Goal: Task Accomplishment & Management: Complete application form

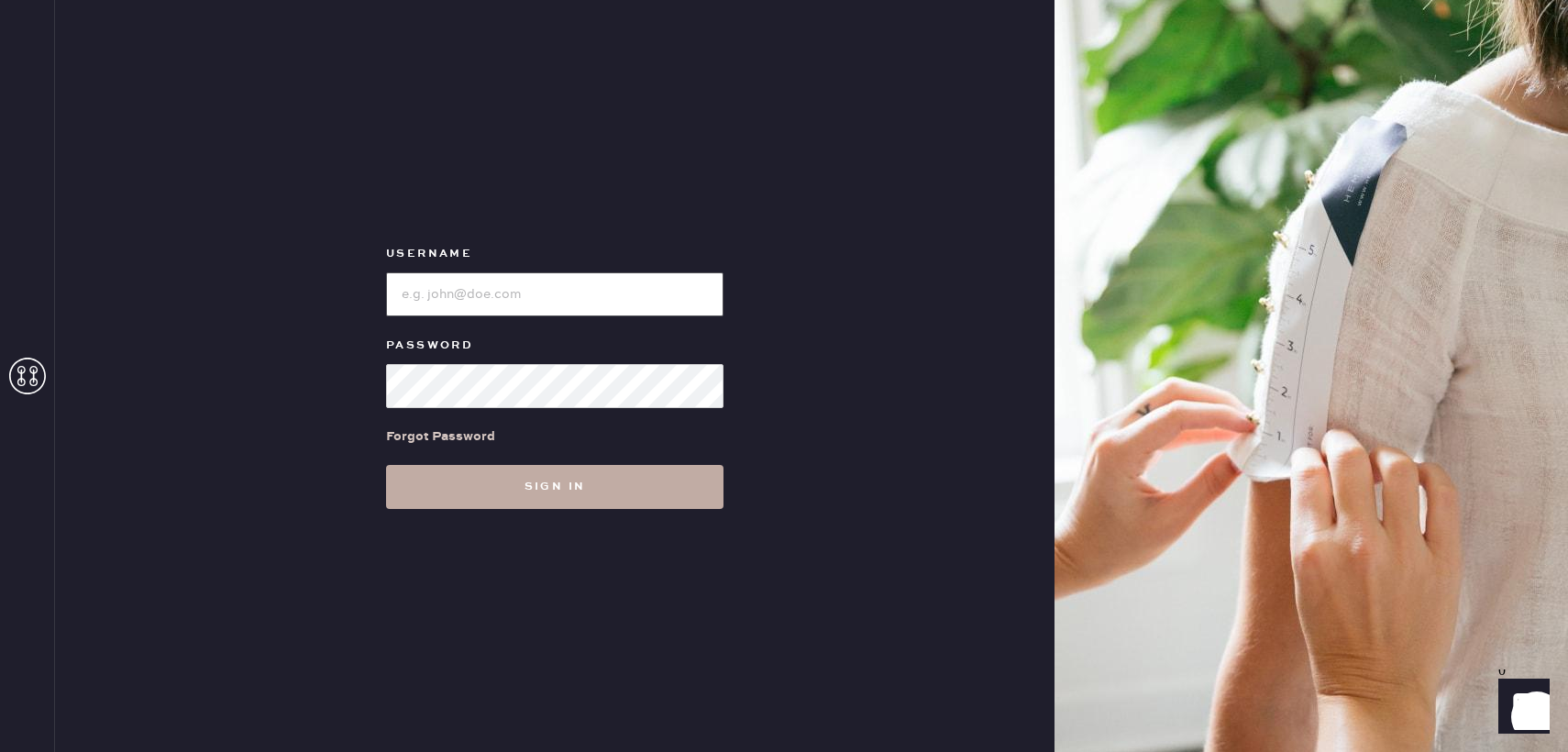
type input "reformationbond"
click at [454, 496] on button "Sign in" at bounding box center [554, 486] width 337 height 44
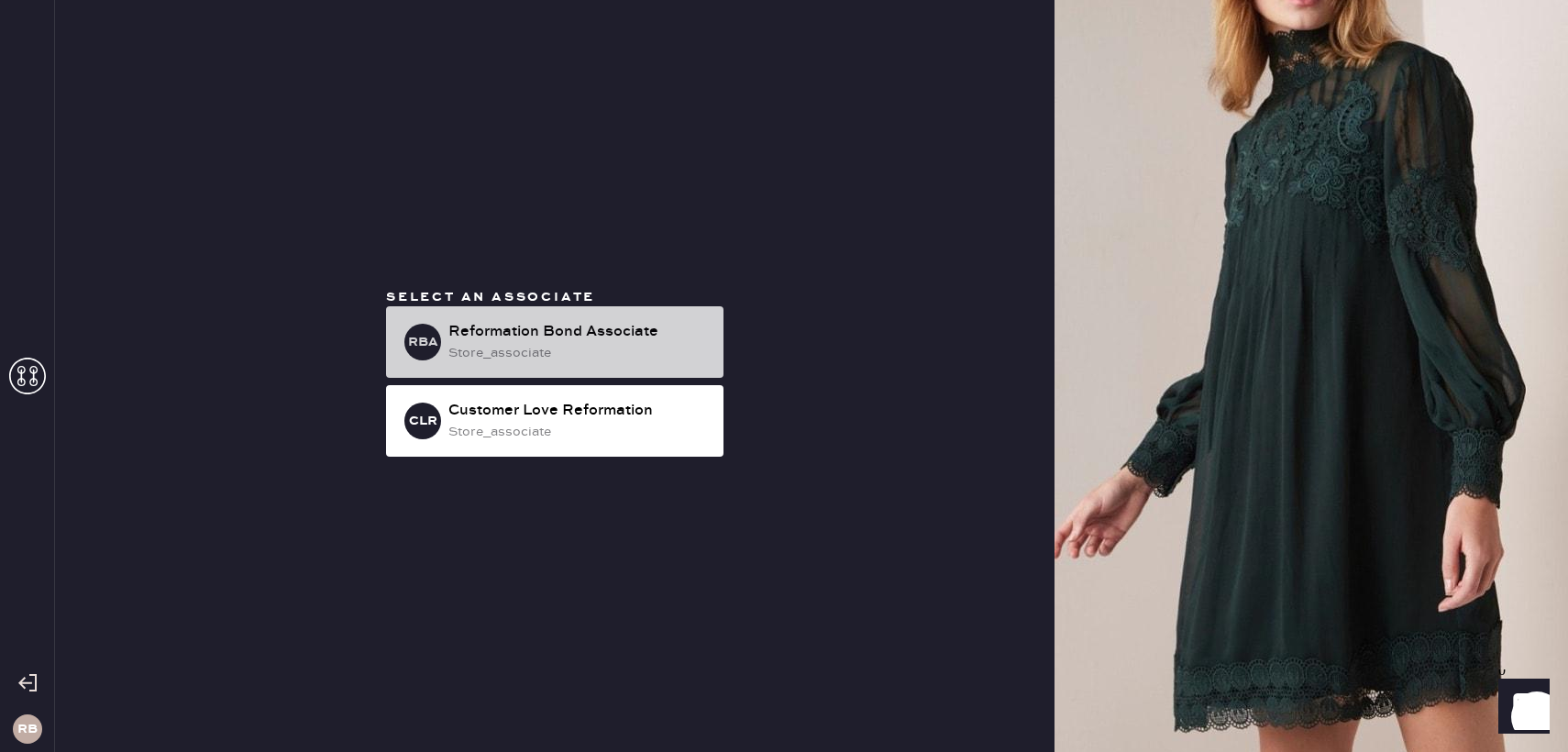
click at [494, 328] on div "Reformation Bond Associate" at bounding box center [578, 331] width 261 height 22
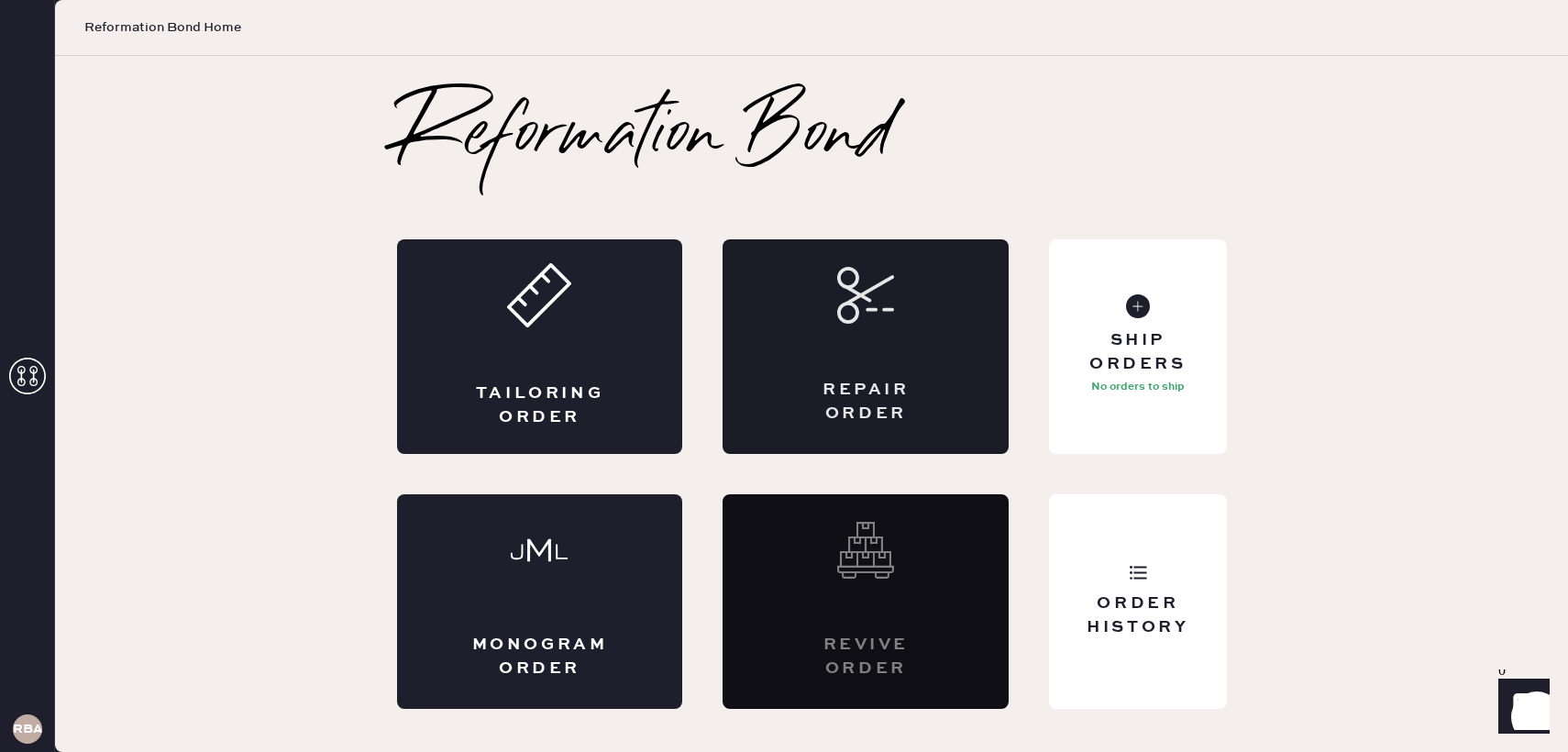
click at [880, 340] on div "Repair Order" at bounding box center [865, 346] width 286 height 215
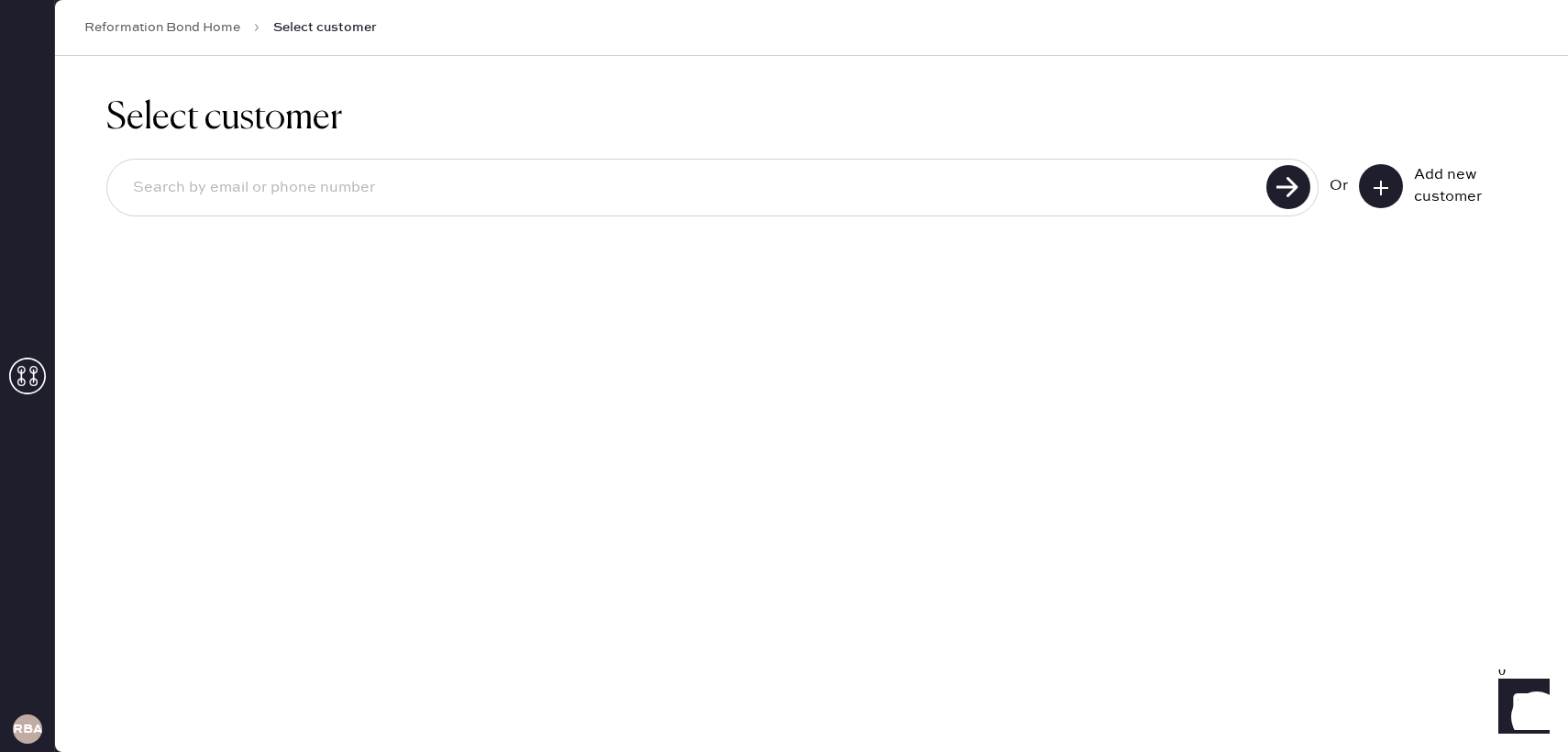
click at [1369, 183] on button at bounding box center [1380, 186] width 44 height 44
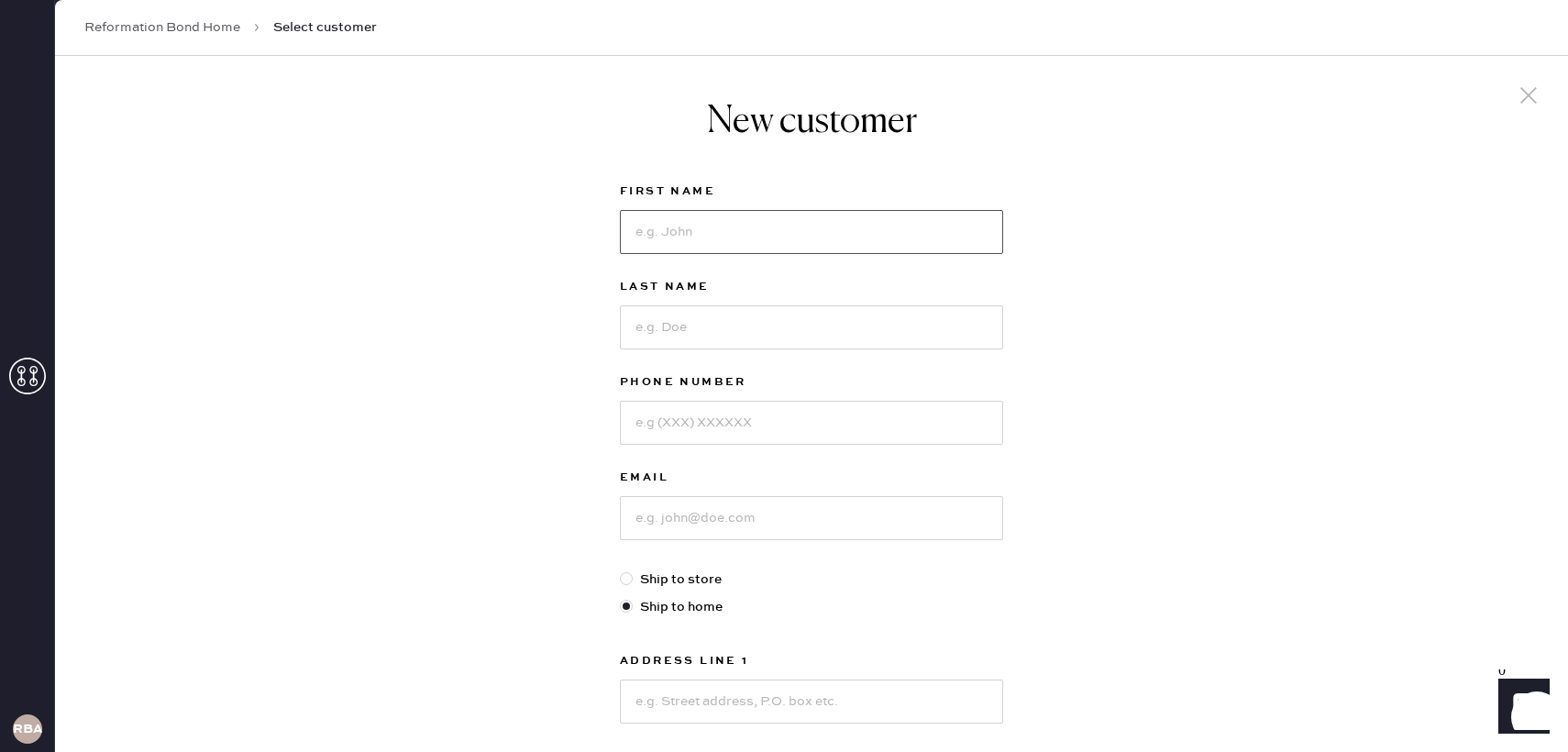
click at [716, 236] on input at bounding box center [812, 231] width 383 height 44
type input "[PERSON_NAME]"
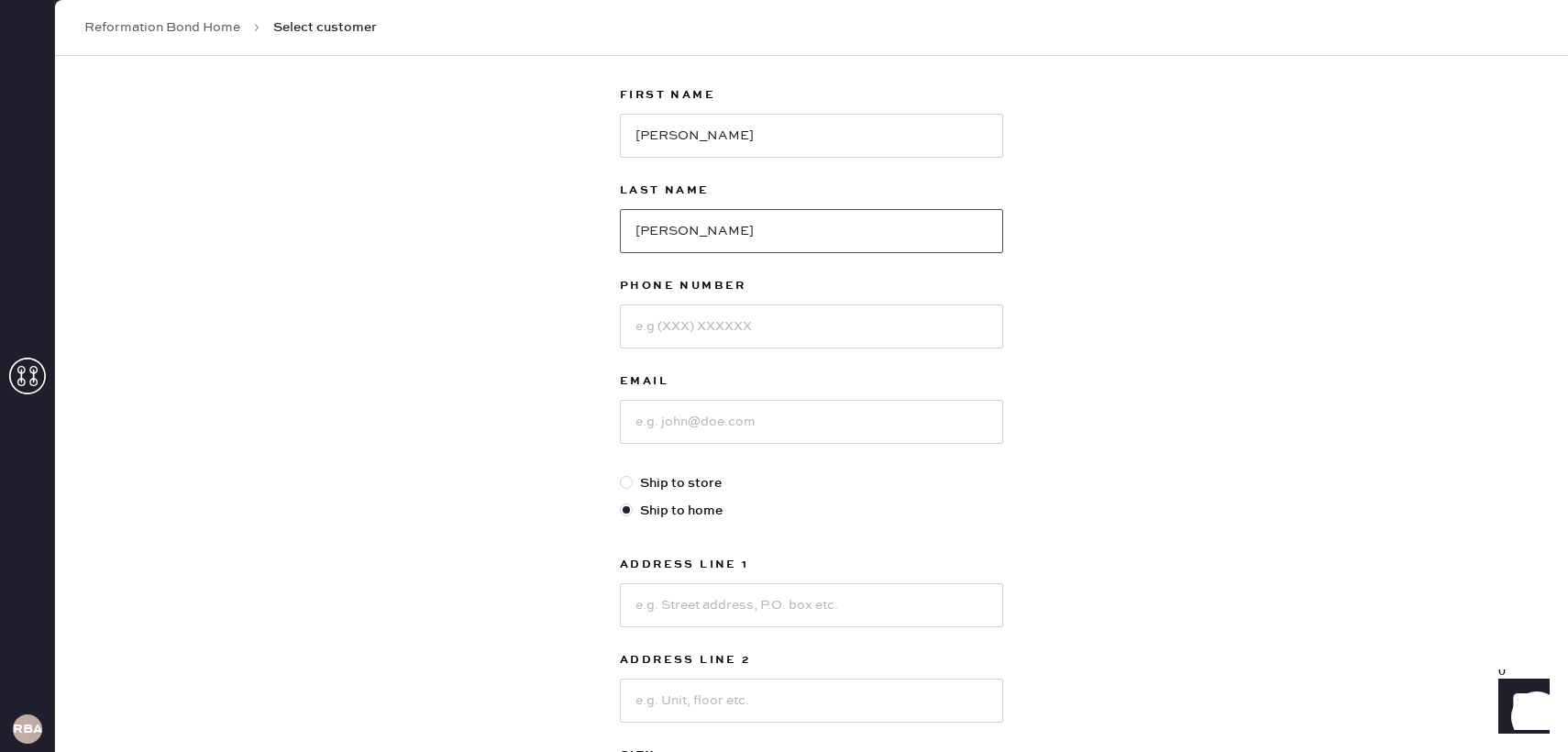
scroll to position [107, 0]
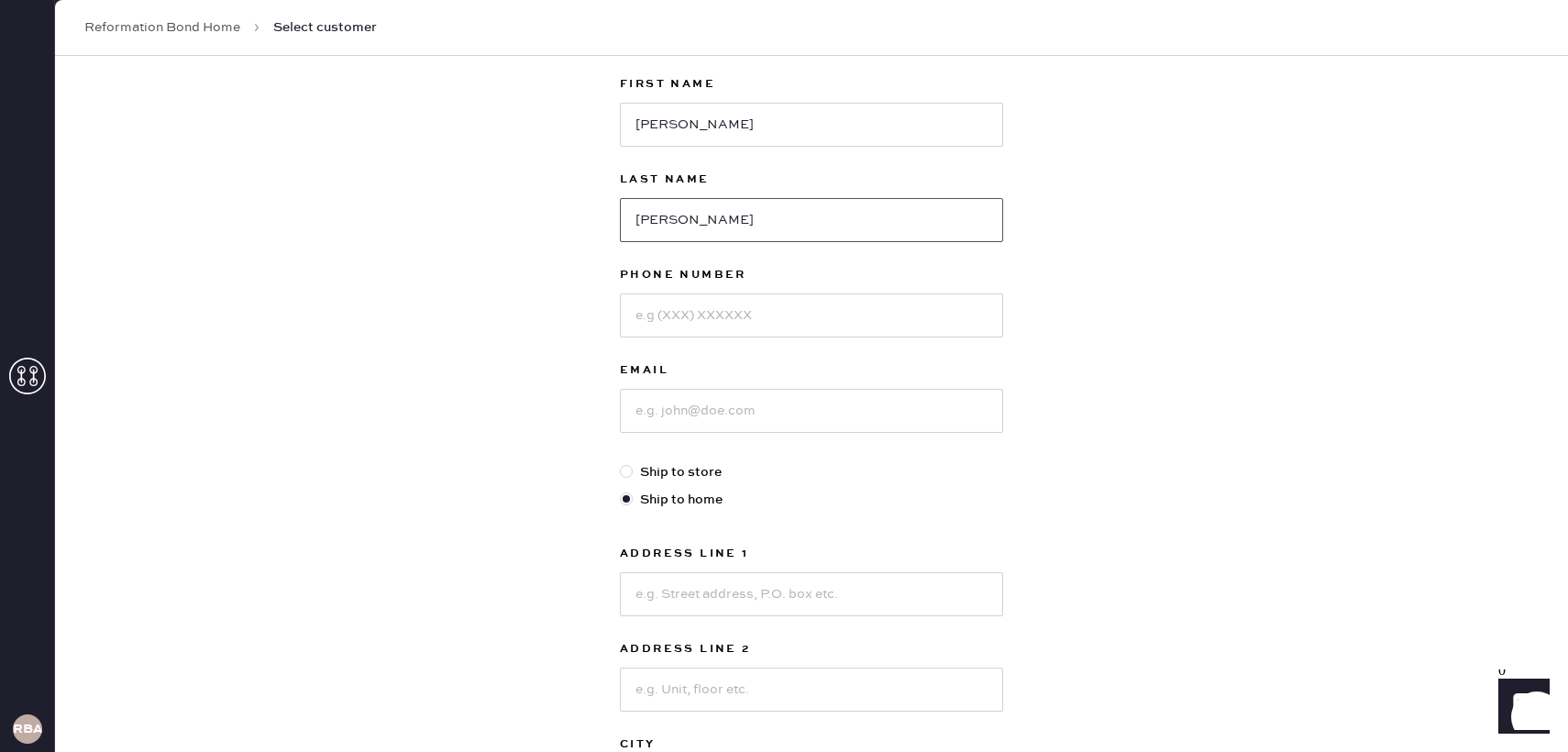
type input "[PERSON_NAME]"
click at [709, 303] on input at bounding box center [812, 315] width 383 height 44
type input "6109050688"
click at [690, 419] on input at bounding box center [812, 410] width 383 height 44
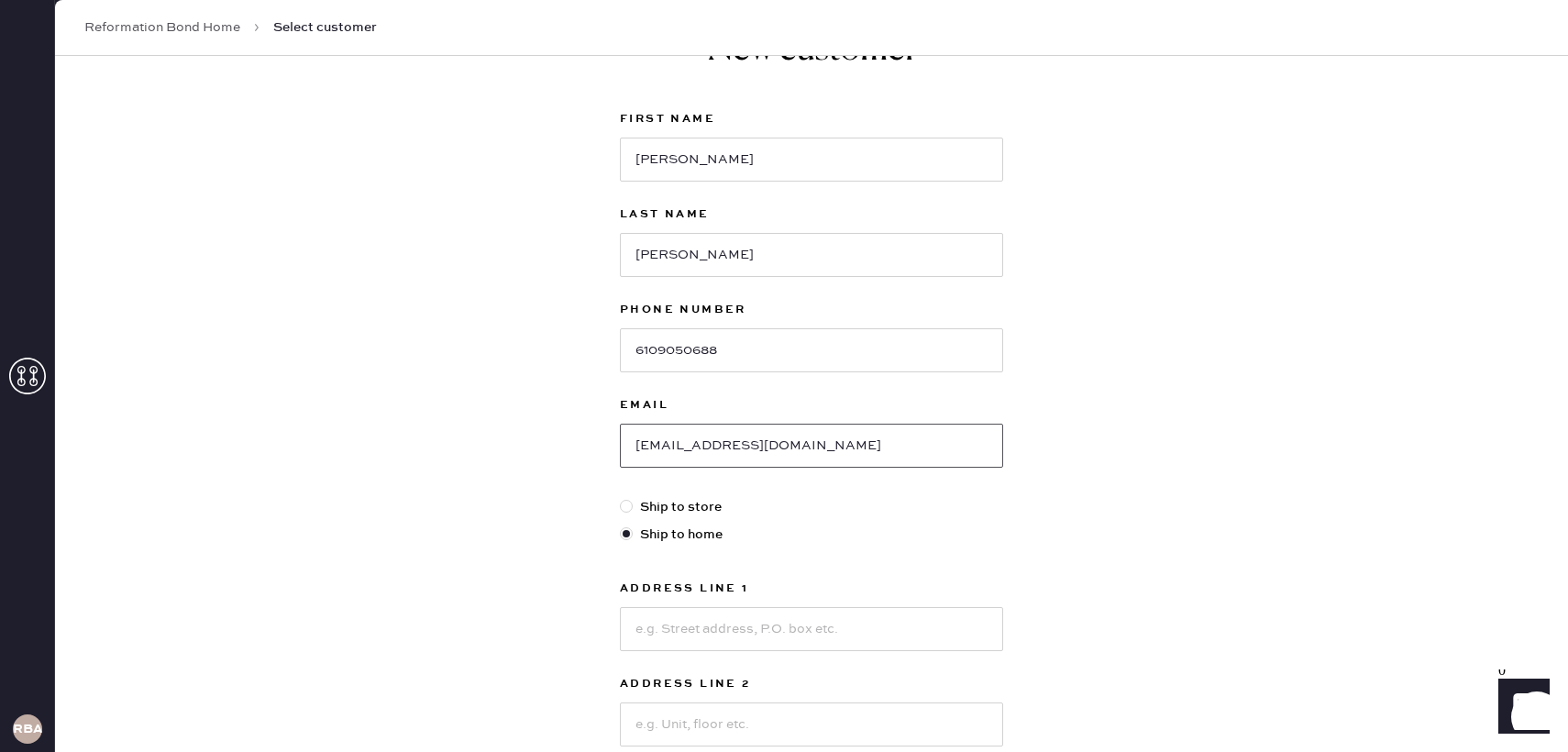
scroll to position [74, 0]
click at [672, 448] on input "[EMAIL_ADDRESS][DOMAIN_NAME]" at bounding box center [812, 443] width 383 height 44
type input "[EMAIL_ADDRESS][DOMAIN_NAME]"
click at [677, 156] on input "[PERSON_NAME]" at bounding box center [812, 157] width 383 height 44
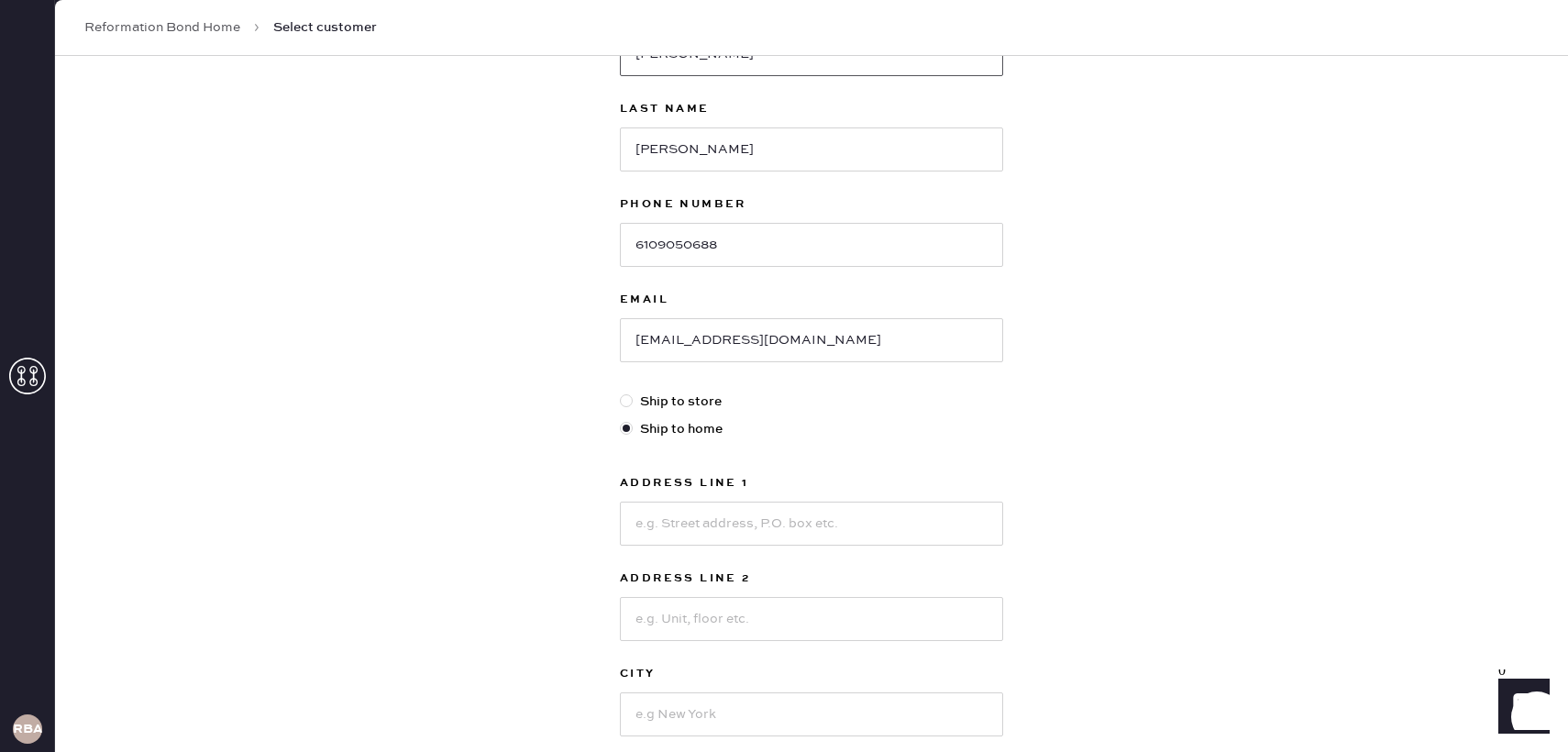
scroll to position [216, 0]
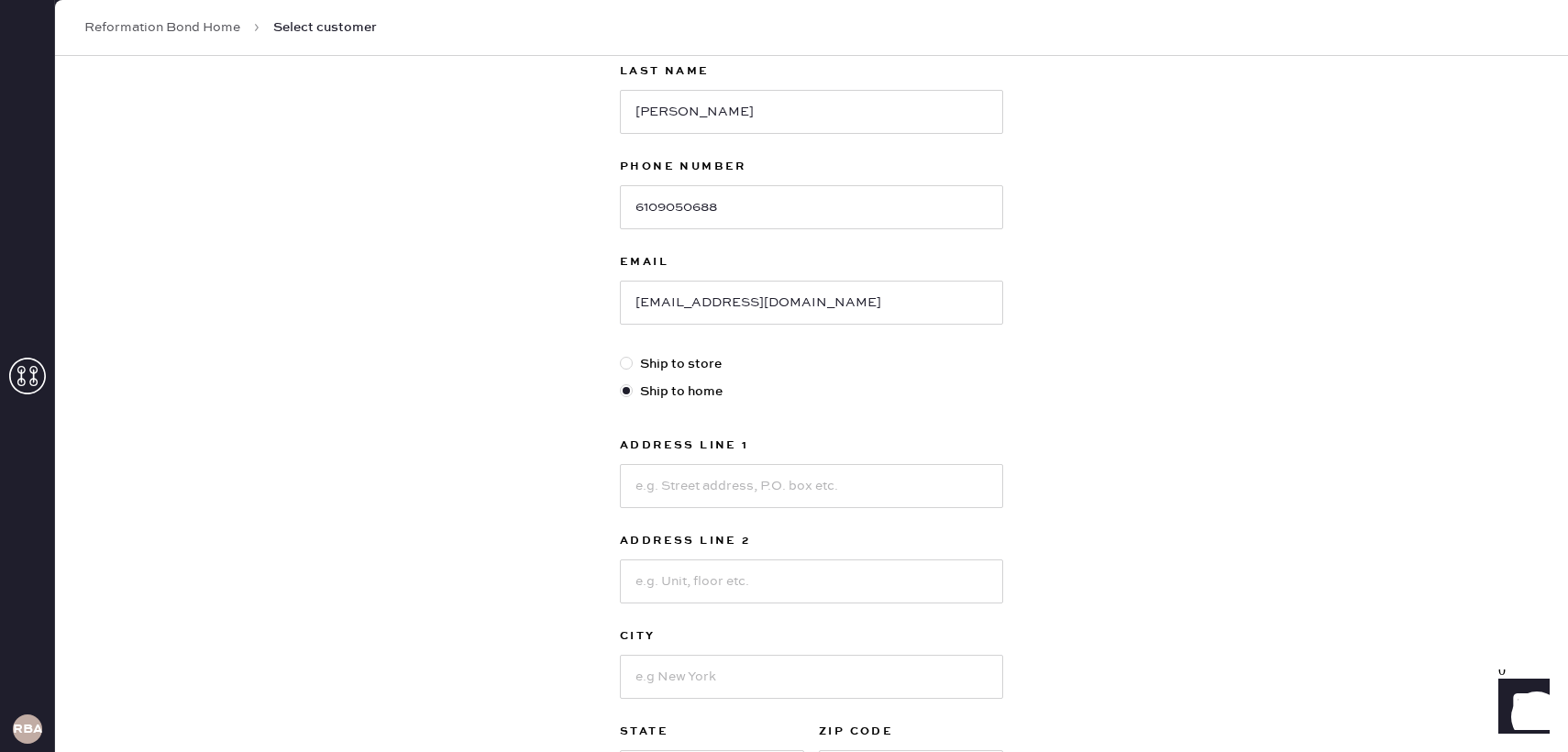
type input "[PERSON_NAME]"
click at [733, 494] on input at bounding box center [812, 485] width 383 height 44
type input "[STREET_ADDRESS]"
click at [725, 574] on input at bounding box center [812, 580] width 383 height 44
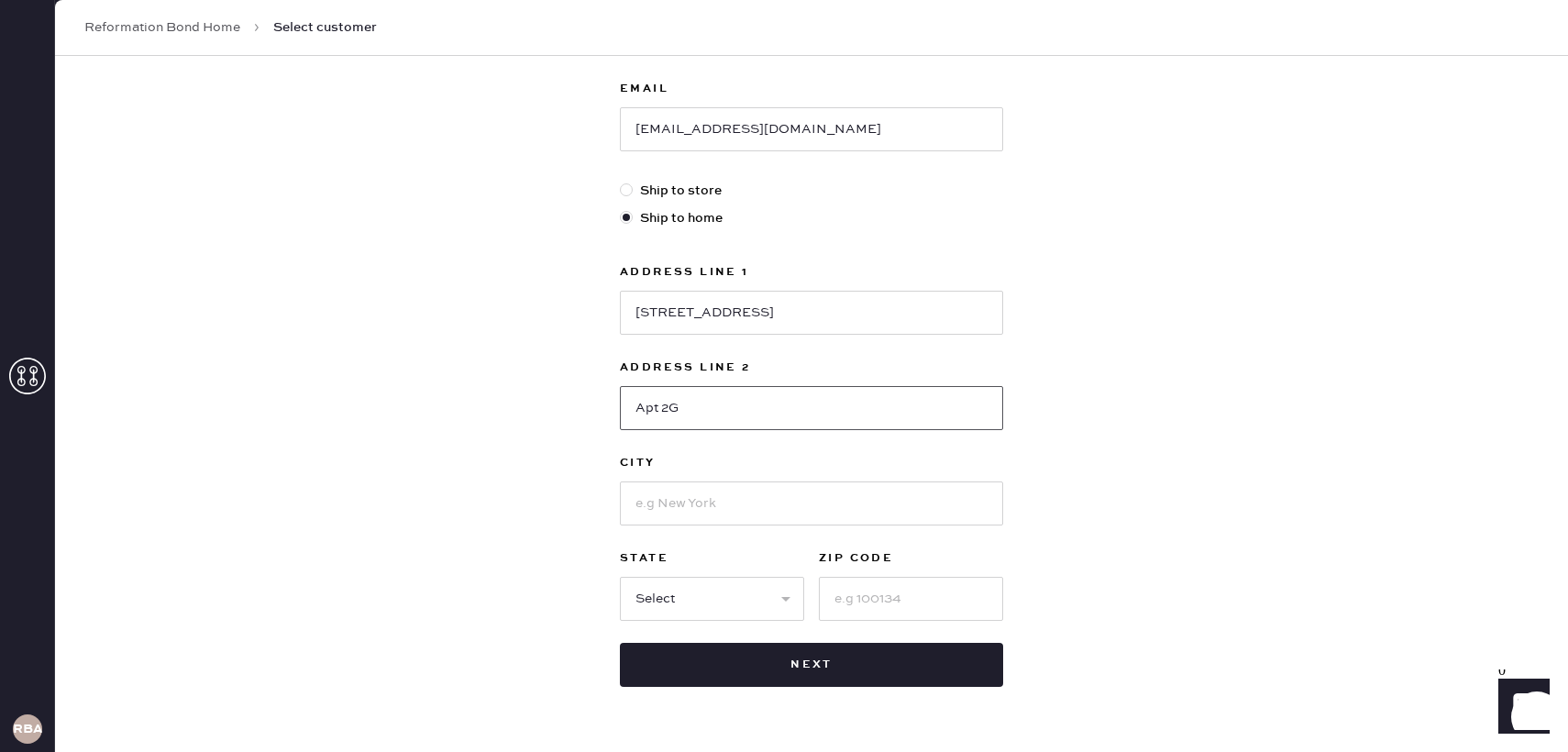
scroll to position [428, 0]
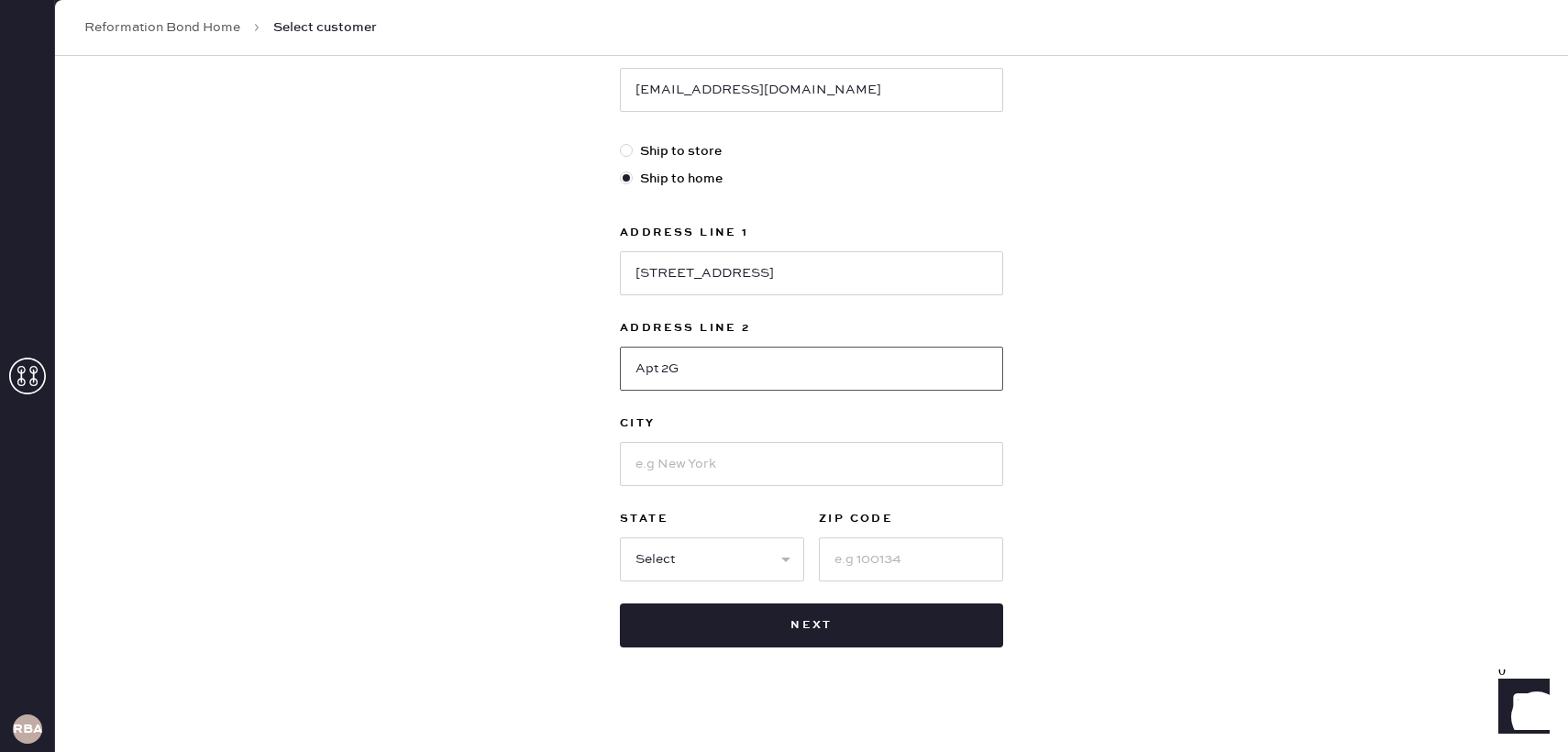
type input "Apt 2G"
click at [767, 470] on input at bounding box center [812, 463] width 383 height 44
click at [766, 460] on input at bounding box center [812, 463] width 383 height 44
click at [749, 456] on input at bounding box center [812, 463] width 383 height 44
type input "Astoria"
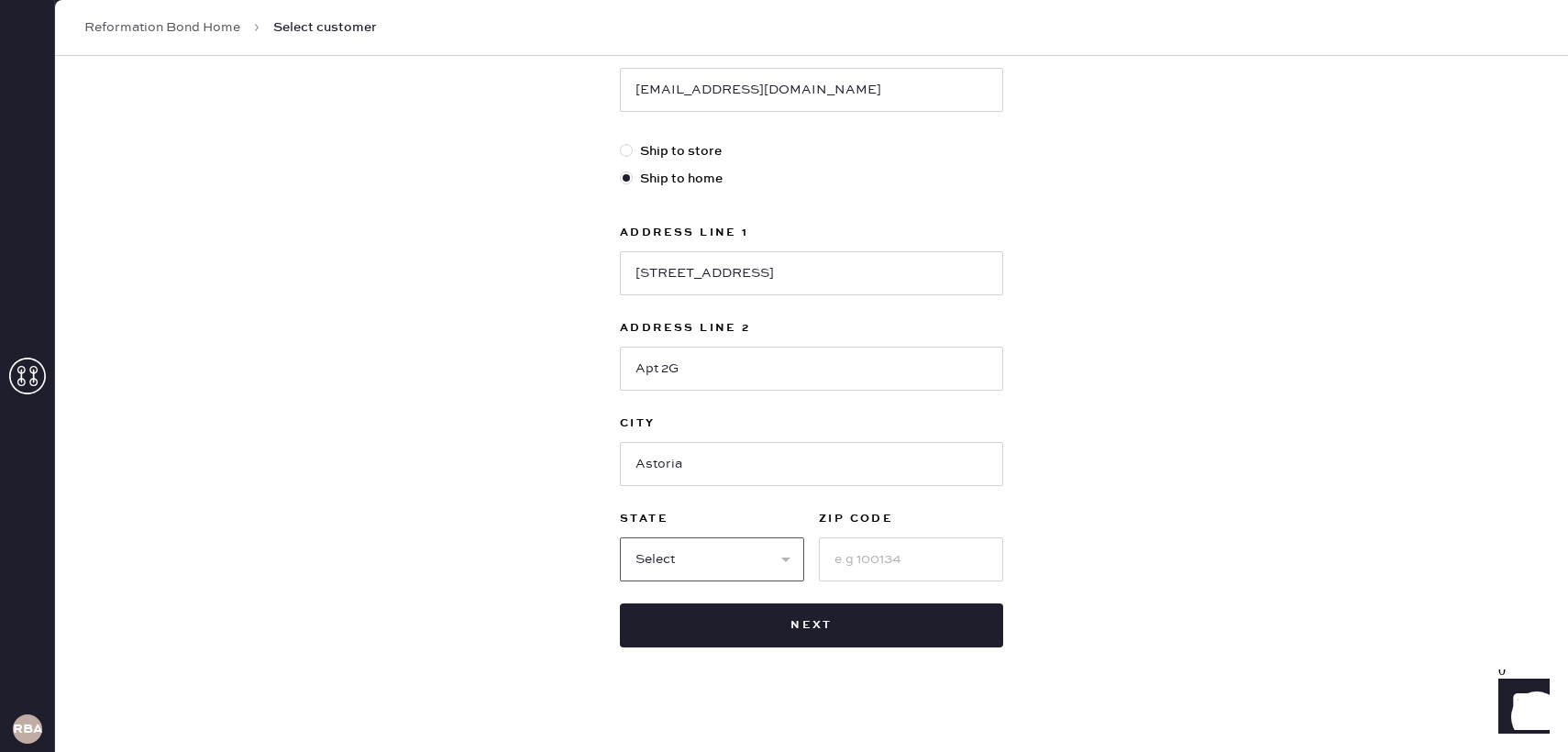
click at [718, 568] on select "Select AK AL AR AZ CA CO CT [GEOGRAPHIC_DATA] DE FL [GEOGRAPHIC_DATA] HI [GEOGR…" at bounding box center [713, 559] width 185 height 44
select select "NY"
click at [620, 537] on select "Select AK AL AR AZ CA CO CT [GEOGRAPHIC_DATA] DE FL [GEOGRAPHIC_DATA] HI [GEOGR…" at bounding box center [713, 559] width 185 height 44
click at [893, 557] on input at bounding box center [911, 559] width 185 height 44
click at [871, 556] on input at bounding box center [911, 559] width 185 height 44
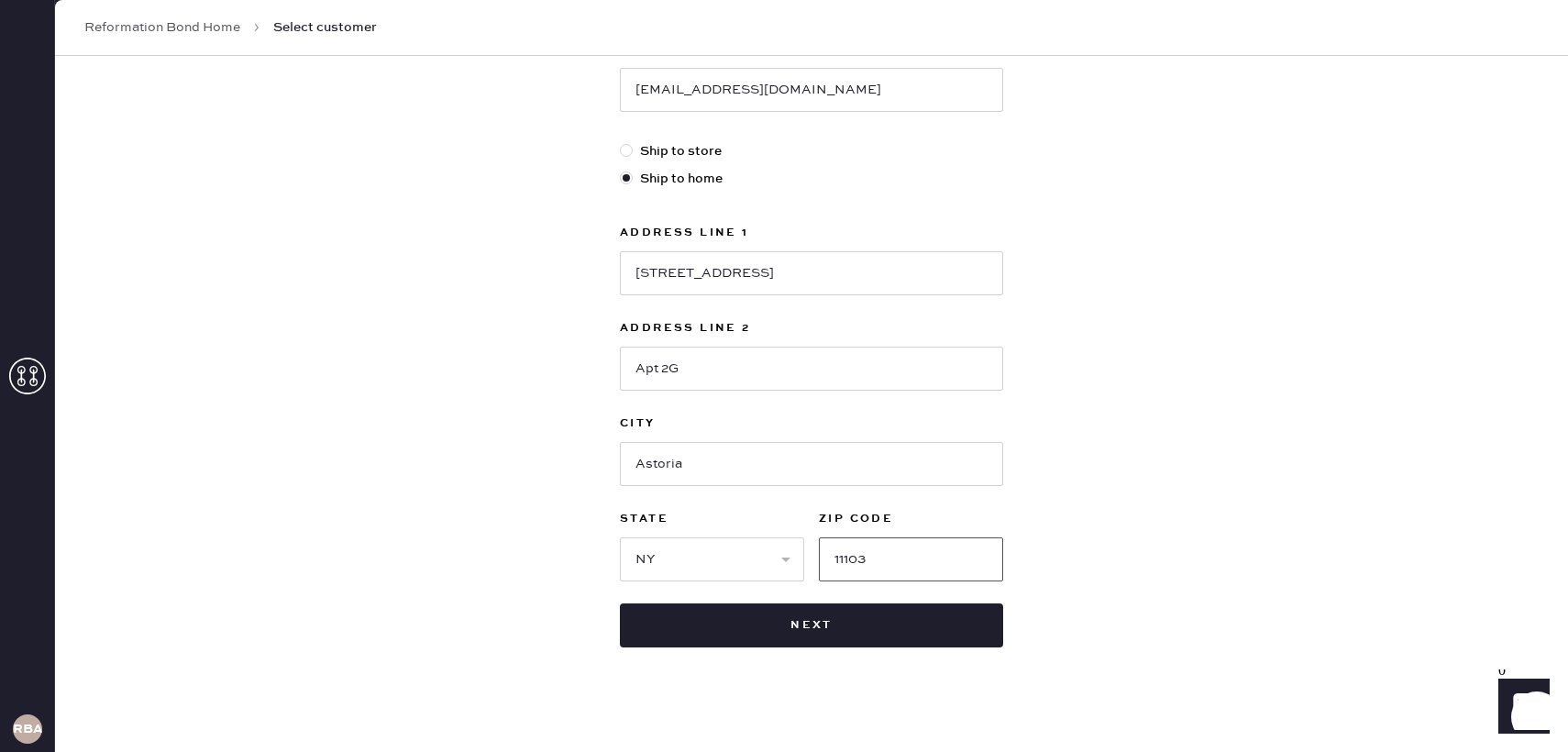
type input "11103"
click at [1144, 396] on div "New customer First Name [PERSON_NAME] Last Name [PERSON_NAME] Phone Number [PHO…" at bounding box center [812, 196] width 1513 height 1137
click at [655, 272] on input "[STREET_ADDRESS]" at bounding box center [812, 272] width 383 height 44
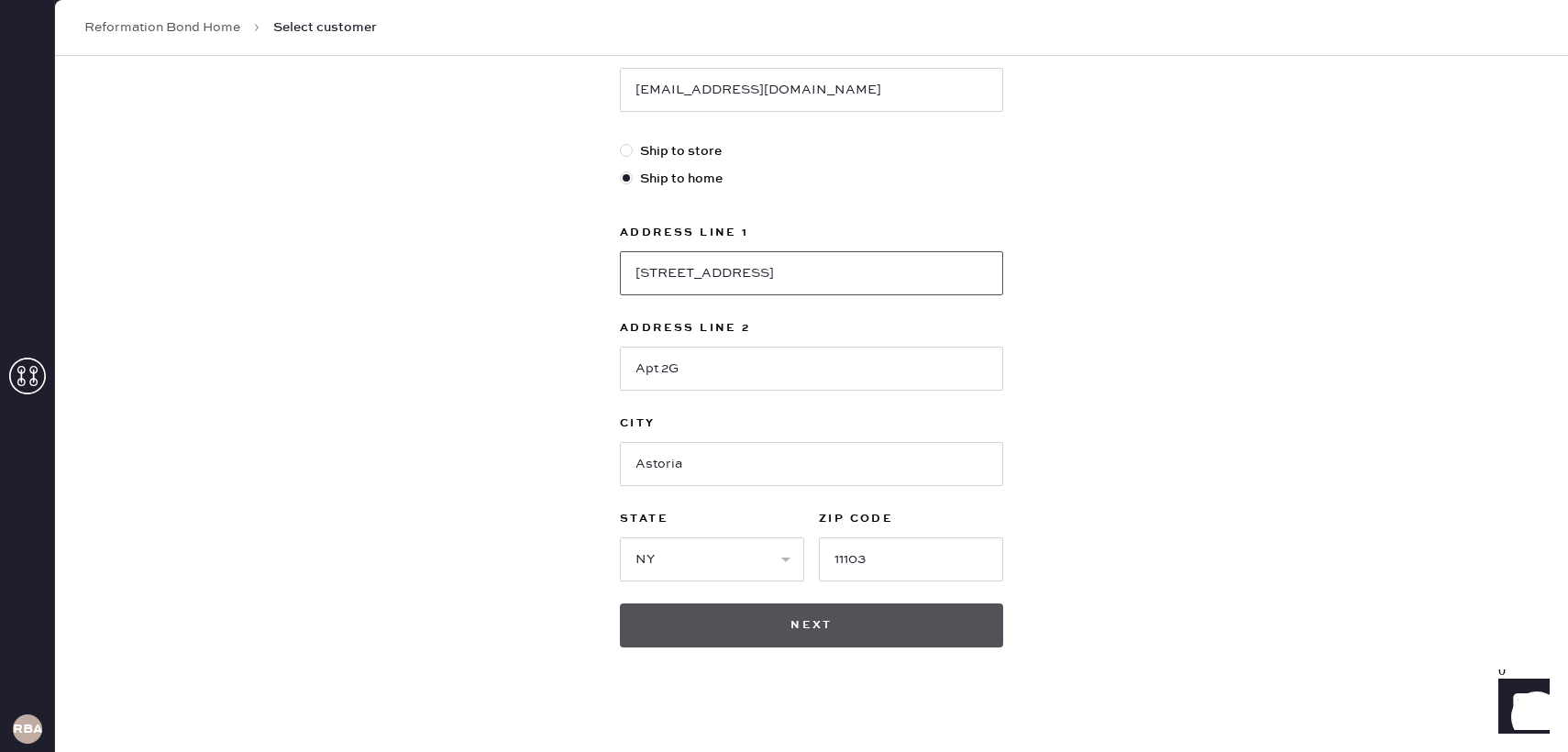
type input "[STREET_ADDRESS]"
click at [736, 633] on button "Next" at bounding box center [812, 625] width 383 height 44
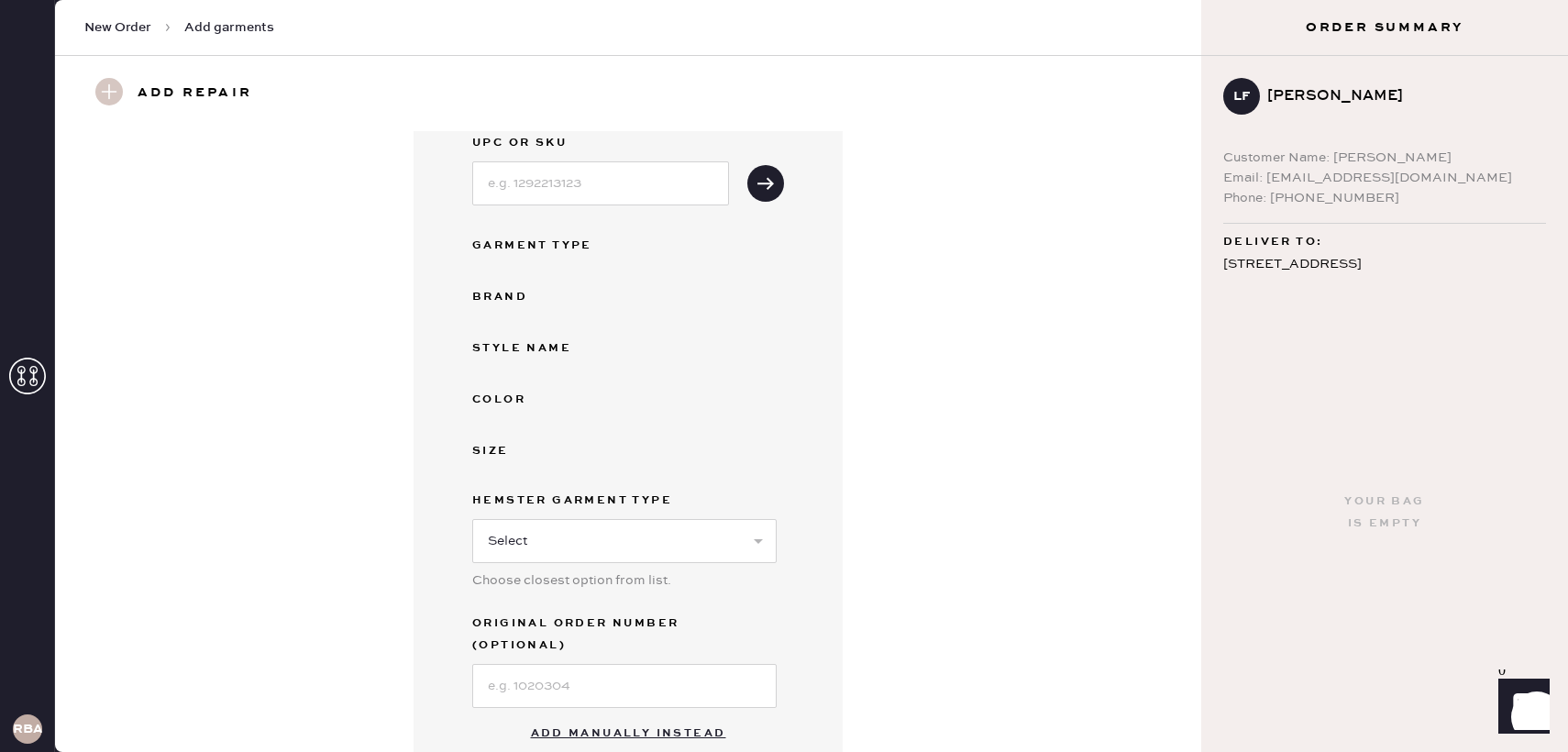
scroll to position [108, 0]
click at [555, 180] on input at bounding box center [601, 181] width 257 height 44
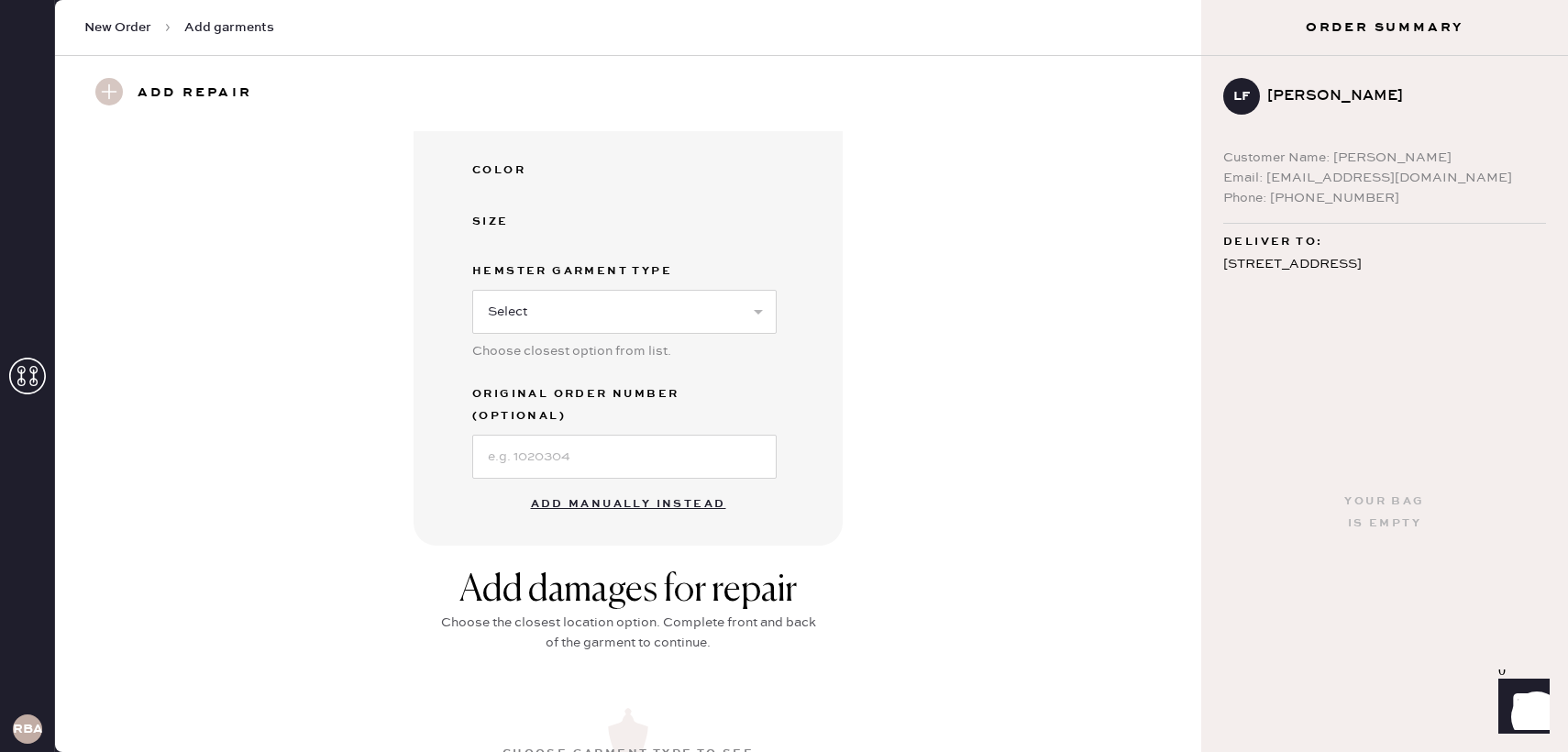
click at [575, 487] on button "Add manually instead" at bounding box center [629, 504] width 218 height 37
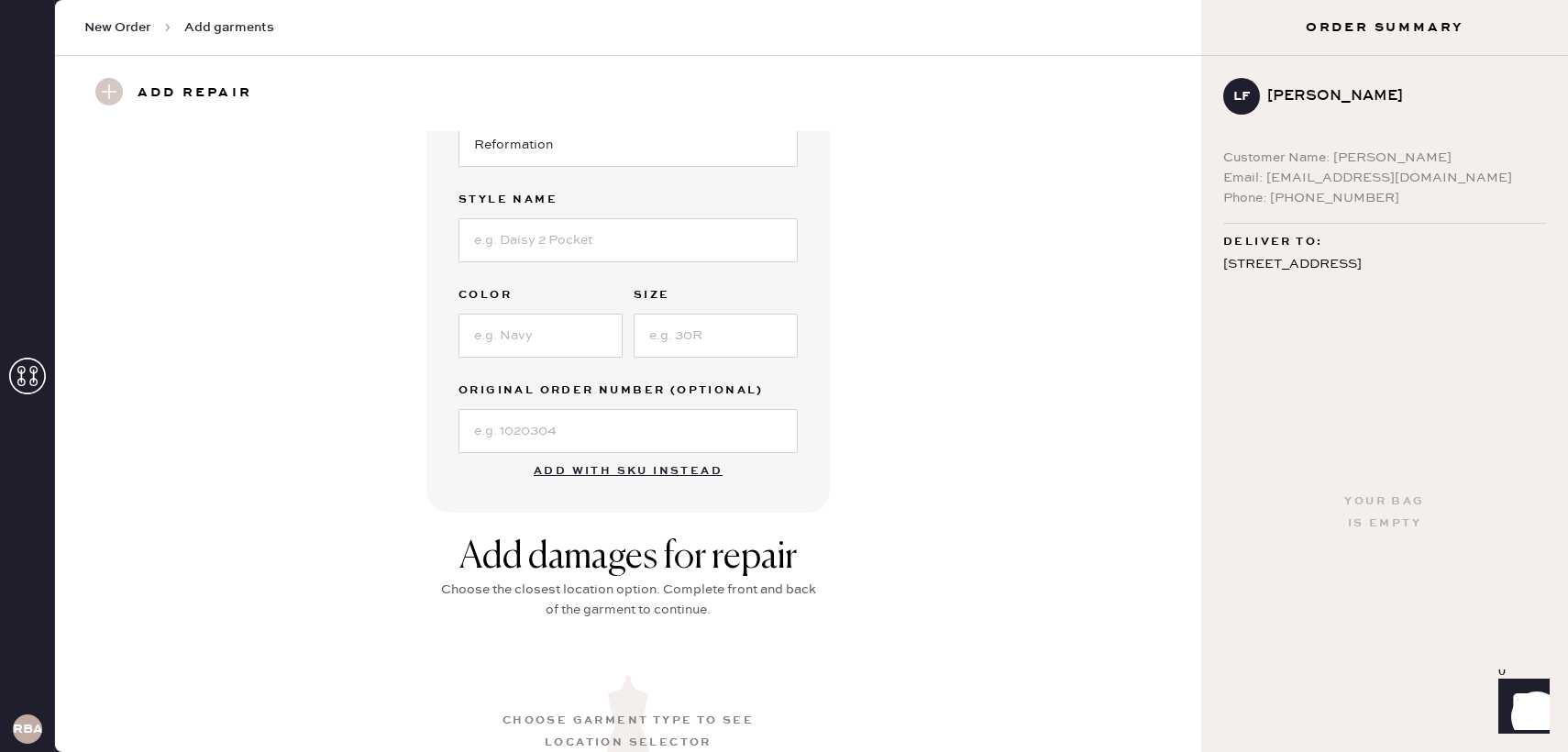
scroll to position [0, 0]
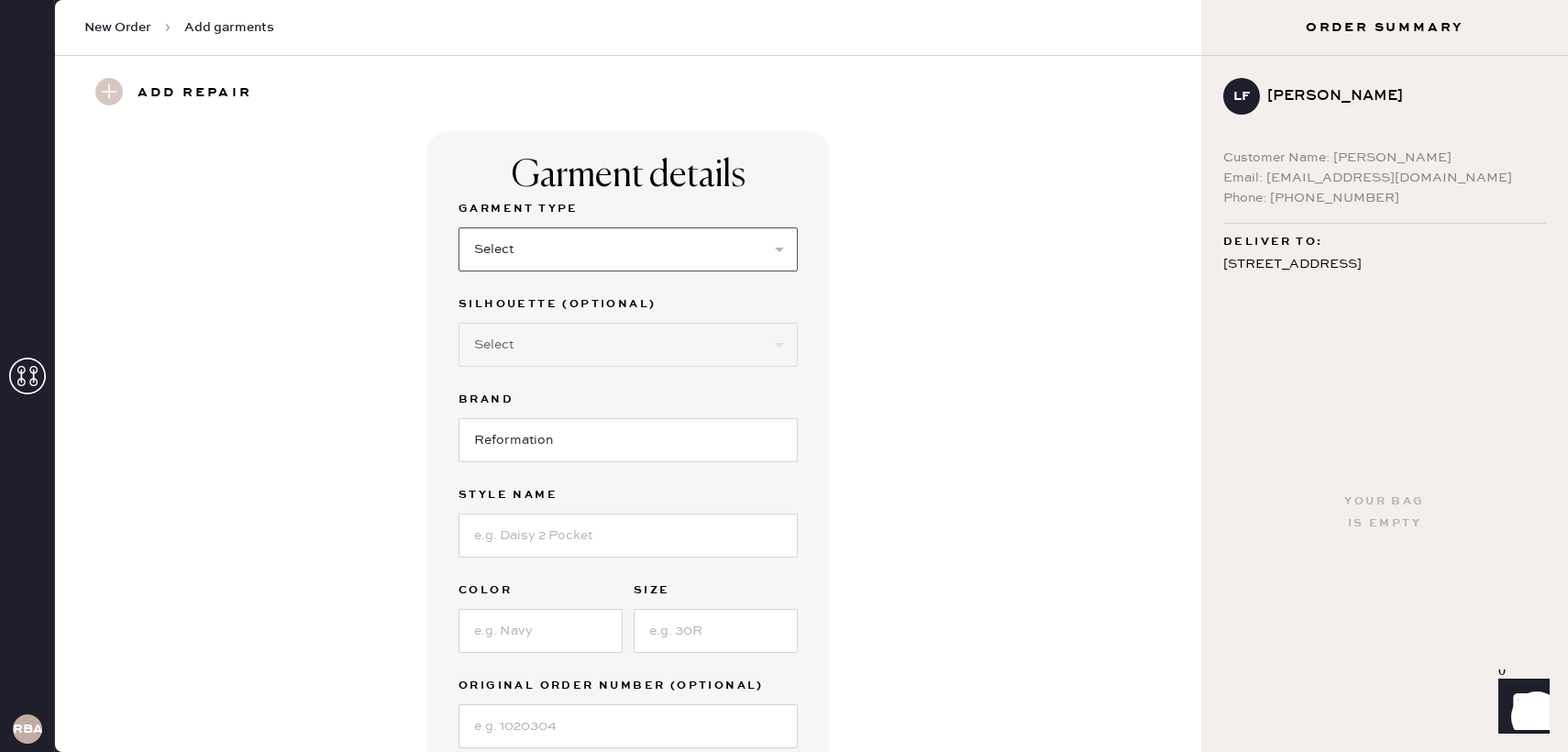
click at [569, 235] on select "Select Basic Skirt Jeans Leggings Pants Shorts Basic Sleeved Dress Basic Sleeve…" at bounding box center [628, 249] width 339 height 44
select select "5"
click at [459, 227] on select "Select Basic Skirt Jeans Leggings Pants Shorts Basic Sleeved Dress Basic Sleeve…" at bounding box center [628, 249] width 339 height 44
click at [594, 325] on select "Select Short Sleeves Long Sleeves Other" at bounding box center [628, 344] width 339 height 44
select select "17"
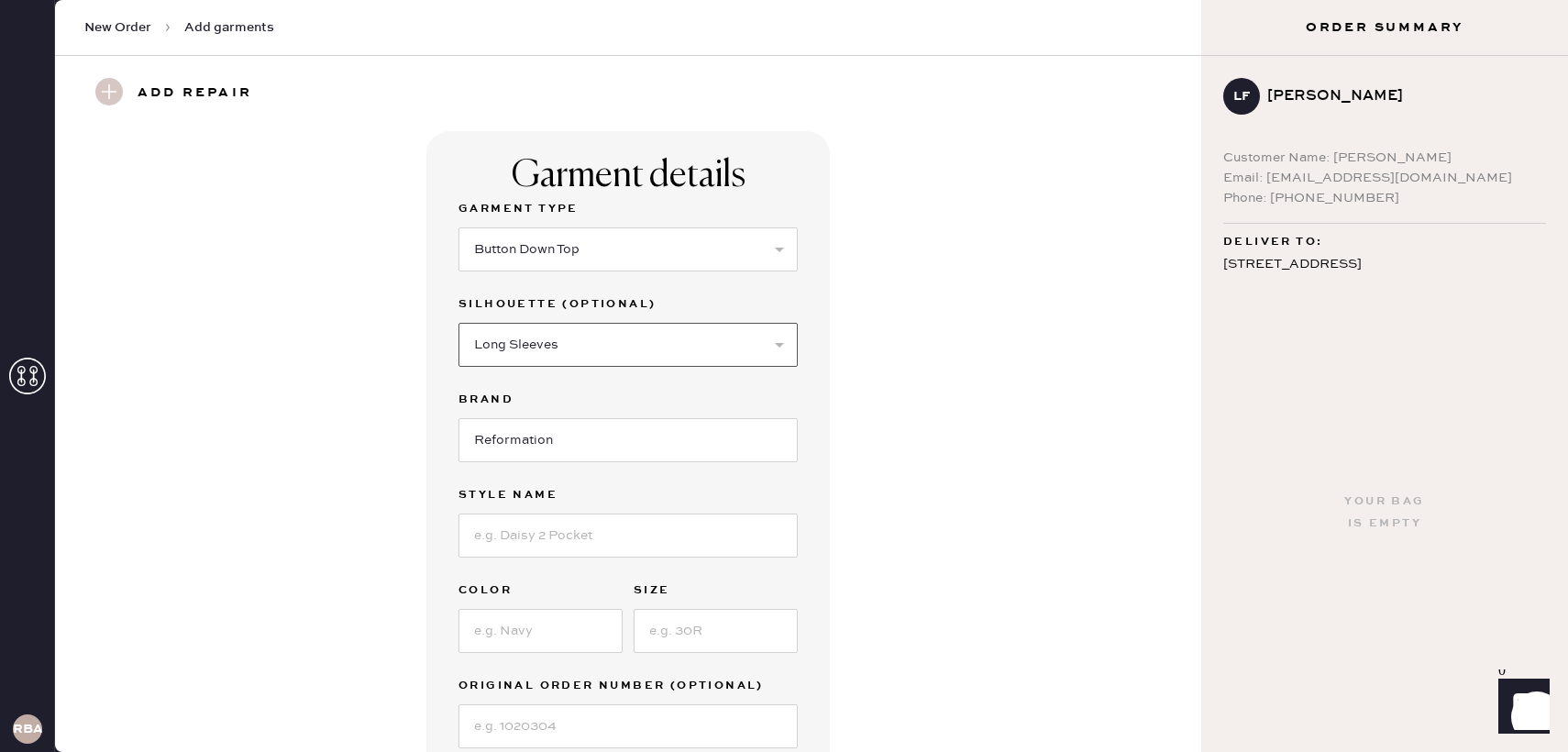
click at [459, 323] on select "Select Short Sleeves Long Sleeves Other" at bounding box center [628, 344] width 339 height 44
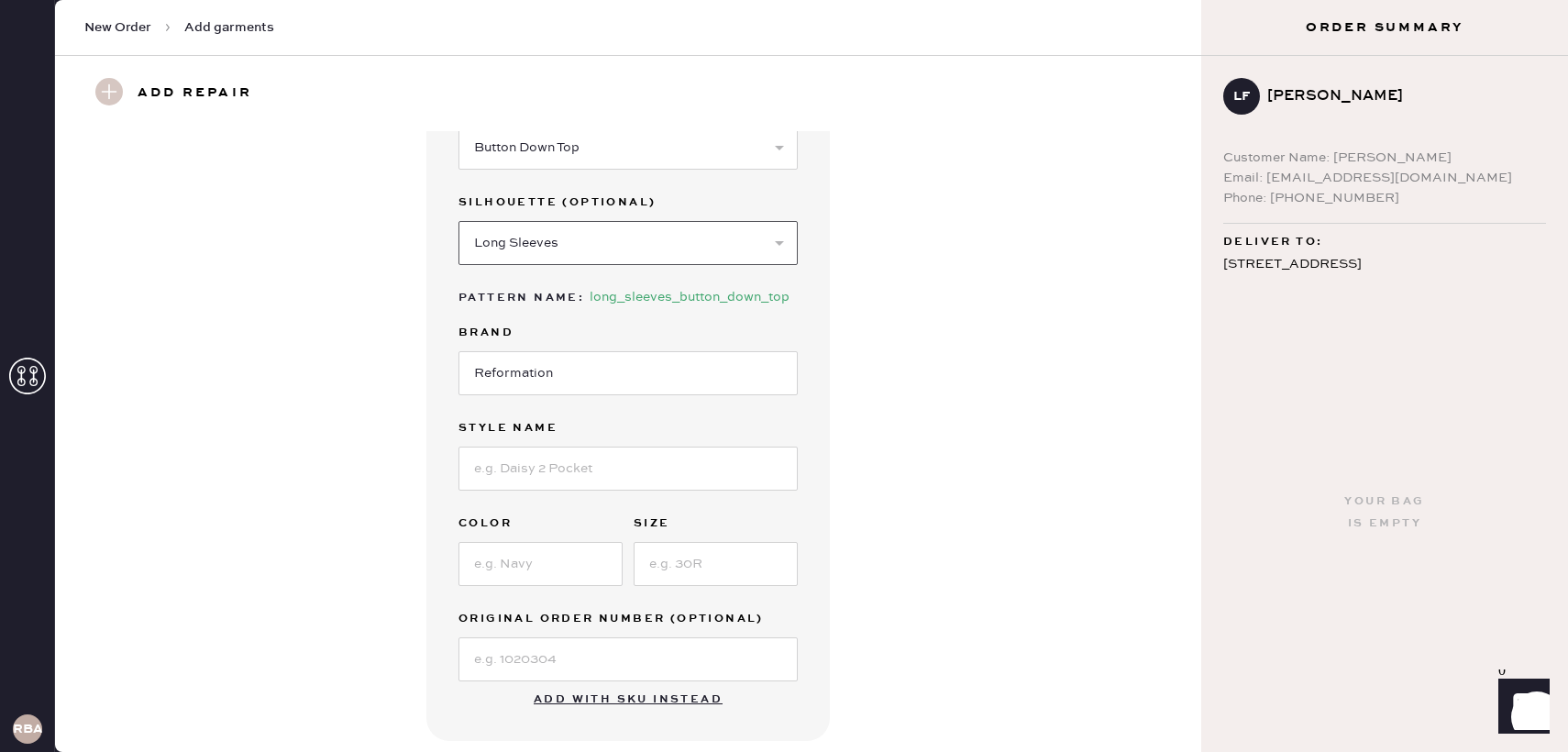
scroll to position [111, 0]
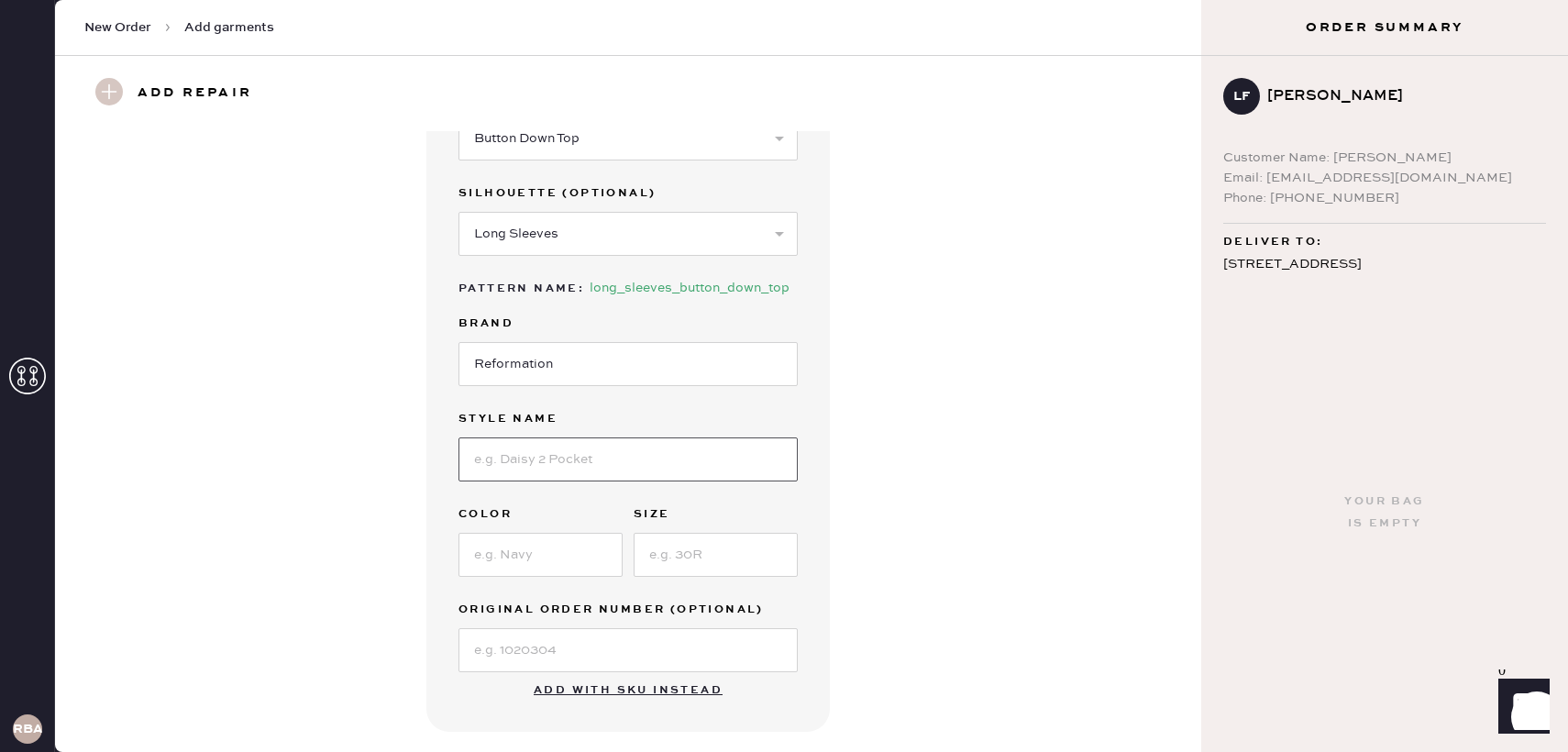
click at [580, 461] on input at bounding box center [628, 459] width 339 height 44
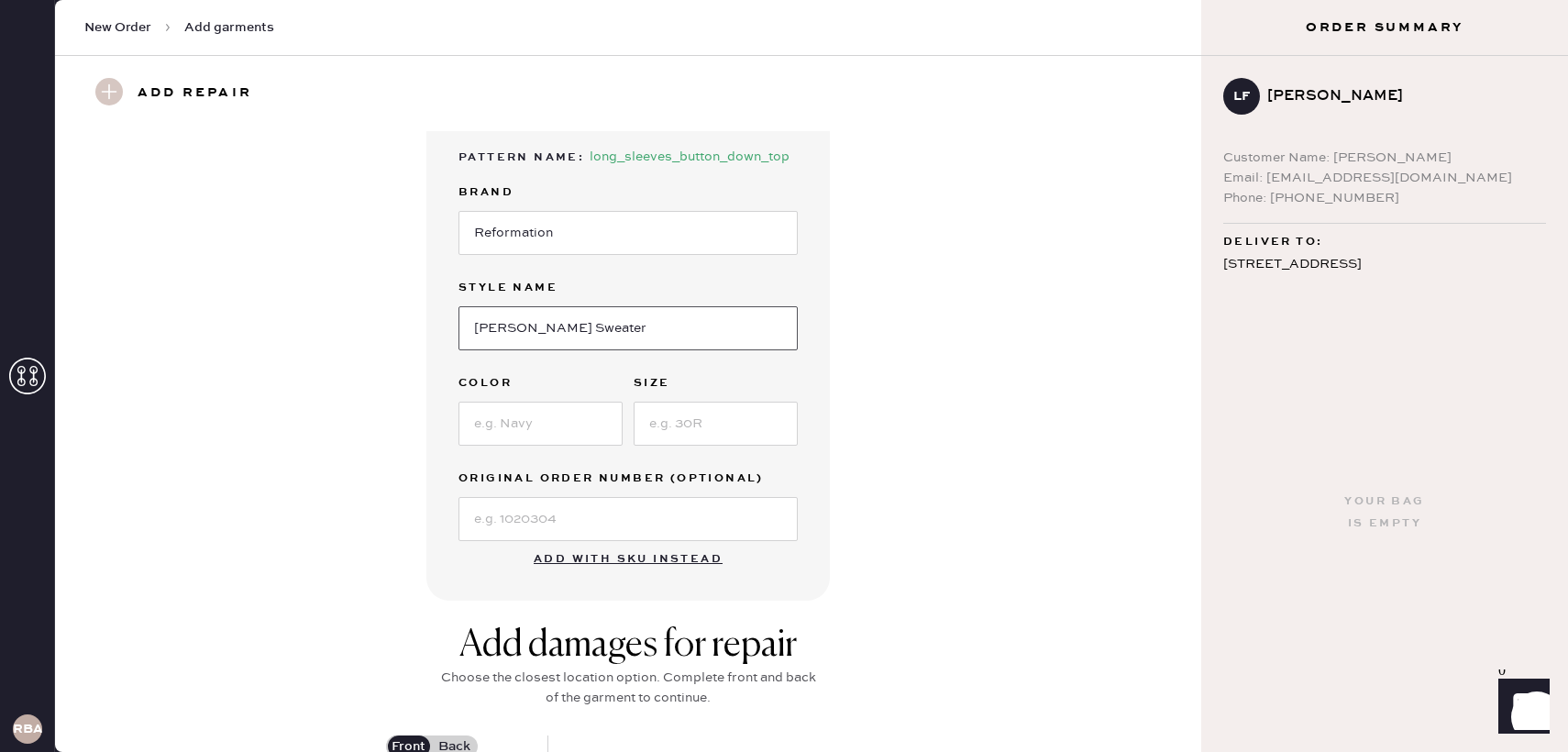
scroll to position [256, 0]
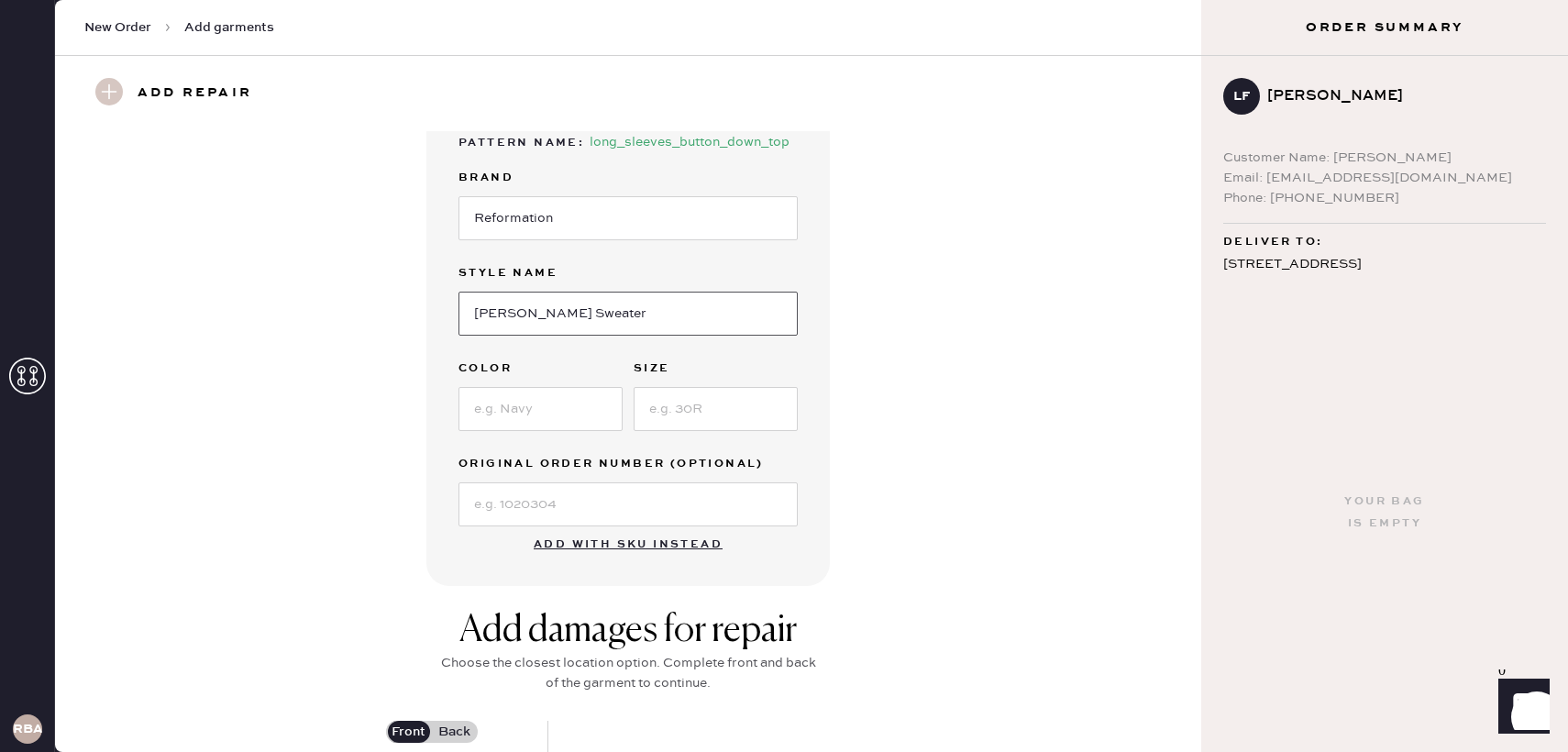
type input "[PERSON_NAME] Sweater"
click at [549, 421] on input at bounding box center [540, 408] width 164 height 44
type input "Navy"
click at [695, 424] on input at bounding box center [715, 408] width 164 height 44
type input "M"
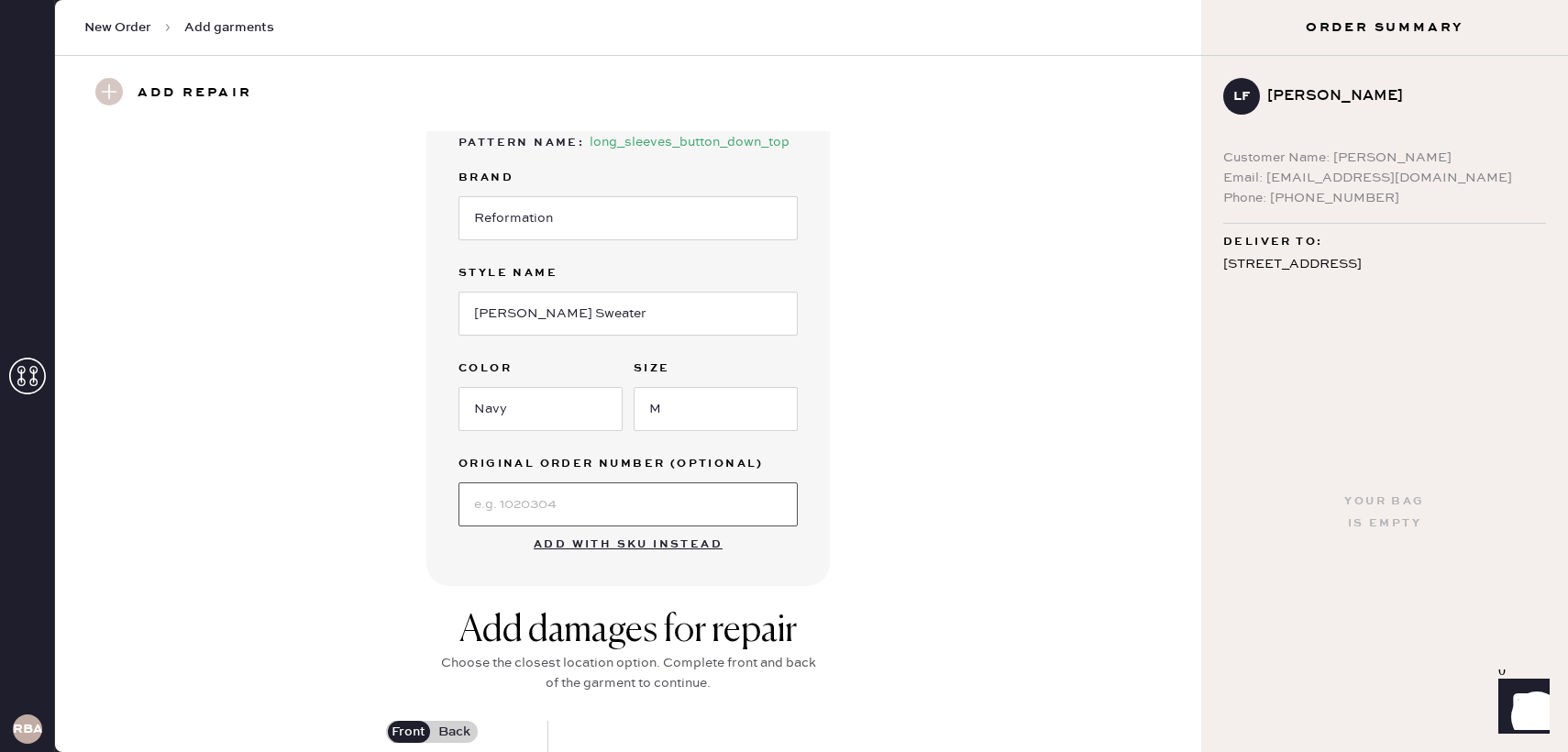
click at [593, 486] on input at bounding box center [628, 503] width 339 height 44
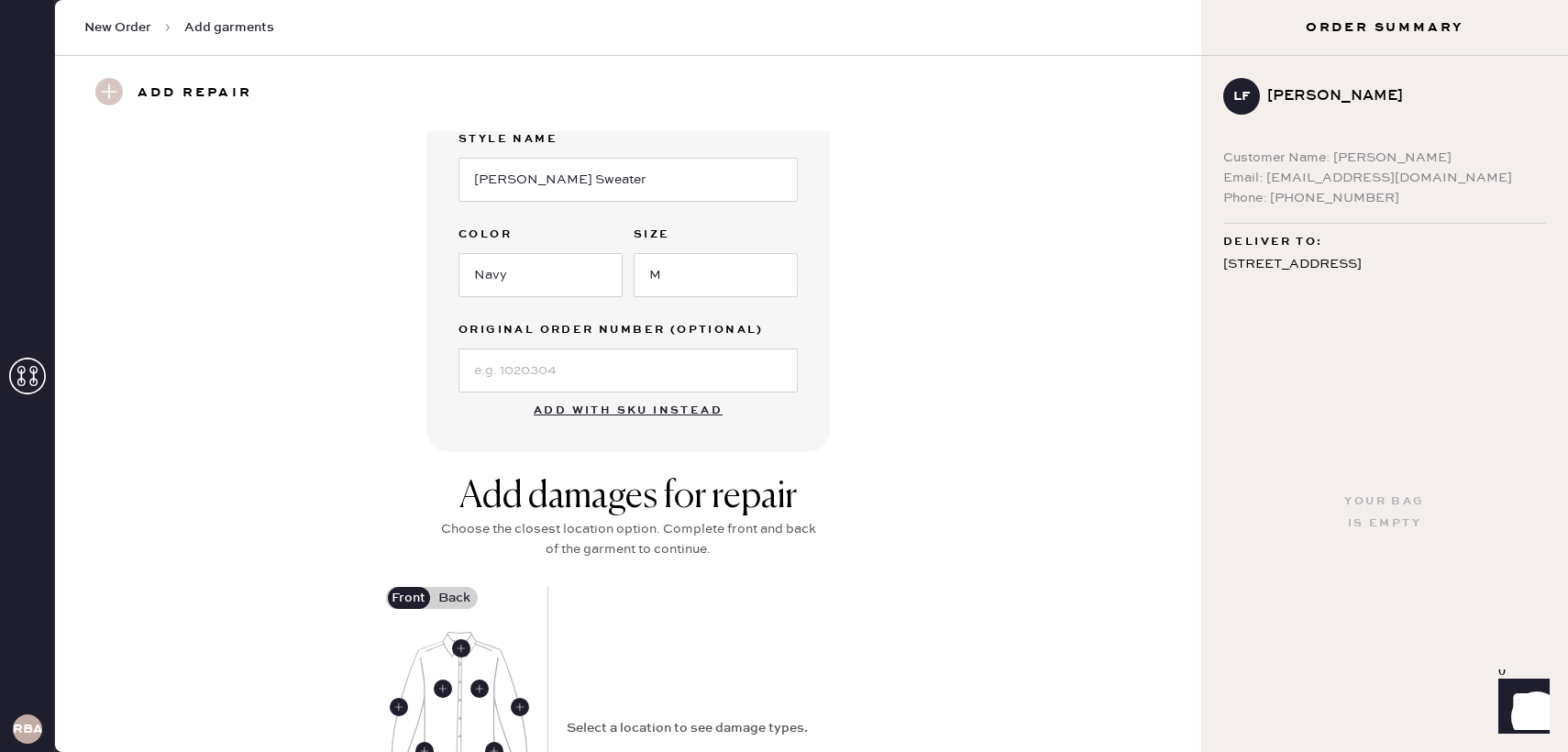
click at [892, 407] on div "Garment details Garment Type Select Basic Skirt Jeans Leggings Pants Shorts Bas…" at bounding box center [628, 96] width 1080 height 711
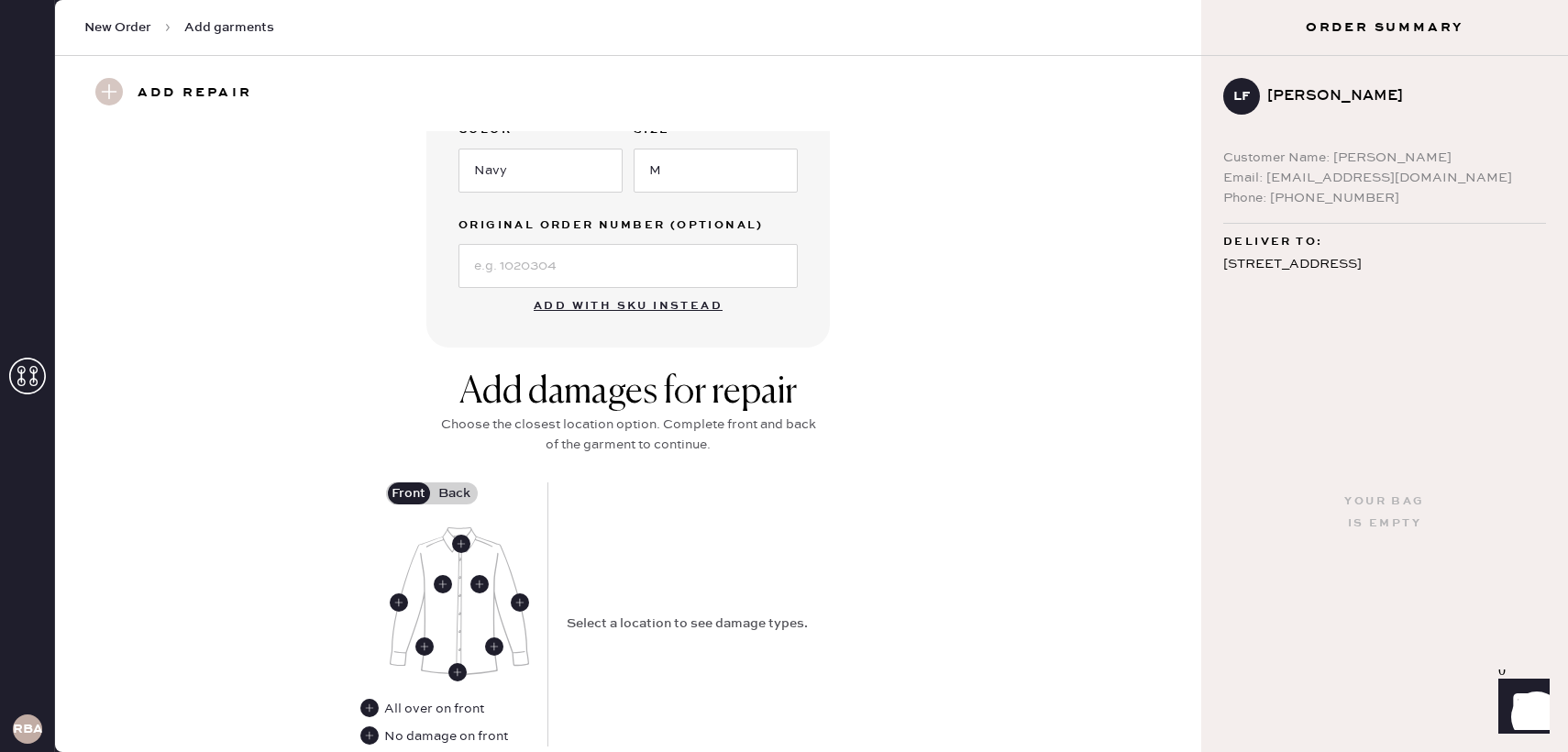
scroll to position [671, 0]
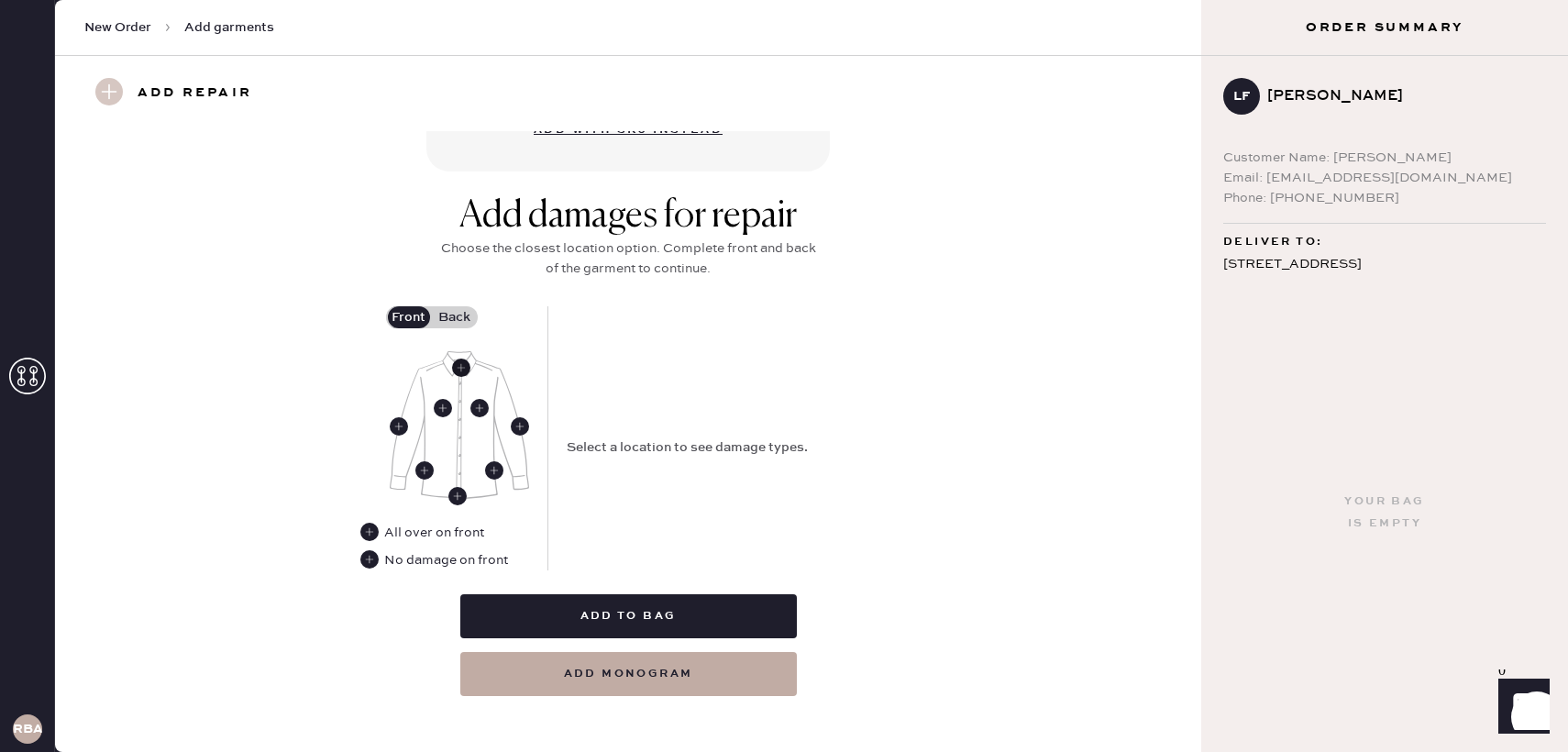
click at [461, 372] on use at bounding box center [461, 367] width 18 height 18
click at [458, 499] on use at bounding box center [457, 496] width 18 height 18
click at [464, 365] on use at bounding box center [461, 367] width 18 height 18
click at [458, 312] on label "Back" at bounding box center [454, 317] width 46 height 22
click at [455, 317] on input "Back" at bounding box center [455, 317] width 0 height 0
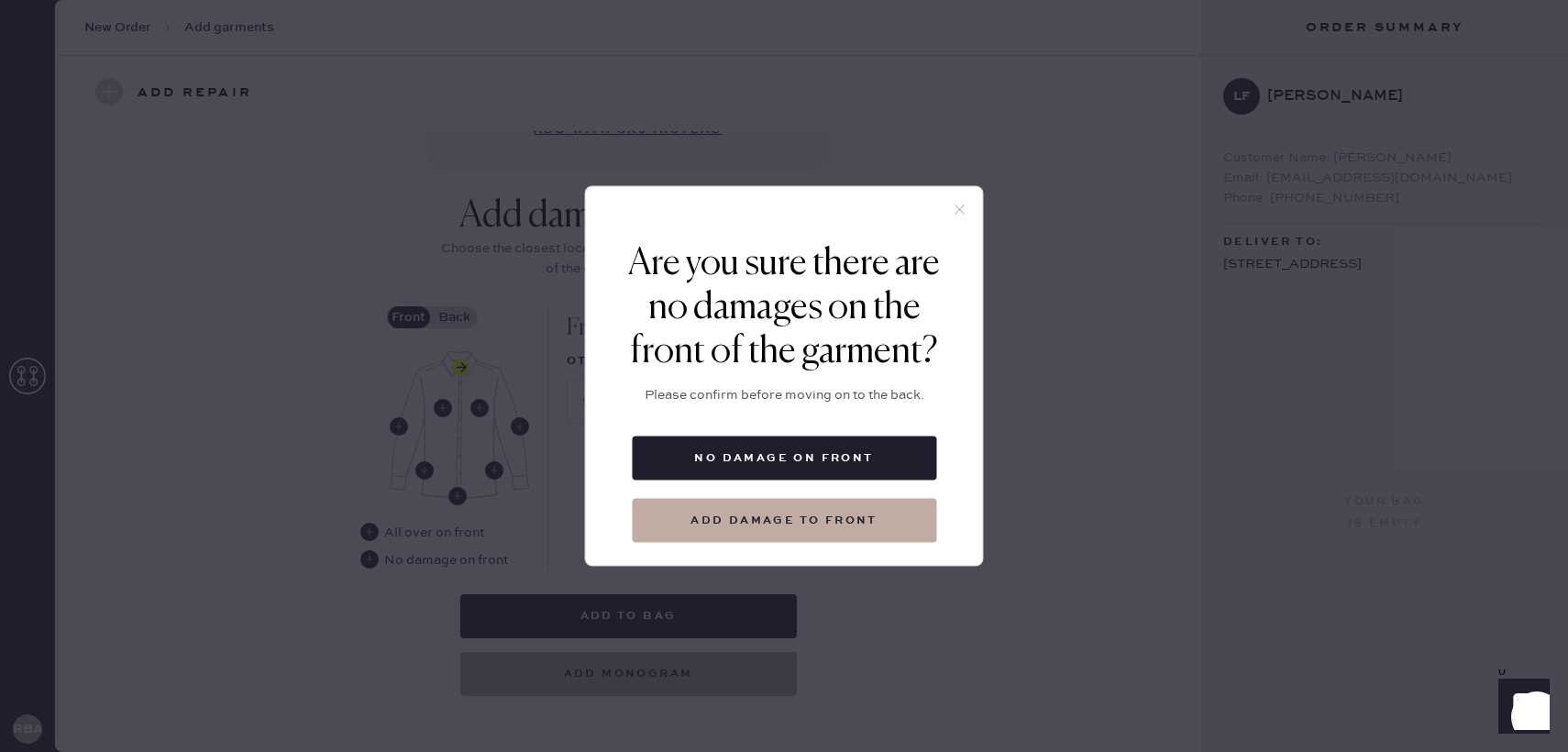
click at [957, 202] on icon at bounding box center [959, 210] width 17 height 17
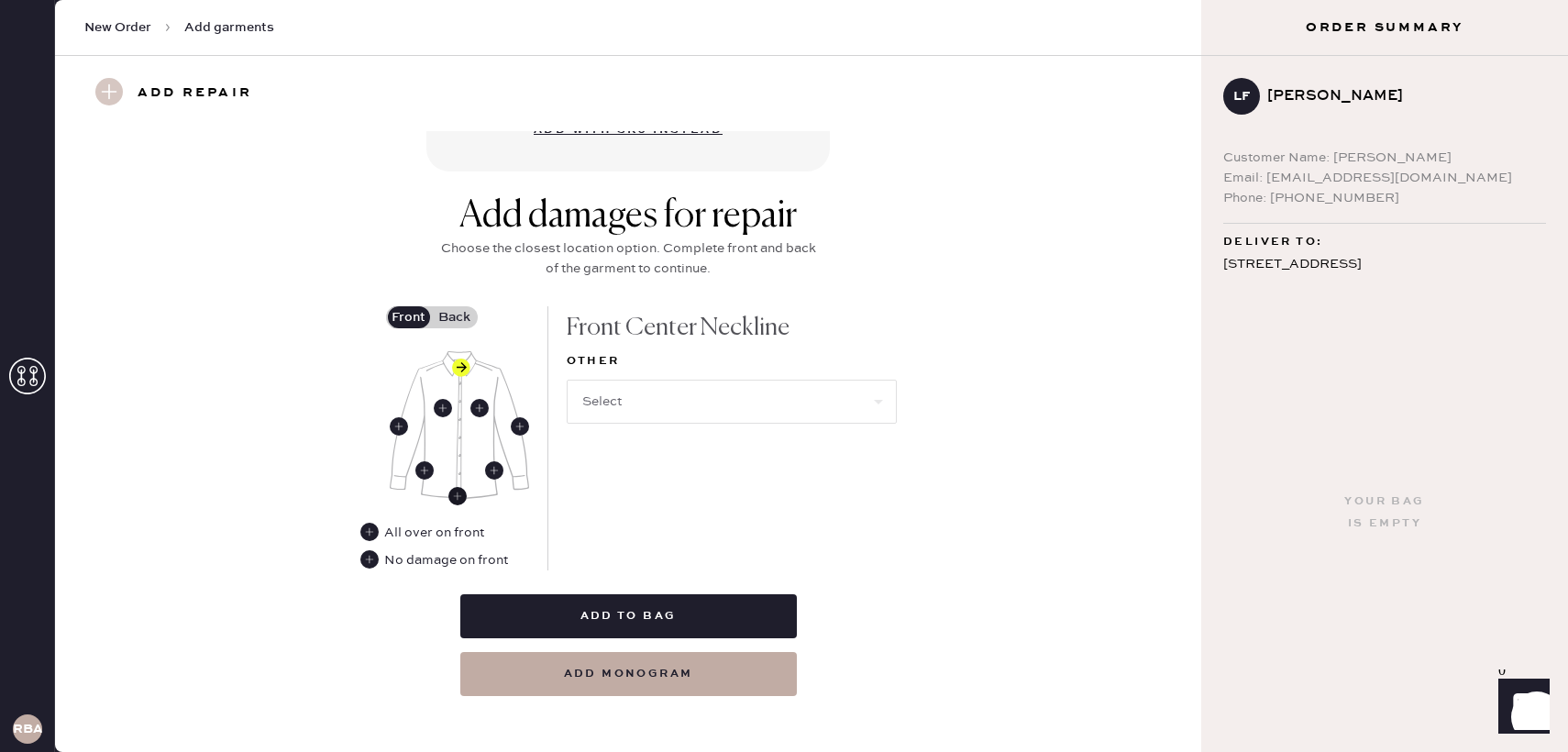
click at [462, 495] on use at bounding box center [457, 496] width 18 height 18
click at [367, 532] on use at bounding box center [369, 531] width 18 height 18
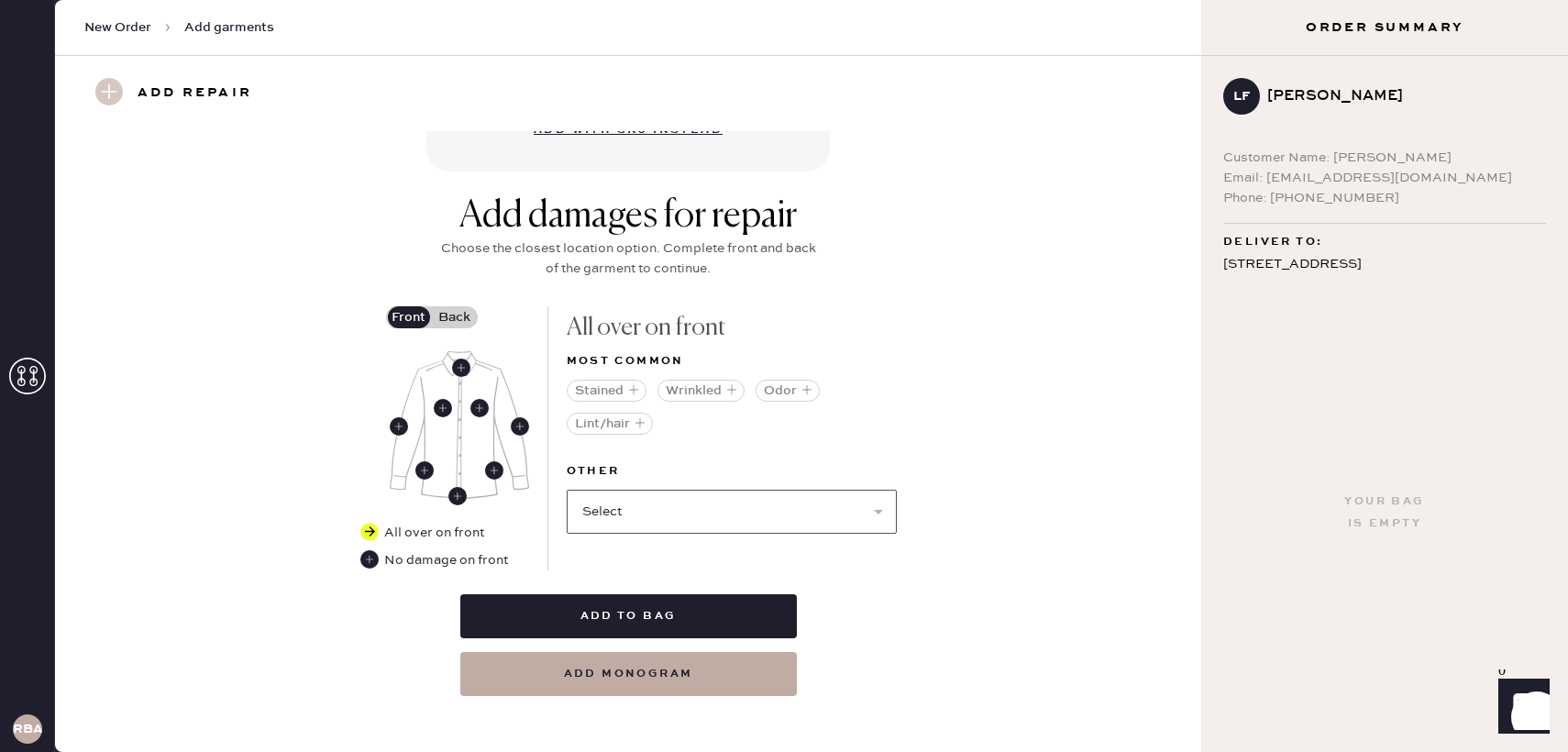
click at [643, 496] on select "Select Broken / Ripped Hem Broken Beads Broken Button Broken Elastic Broken Hoo…" at bounding box center [732, 511] width 331 height 44
select select "1679"
click at [567, 490] on select "Select Broken / Ripped Hem Broken Beads Broken Button Broken Elastic Broken Hoo…" at bounding box center [732, 511] width 331 height 44
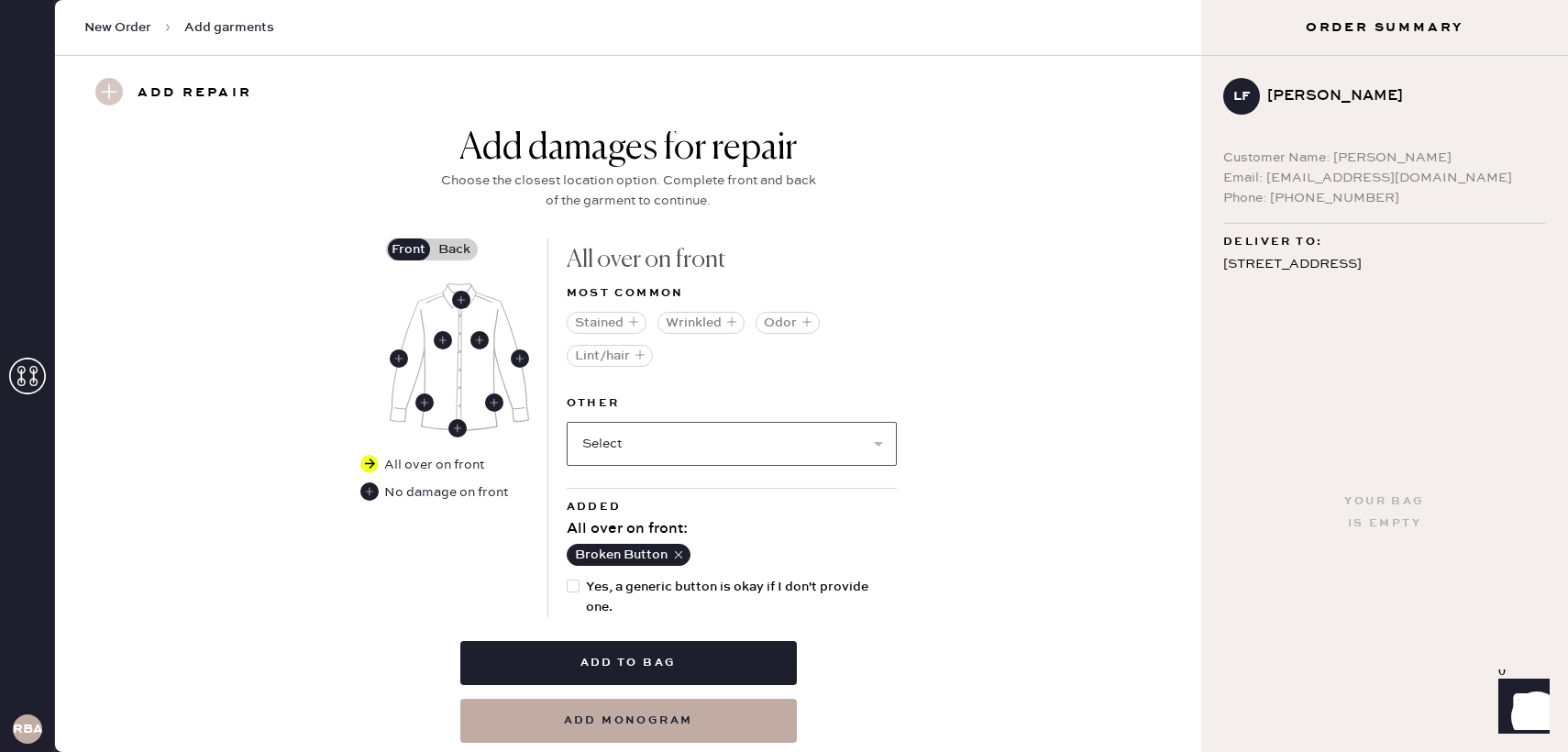
scroll to position [782, 0]
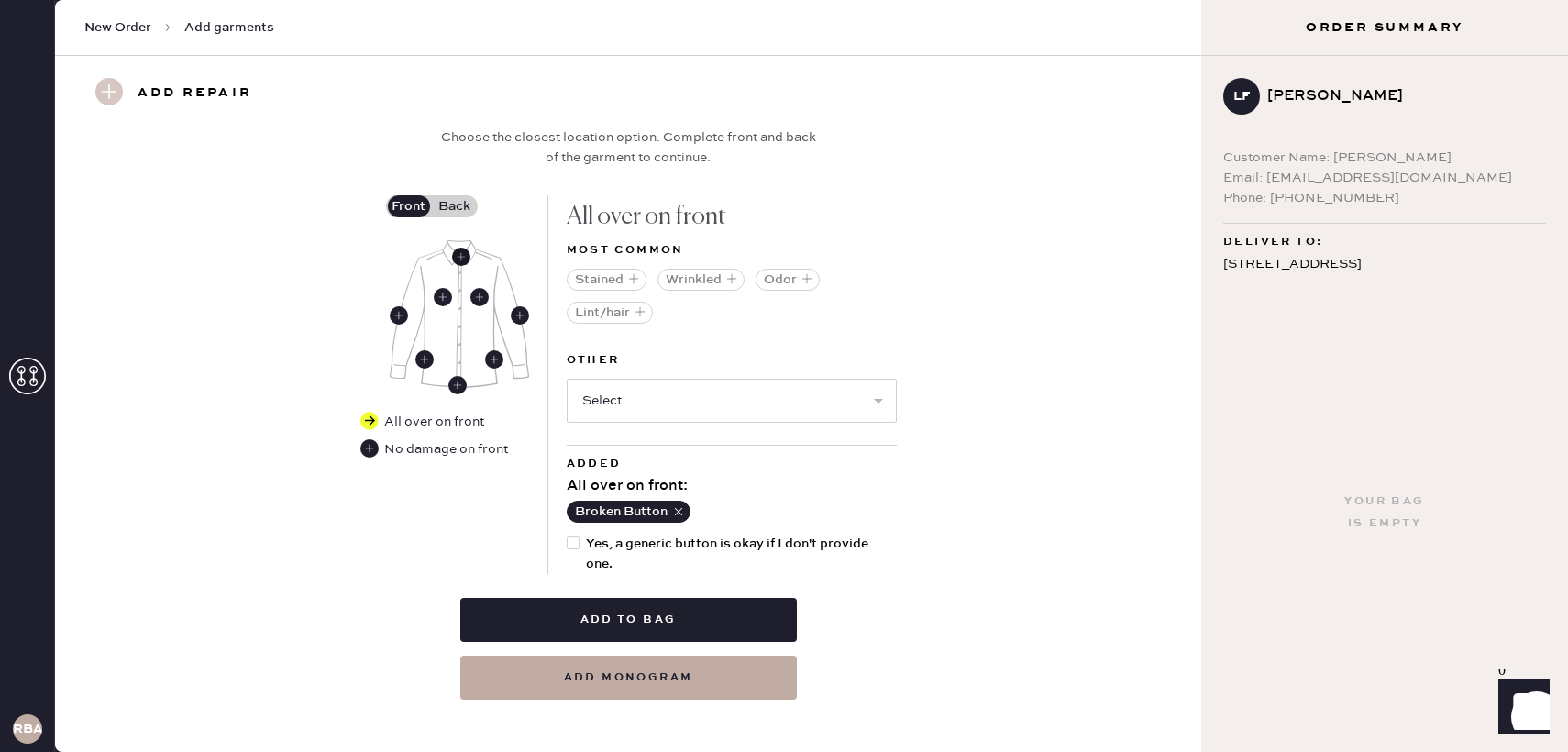
click at [465, 259] on use at bounding box center [461, 256] width 18 height 18
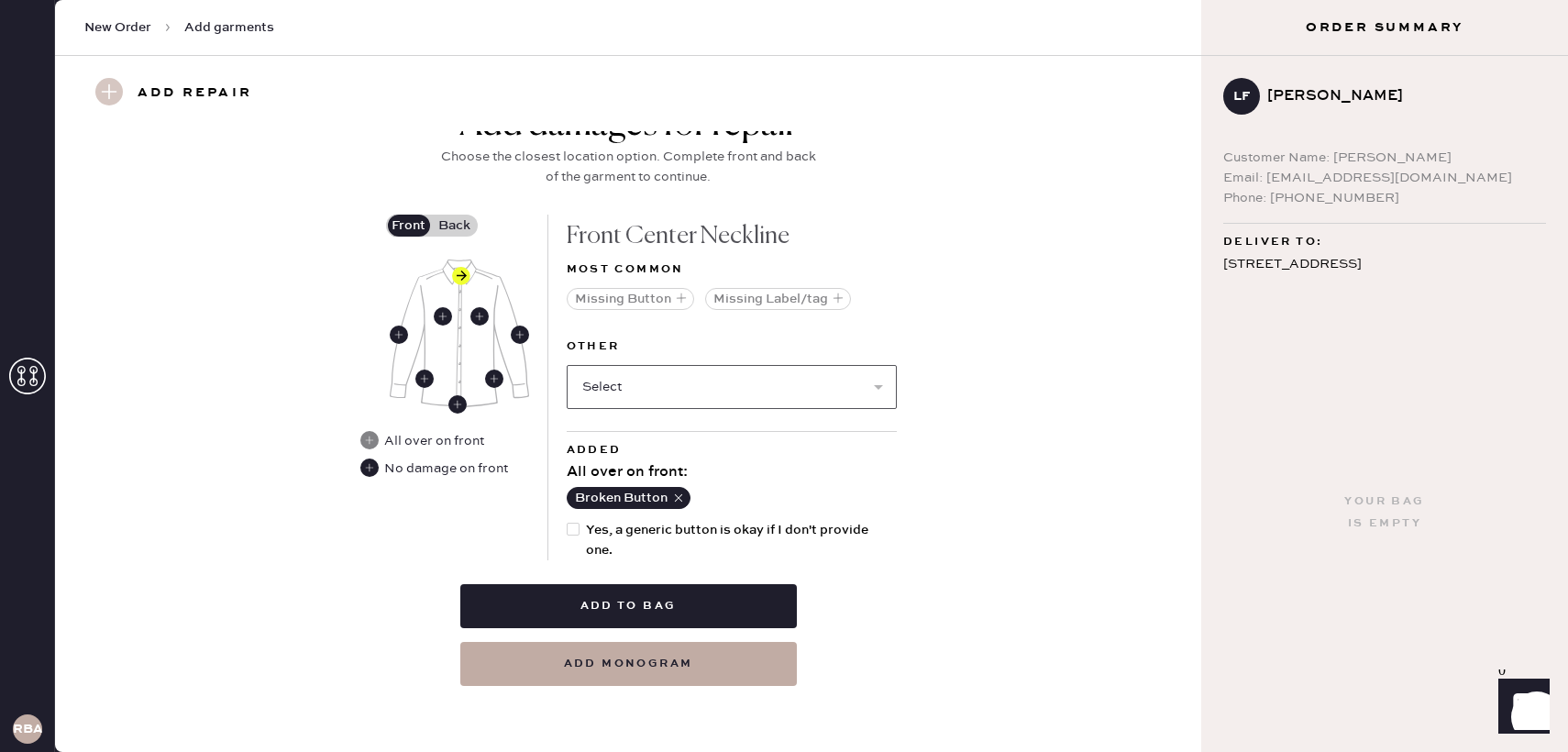
click at [635, 379] on select "Select Broken / Ripped Hem Broken Beads Broken Button Broken Elastic Broken Hoo…" at bounding box center [732, 386] width 331 height 44
select select "1679"
click at [567, 364] on select "Select Broken / Ripped Hem Broken Beads Broken Button Broken Elastic Broken Hoo…" at bounding box center [732, 386] width 331 height 44
select select
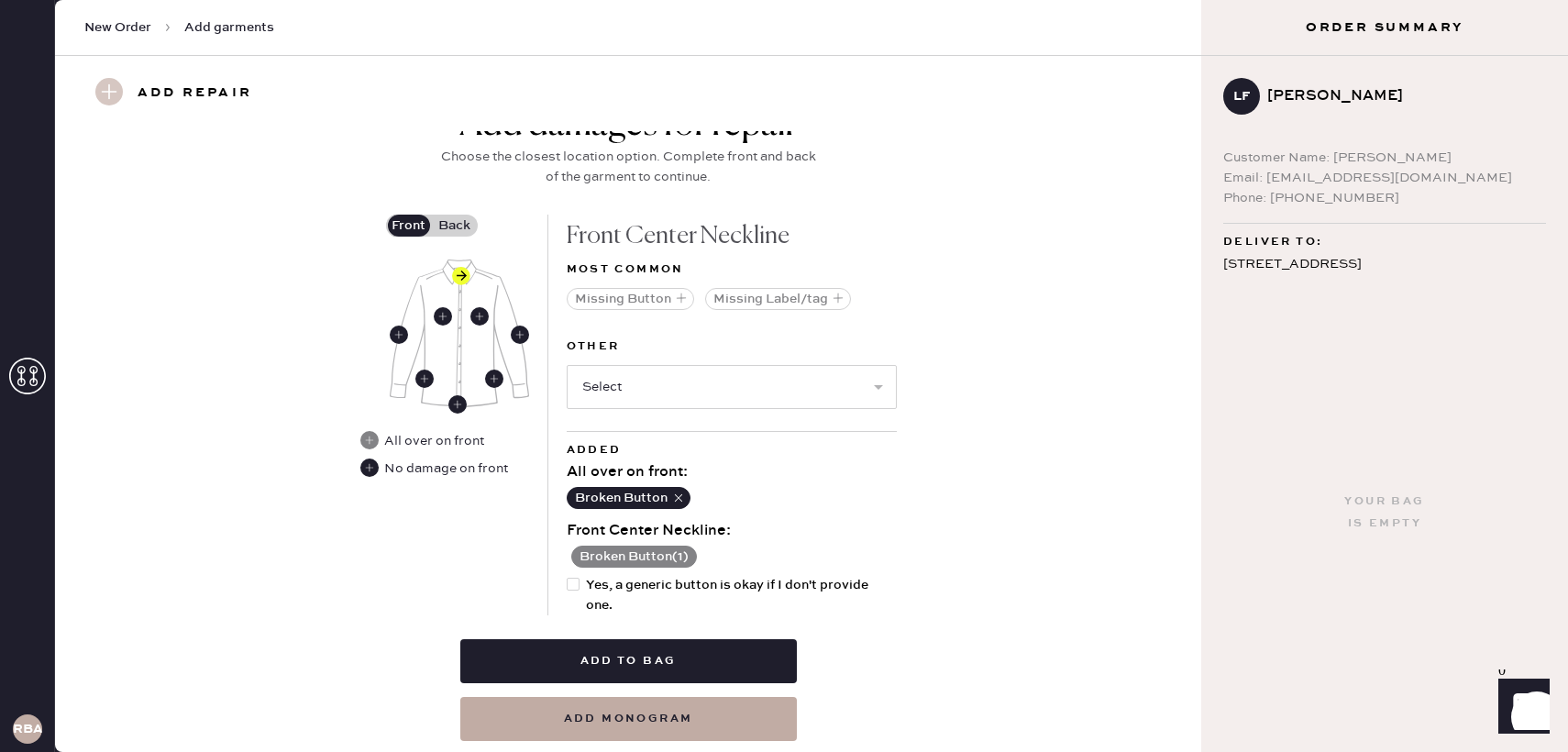
click at [467, 231] on label "Back" at bounding box center [454, 225] width 46 height 22
click at [455, 225] on input "Back" at bounding box center [455, 225] width 0 height 0
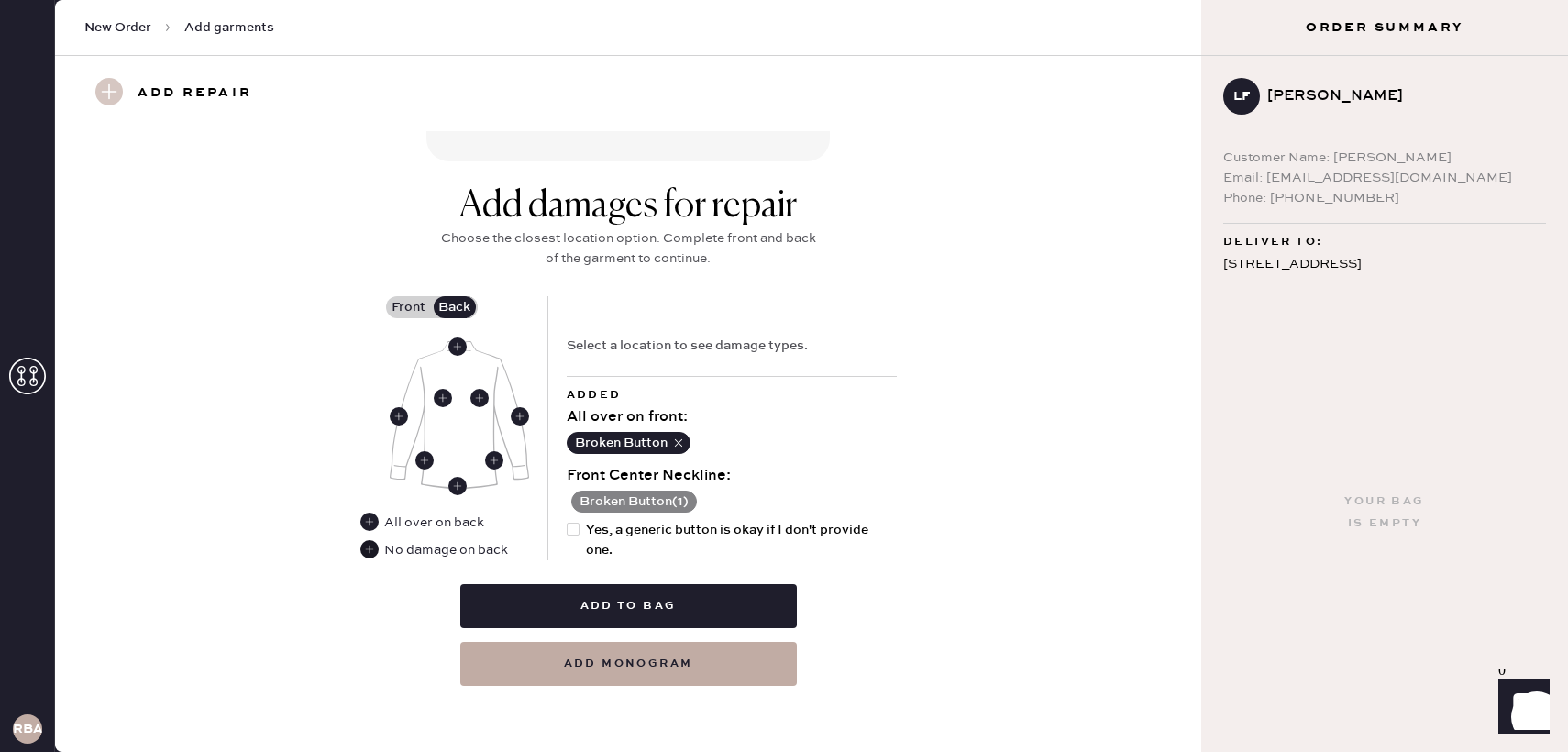
click at [372, 555] on use at bounding box center [369, 549] width 18 height 18
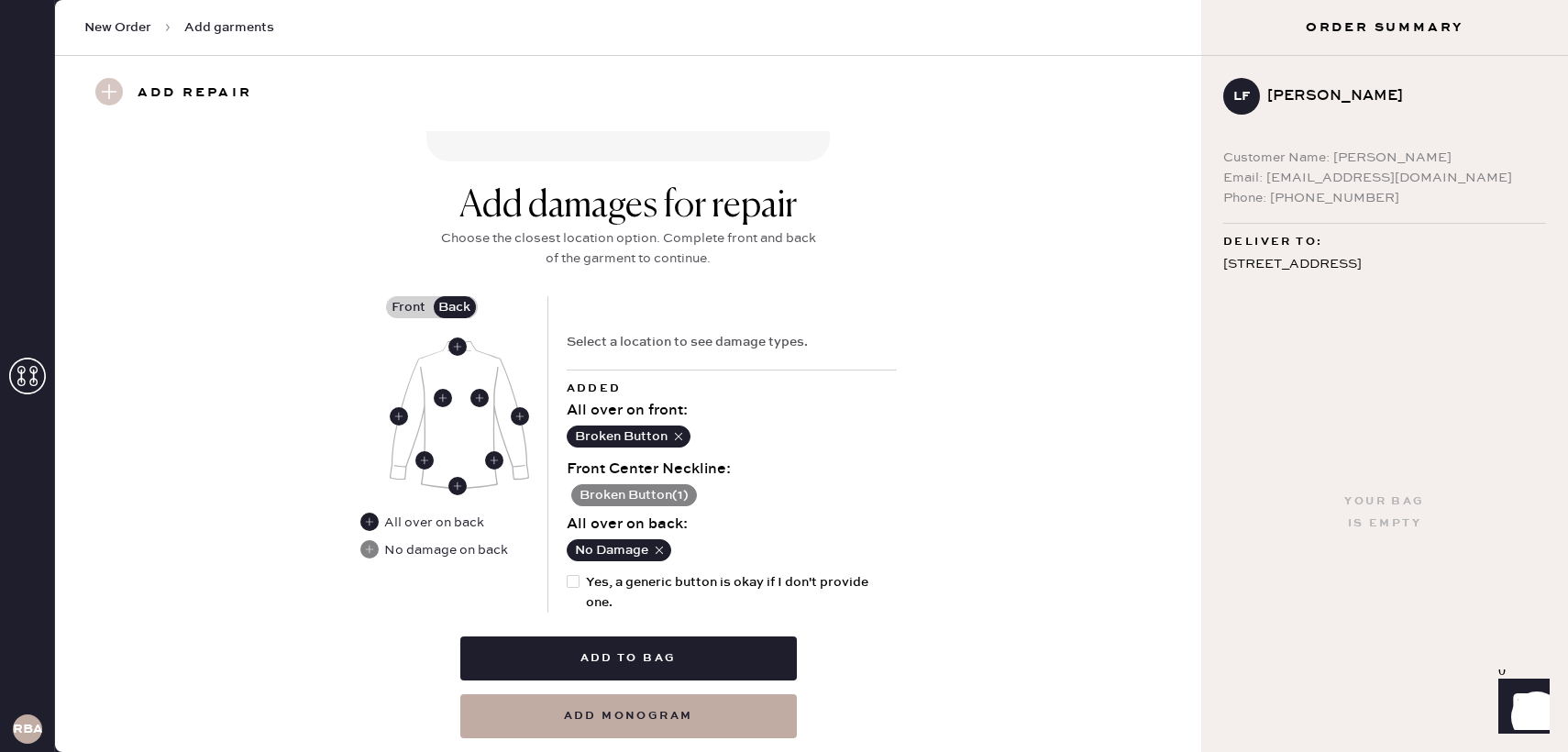
scroll to position [734, 0]
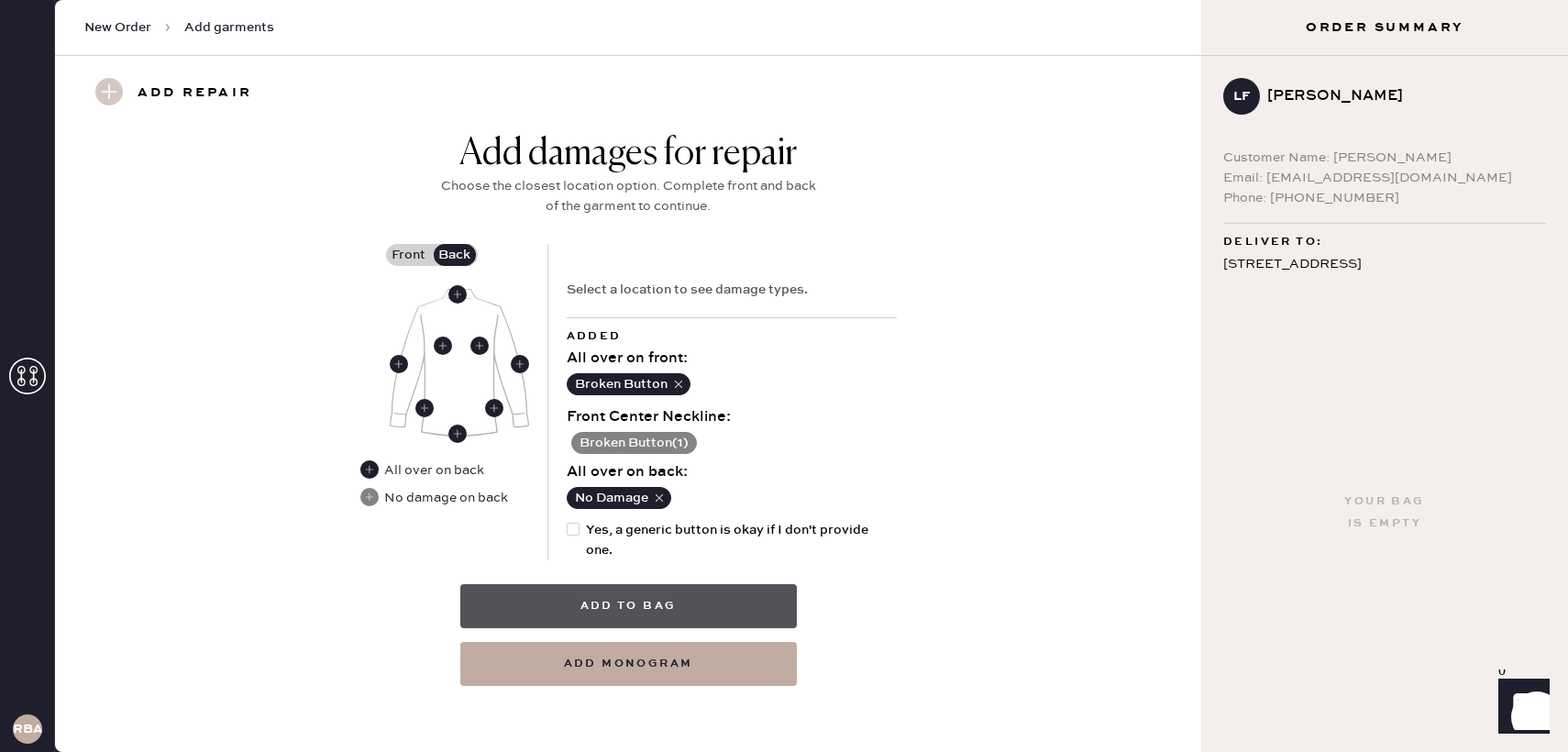
click at [610, 599] on button "Add to bag" at bounding box center [629, 605] width 336 height 44
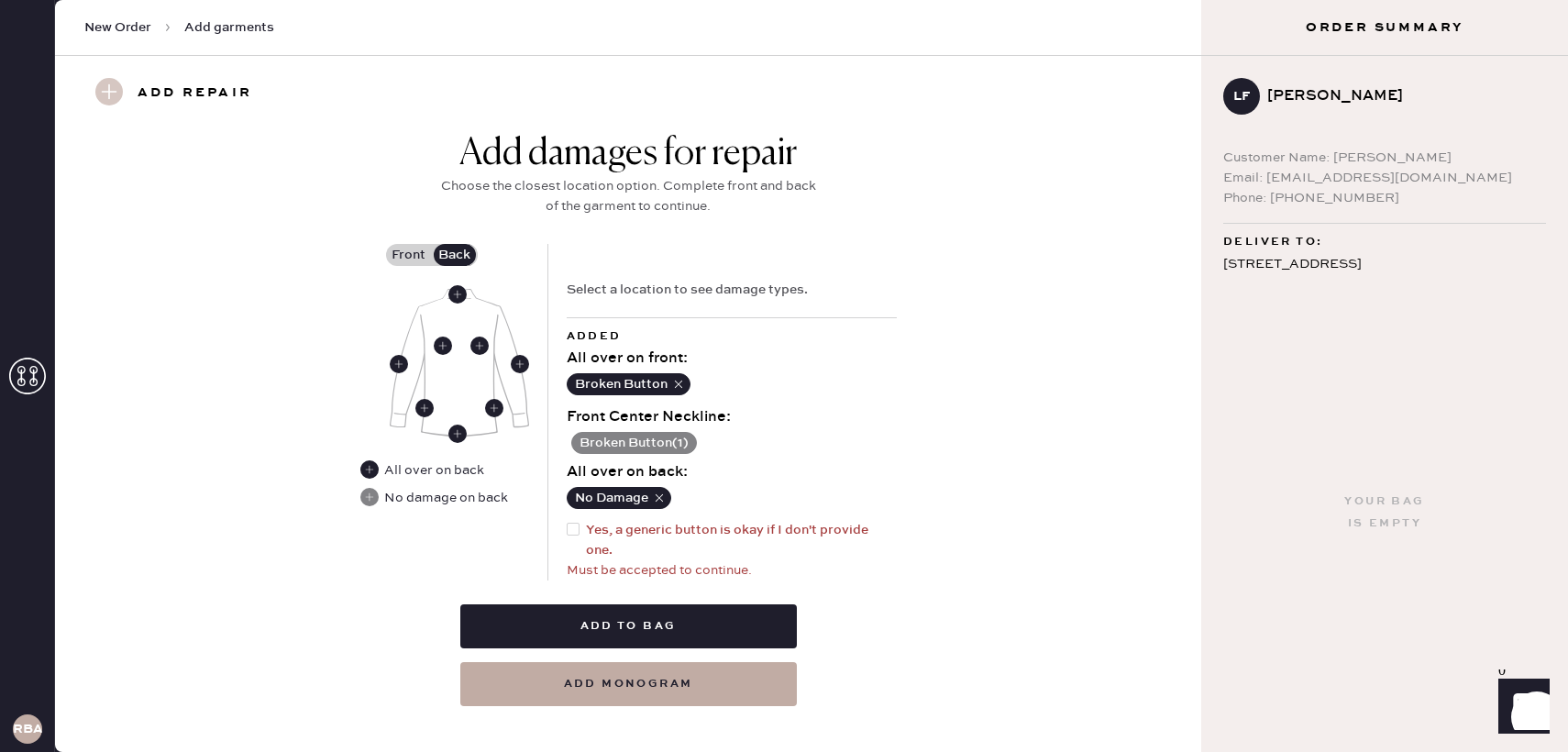
click at [580, 538] on div at bounding box center [576, 540] width 20 height 41
click at [568, 521] on input "Yes, a generic button is okay if I don't provide one." at bounding box center [567, 520] width 1 height 1
checkbox input "true"
click at [593, 611] on button "Add to bag" at bounding box center [629, 626] width 336 height 44
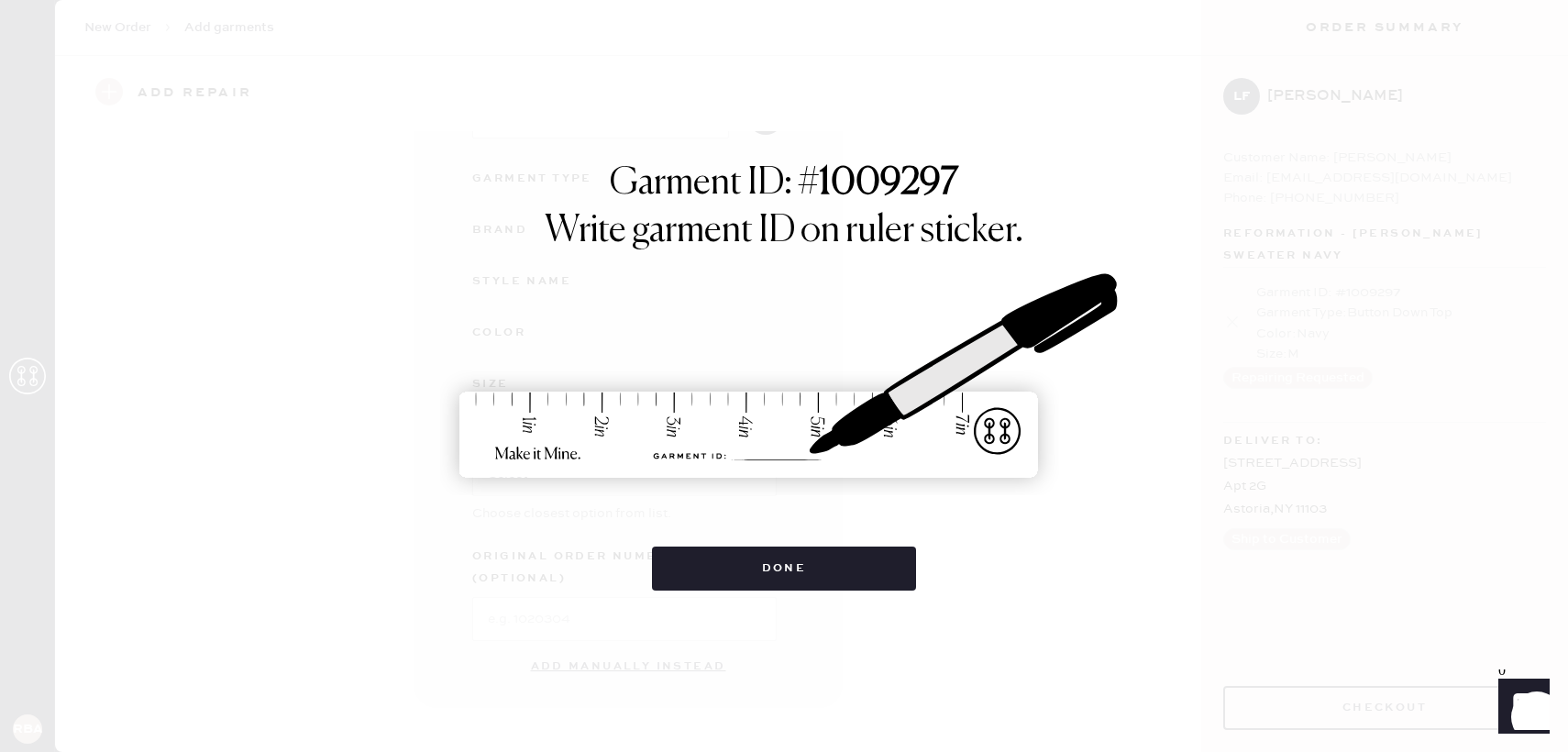
scroll to position [151, 0]
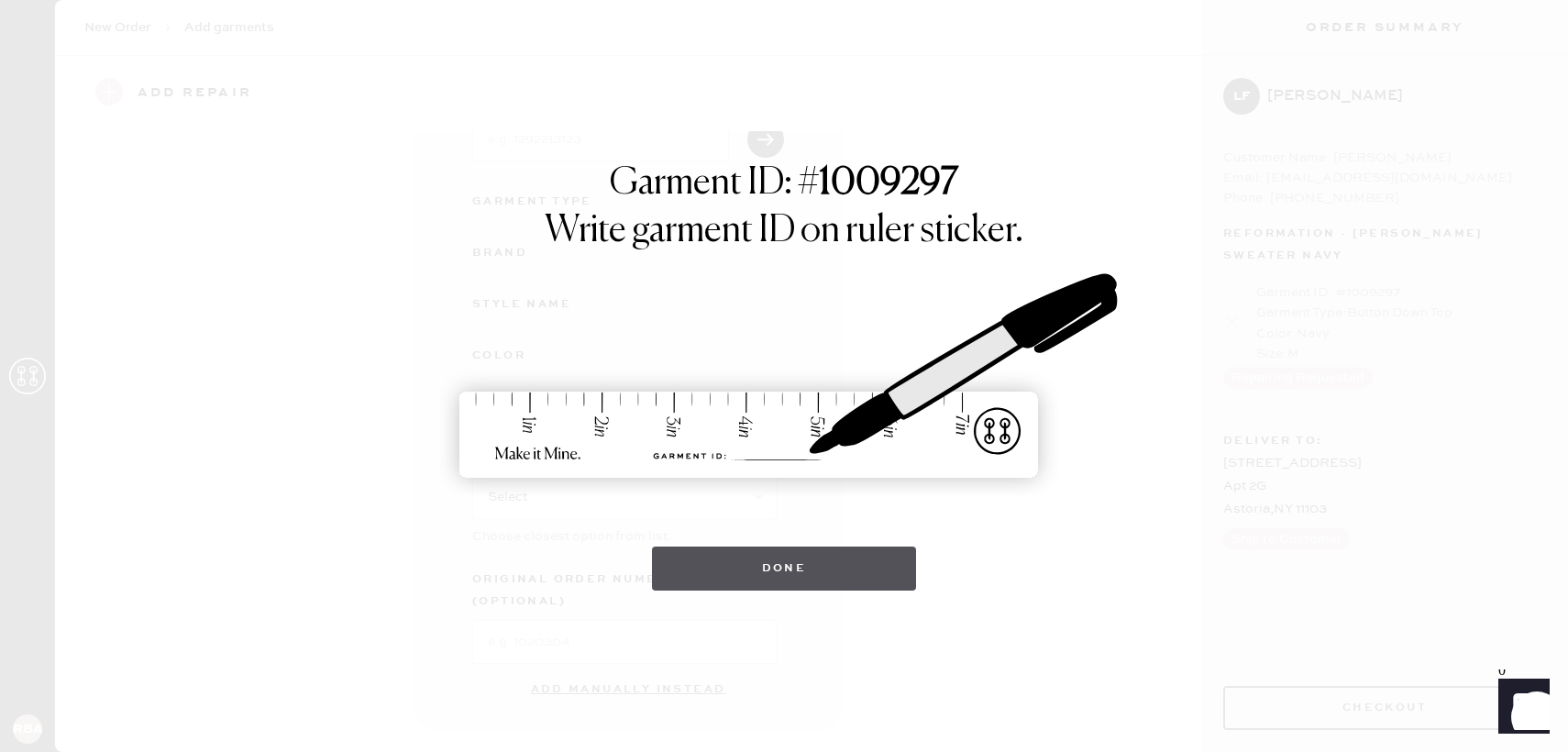
click at [699, 566] on button "Done" at bounding box center [784, 567] width 265 height 44
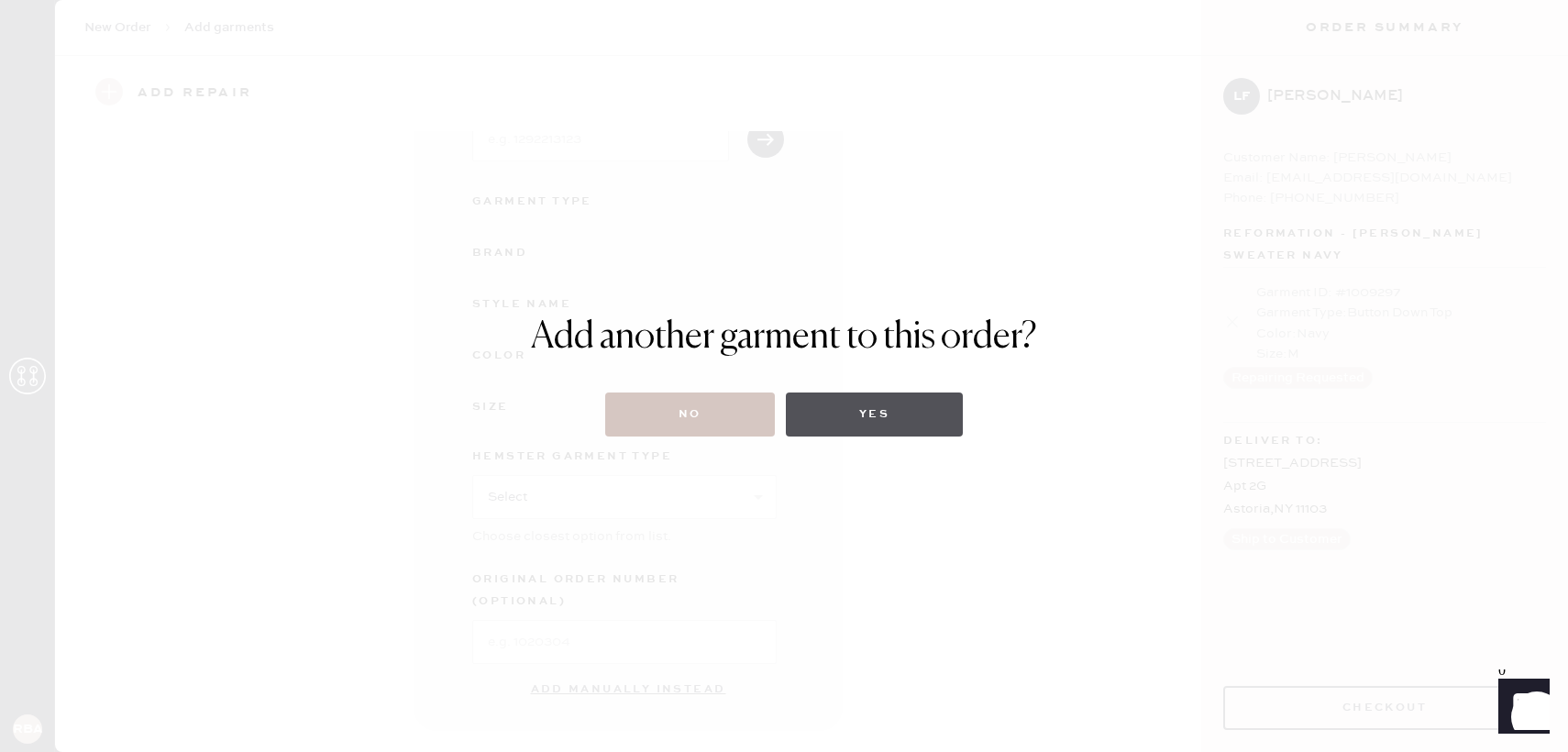
click at [842, 434] on button "Yes" at bounding box center [874, 414] width 177 height 44
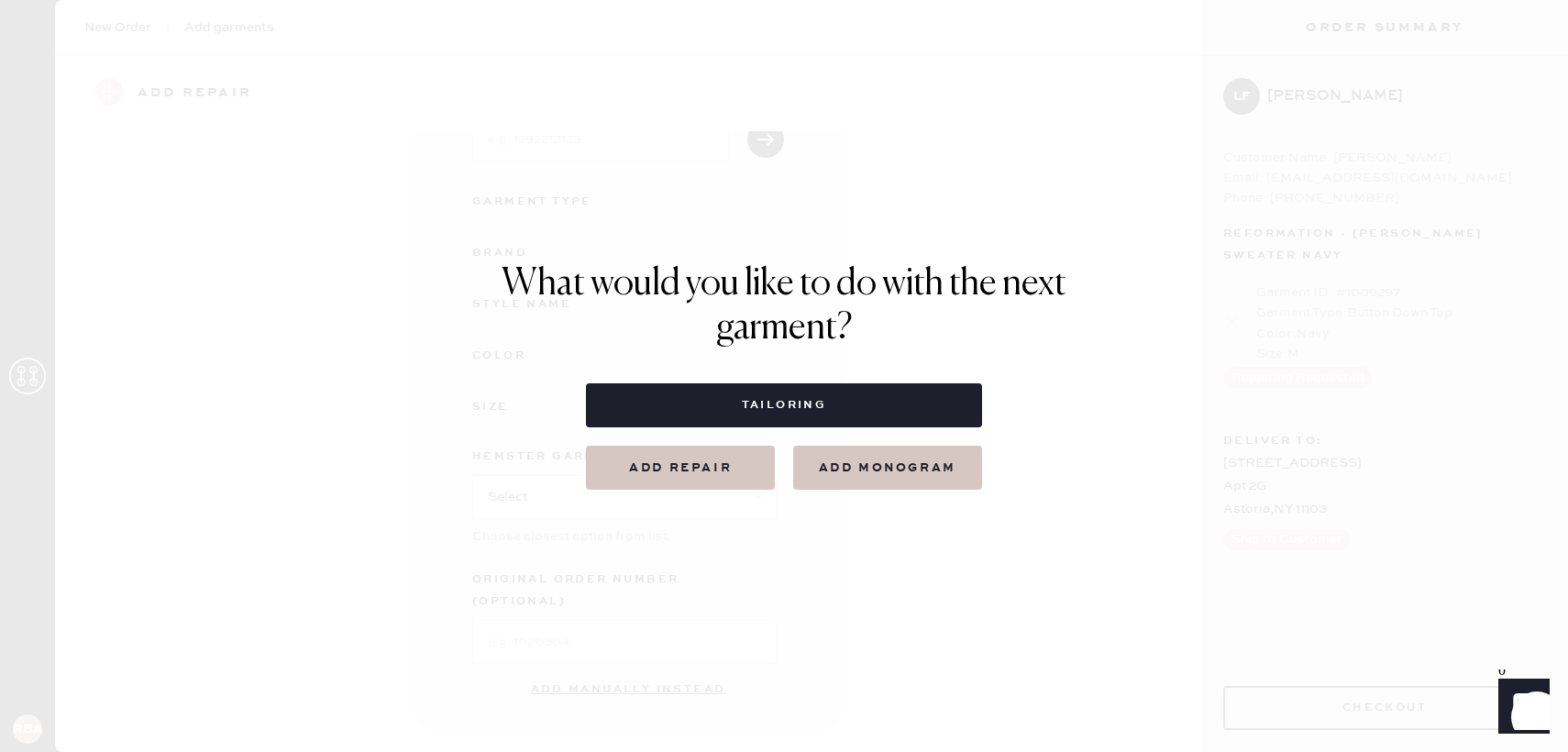
click at [749, 460] on button "Add repair" at bounding box center [680, 466] width 189 height 44
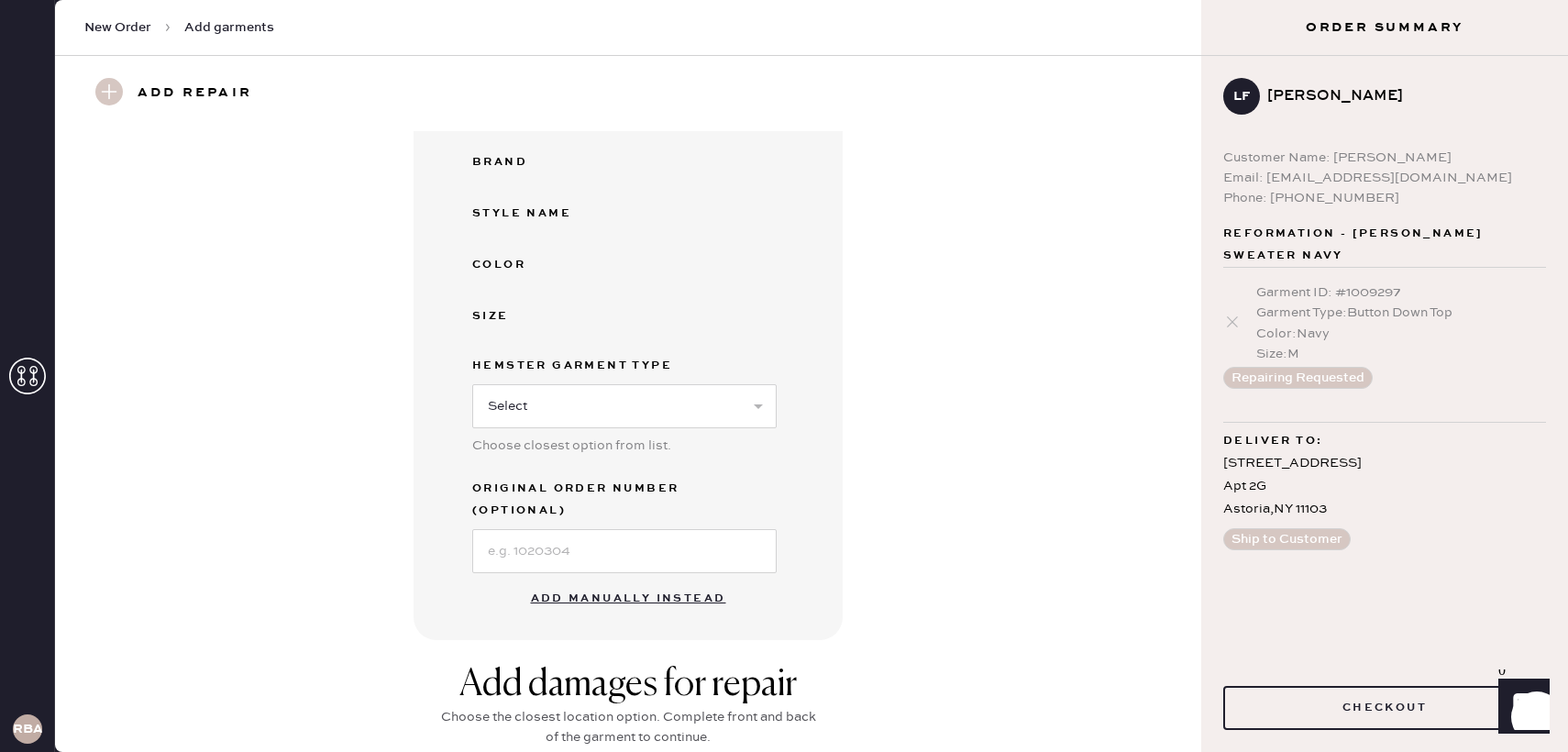
scroll to position [0, 0]
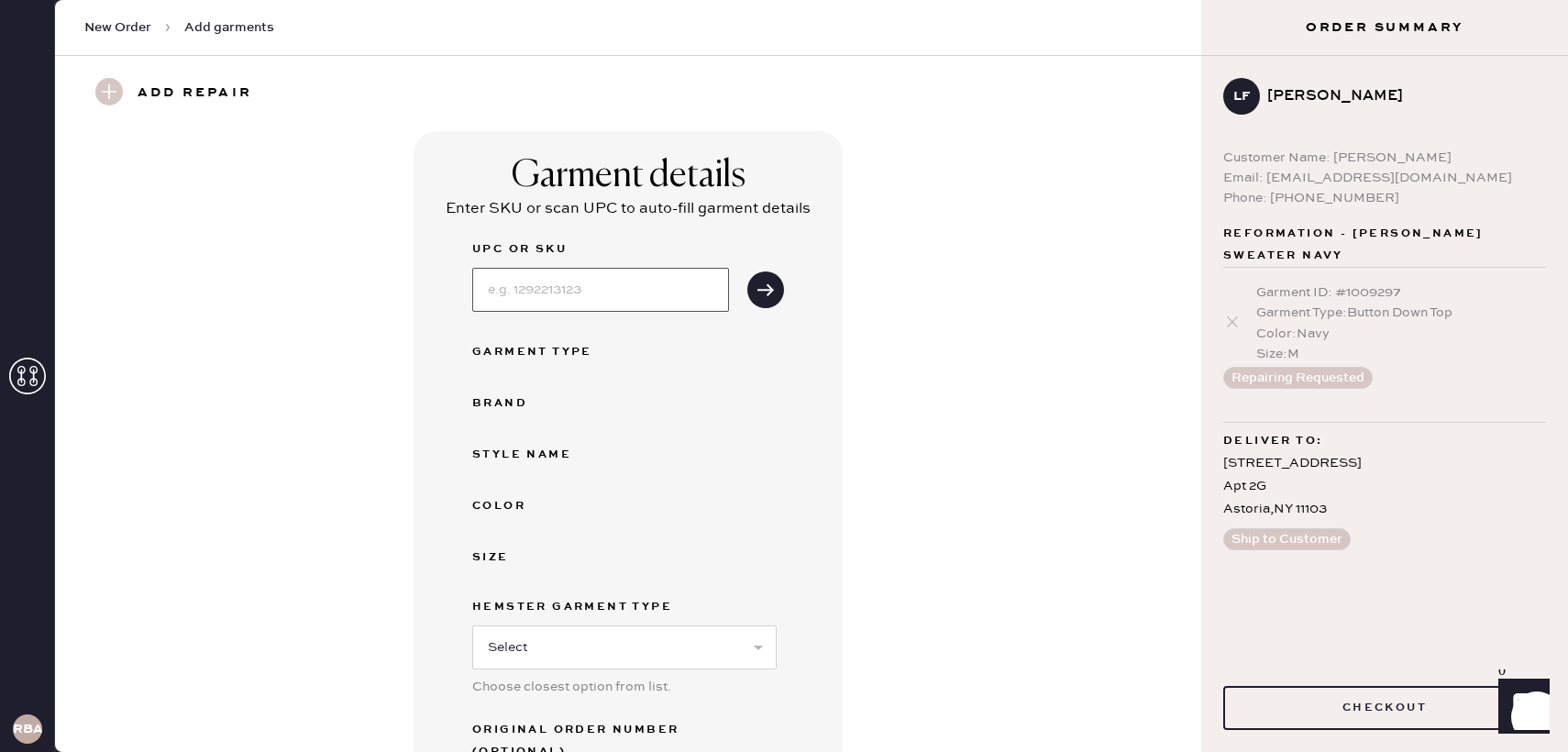
click at [623, 290] on input at bounding box center [601, 289] width 257 height 44
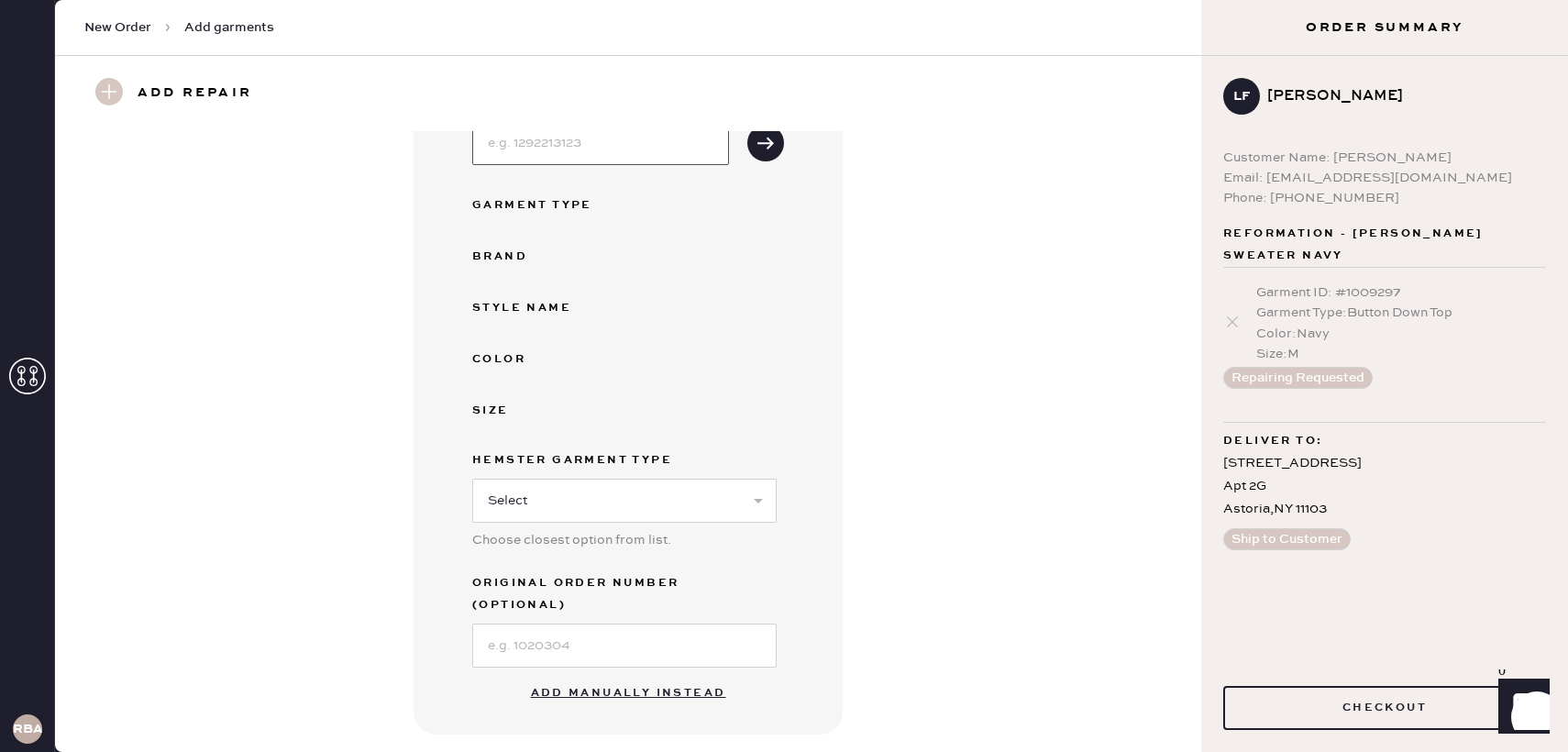
scroll to position [292, 0]
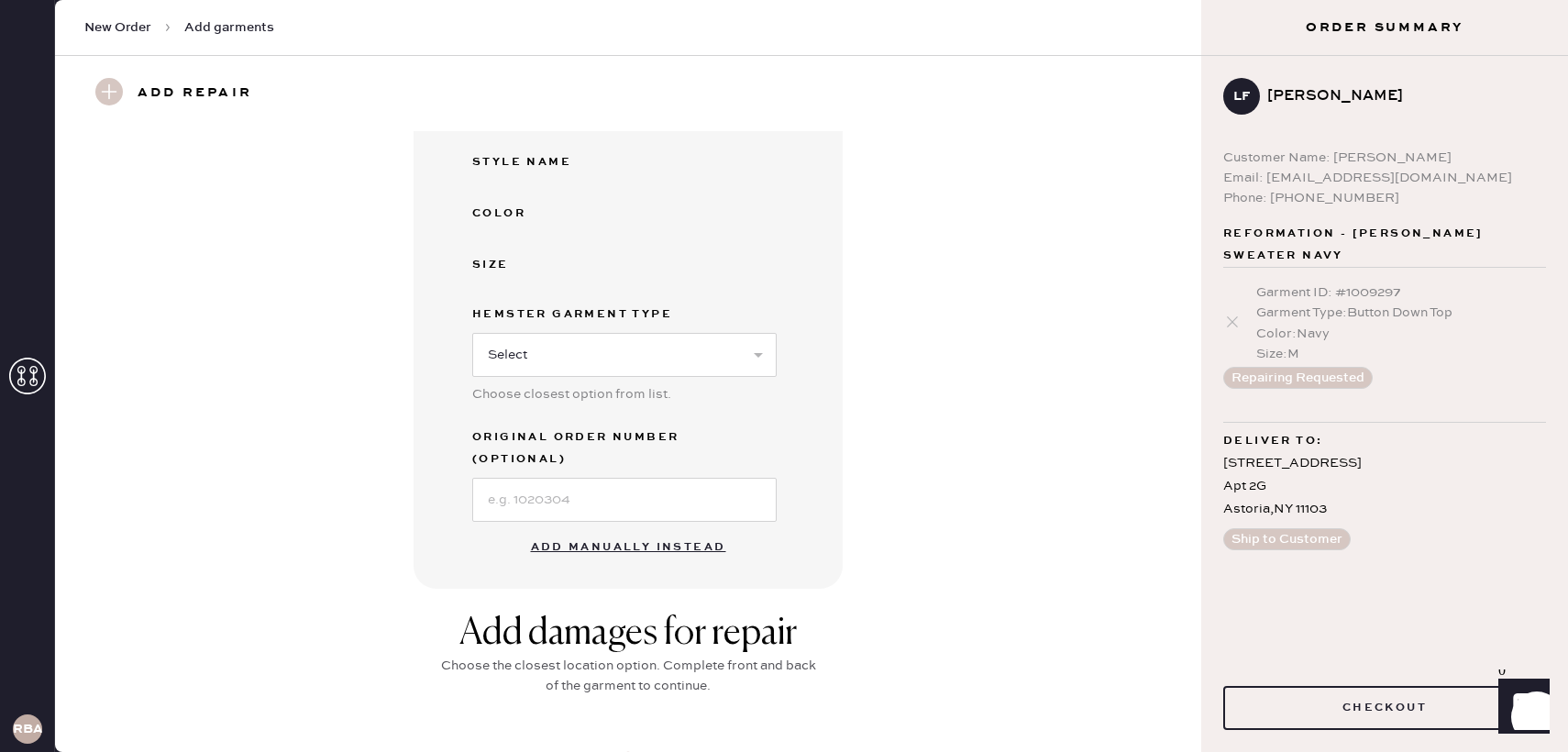
click at [541, 529] on button "Add manually instead" at bounding box center [629, 547] width 218 height 37
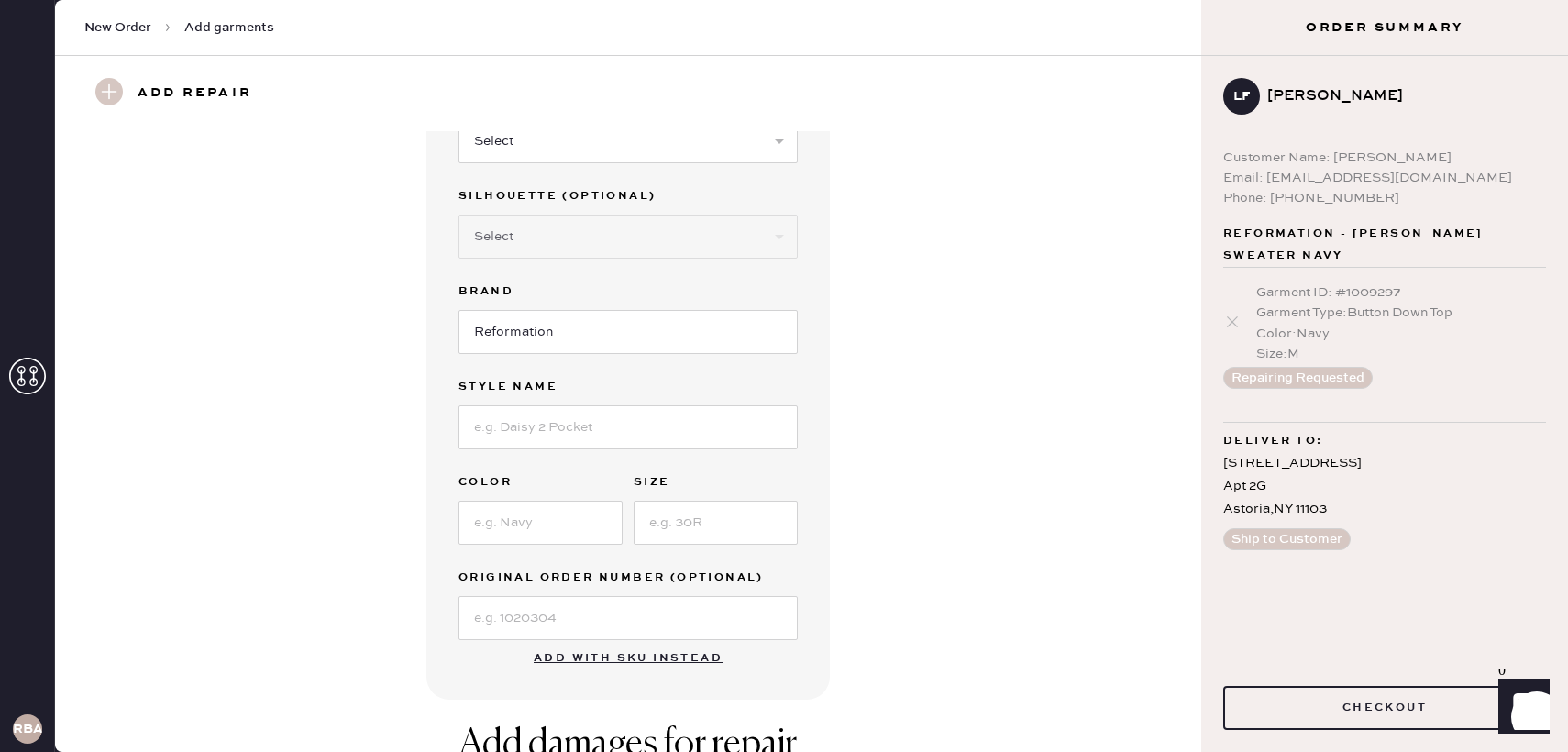
scroll to position [0, 0]
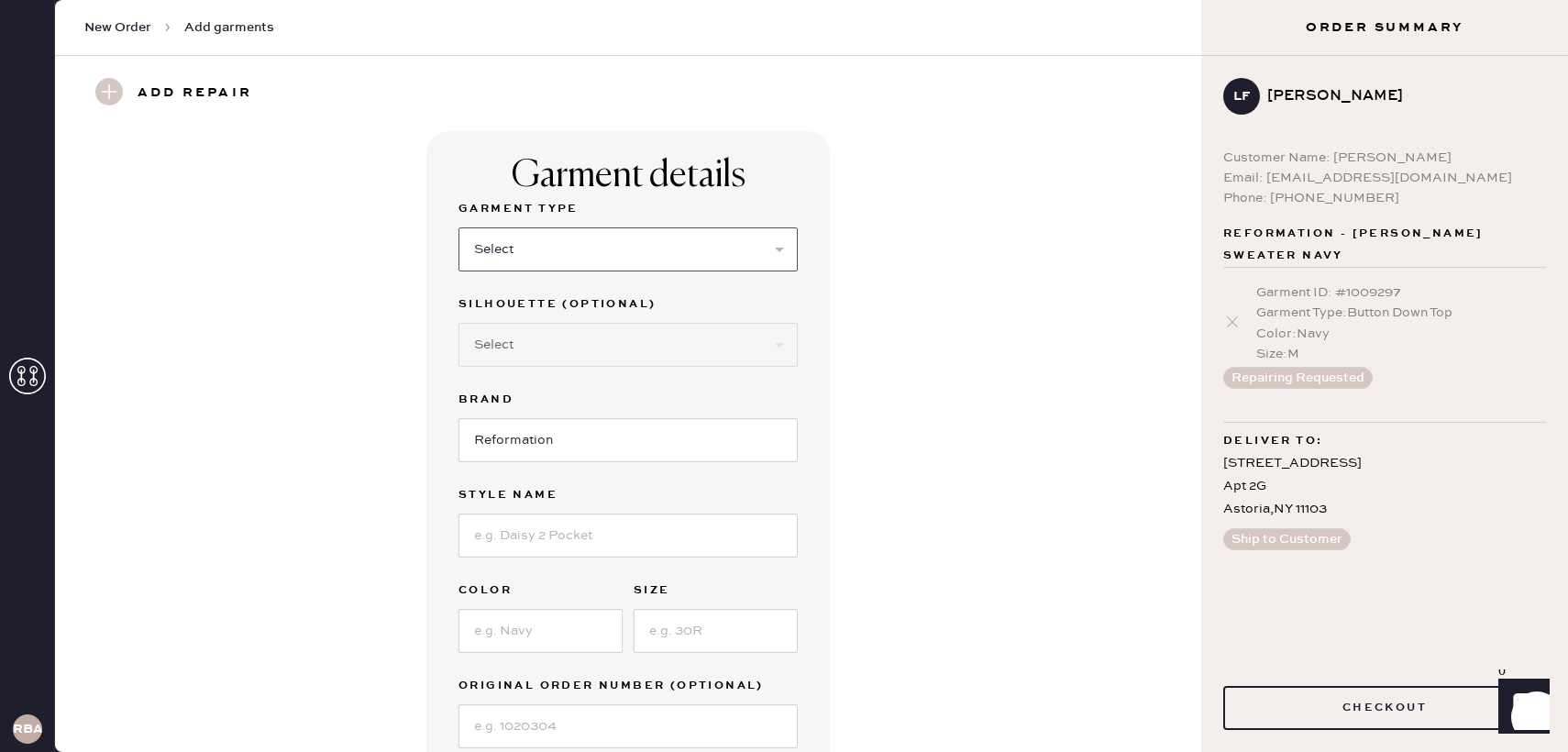
click at [551, 261] on select "Select Basic Skirt Jeans Leggings Pants Shorts Basic Sleeved Dress Basic Sleeve…" at bounding box center [628, 249] width 339 height 44
select select "5"
click at [459, 227] on select "Select Basic Skirt Jeans Leggings Pants Shorts Basic Sleeved Dress Basic Sleeve…" at bounding box center [628, 249] width 339 height 44
click at [533, 344] on select "Select Short Sleeves Long Sleeves Other" at bounding box center [628, 344] width 339 height 44
select select "17"
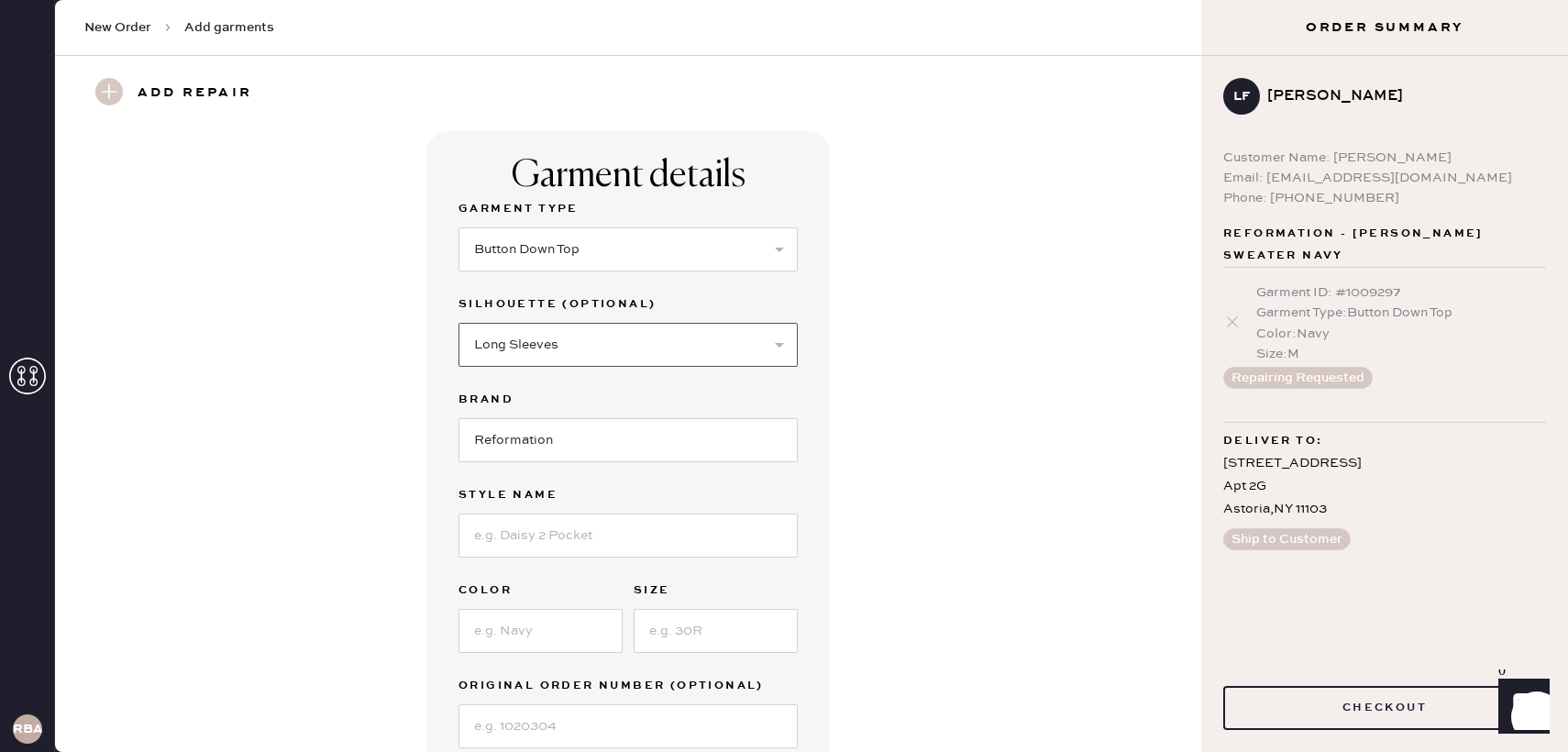
click at [459, 323] on select "Select Short Sleeves Long Sleeves Other" at bounding box center [628, 344] width 339 height 44
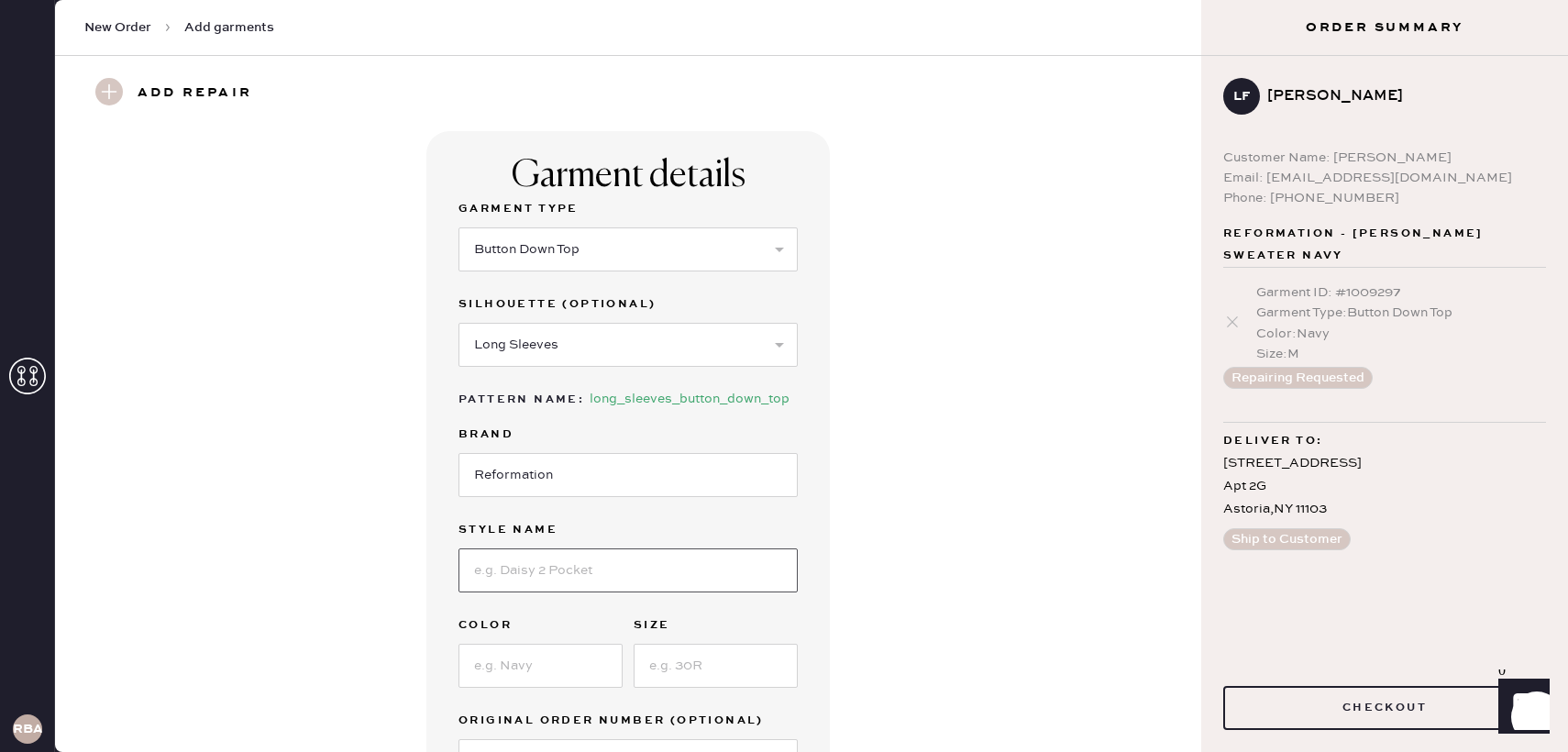
click at [528, 579] on input at bounding box center [628, 569] width 339 height 44
type input "[PERSON_NAME] Sweater"
click at [553, 676] on input at bounding box center [540, 665] width 164 height 44
type input "Black"
click at [717, 668] on input at bounding box center [715, 665] width 164 height 44
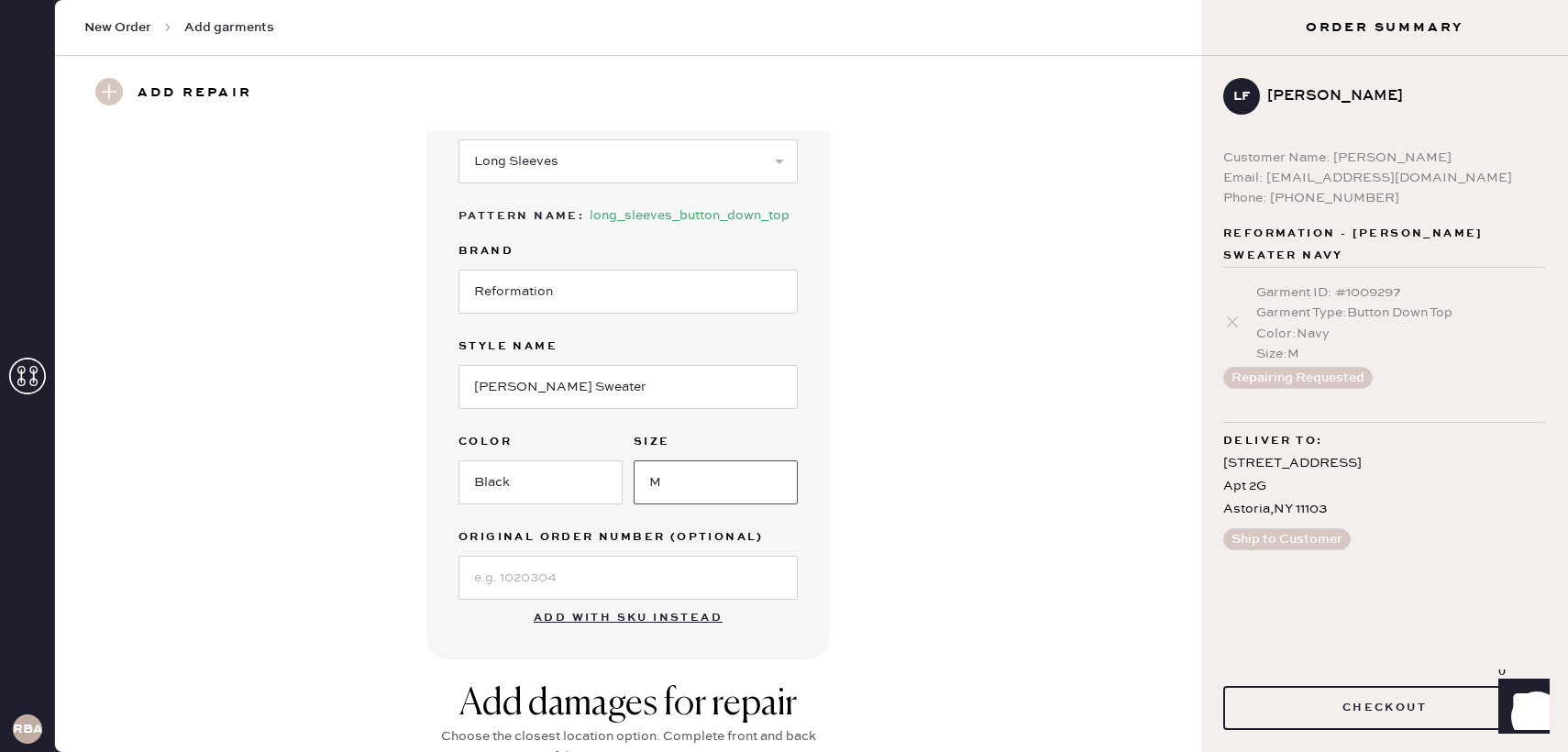
scroll to position [319, 0]
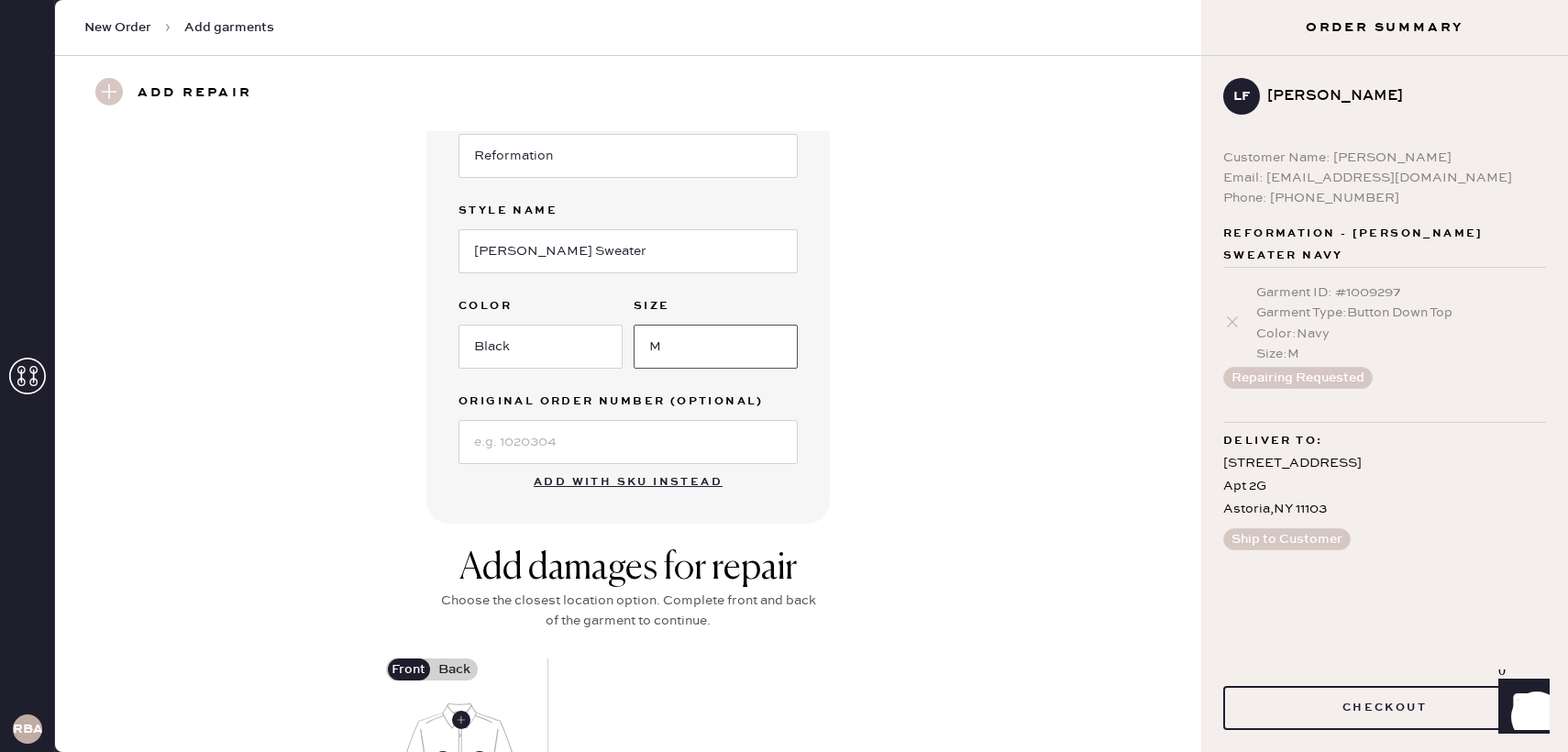
type input "M"
click at [496, 284] on div "Garment Type Select Basic Skirt Jeans Leggings Pants Shorts Basic Sleeved Dress…" at bounding box center [628, 171] width 339 height 585
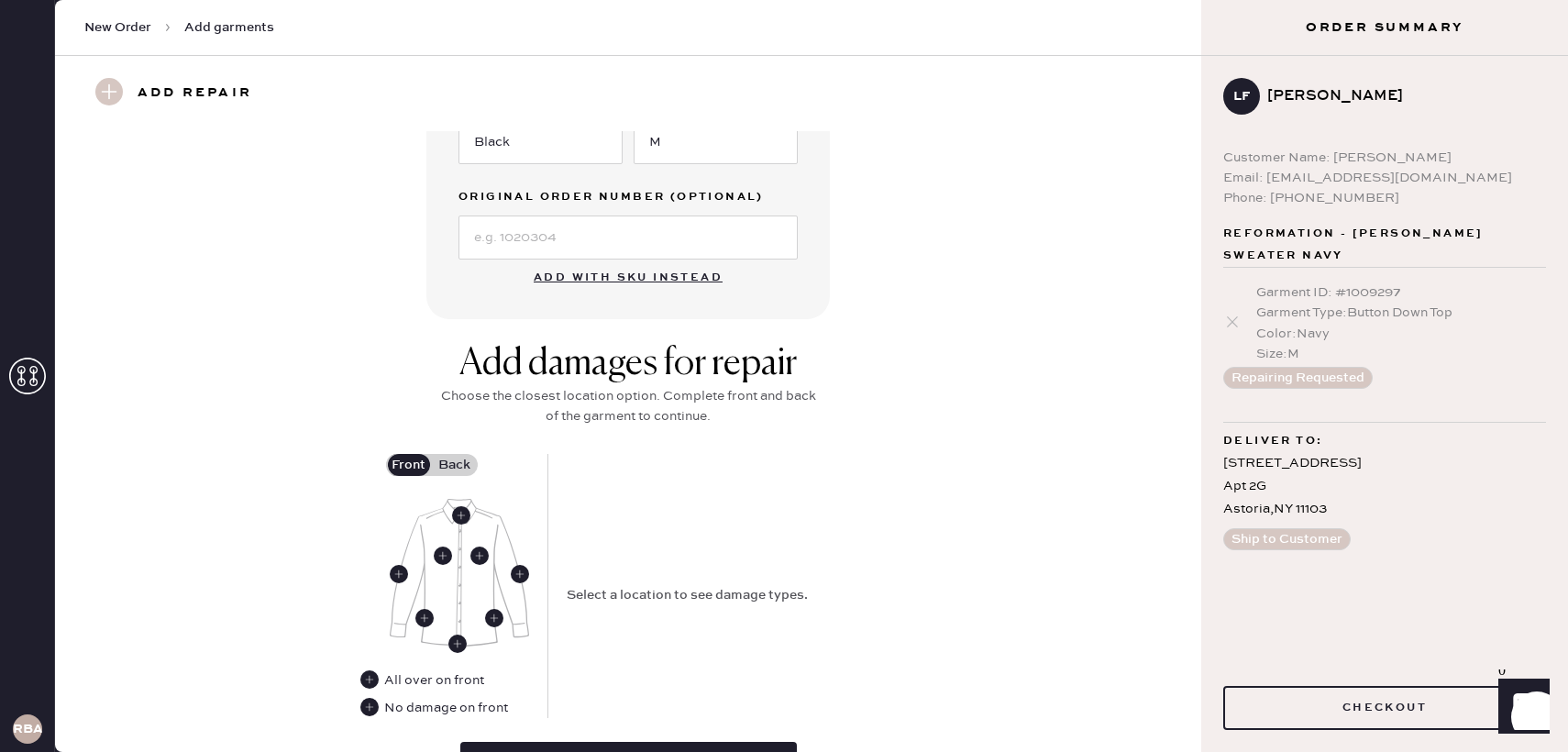
scroll to position [550, 0]
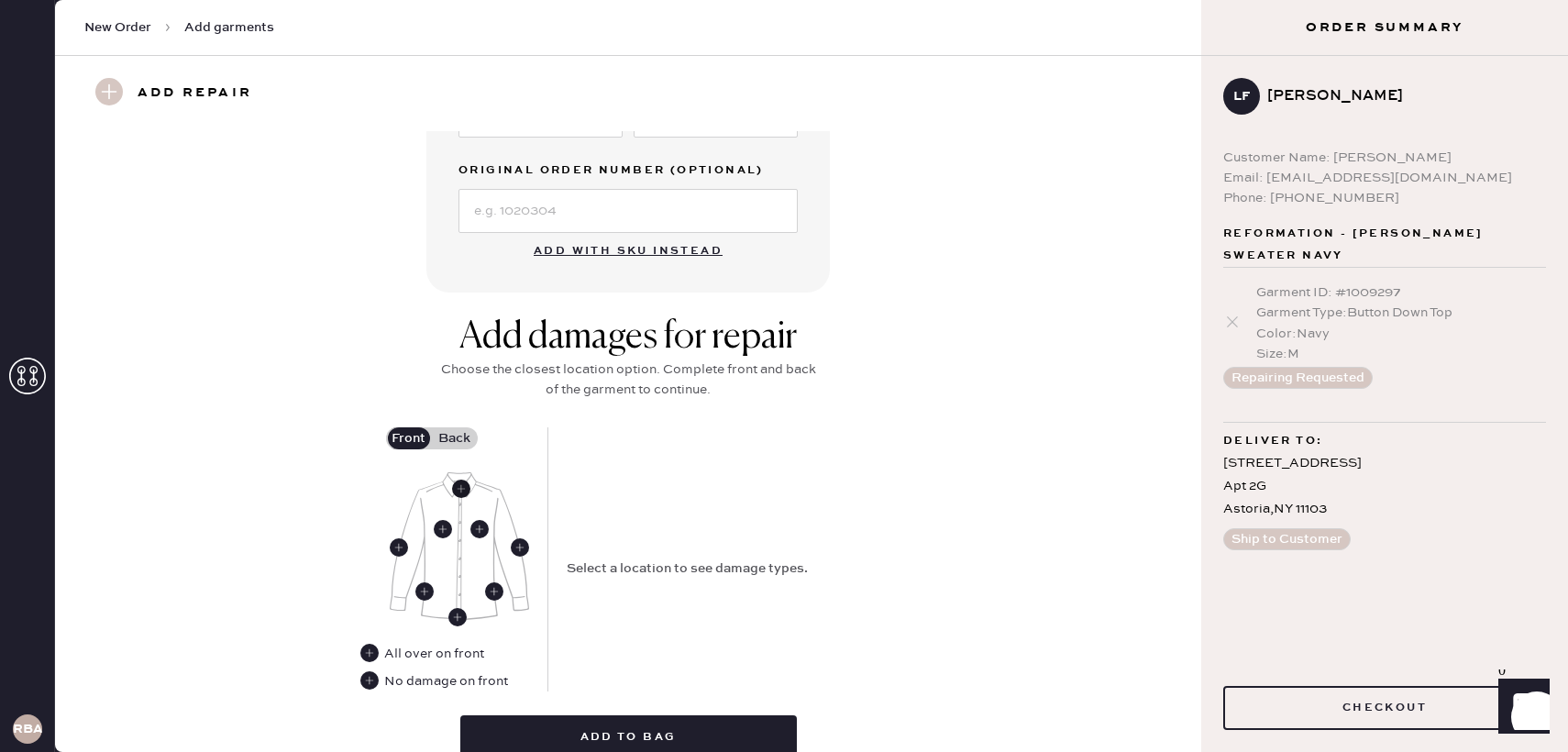
click at [461, 486] on use at bounding box center [461, 488] width 18 height 18
click at [365, 652] on use at bounding box center [369, 652] width 18 height 18
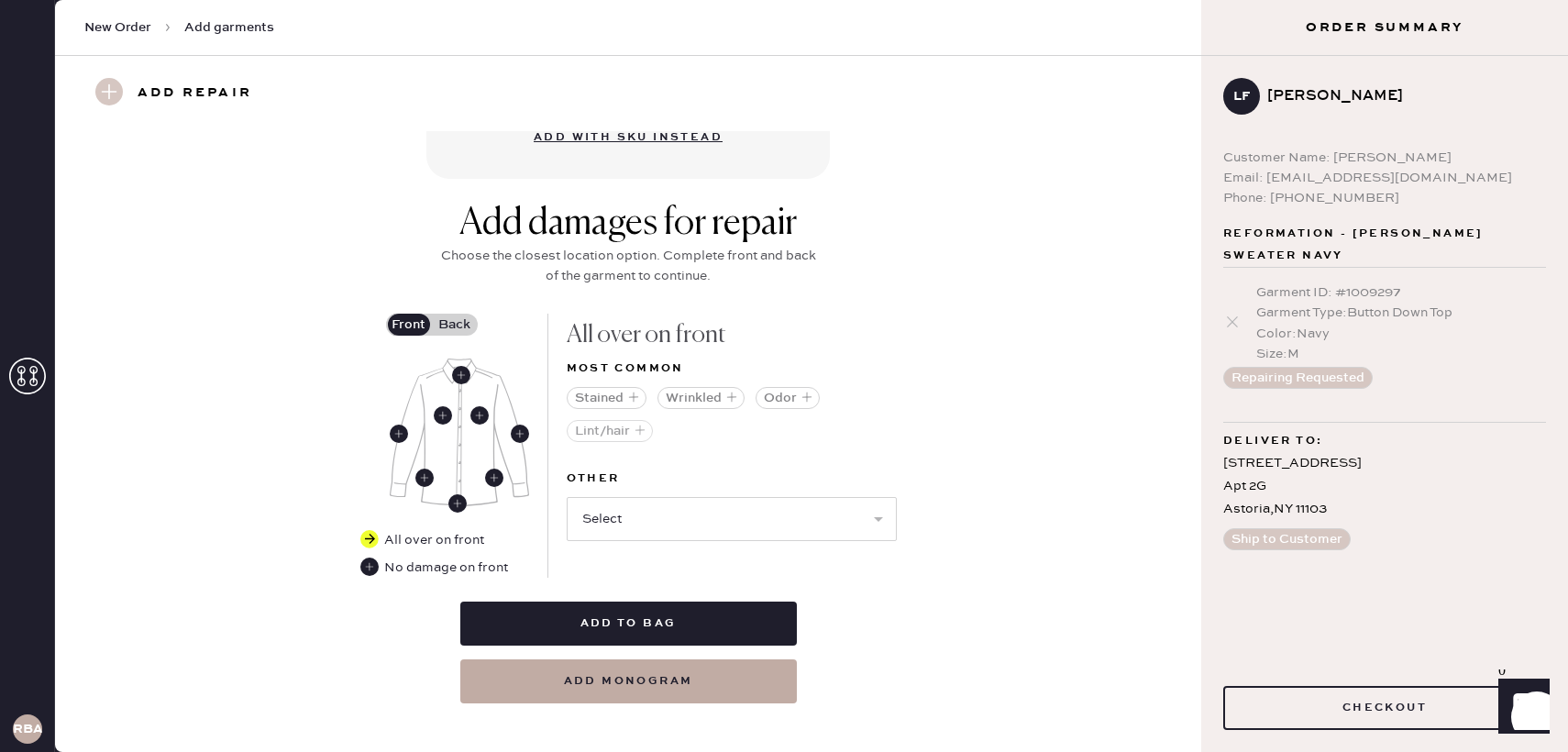
scroll to position [681, 0]
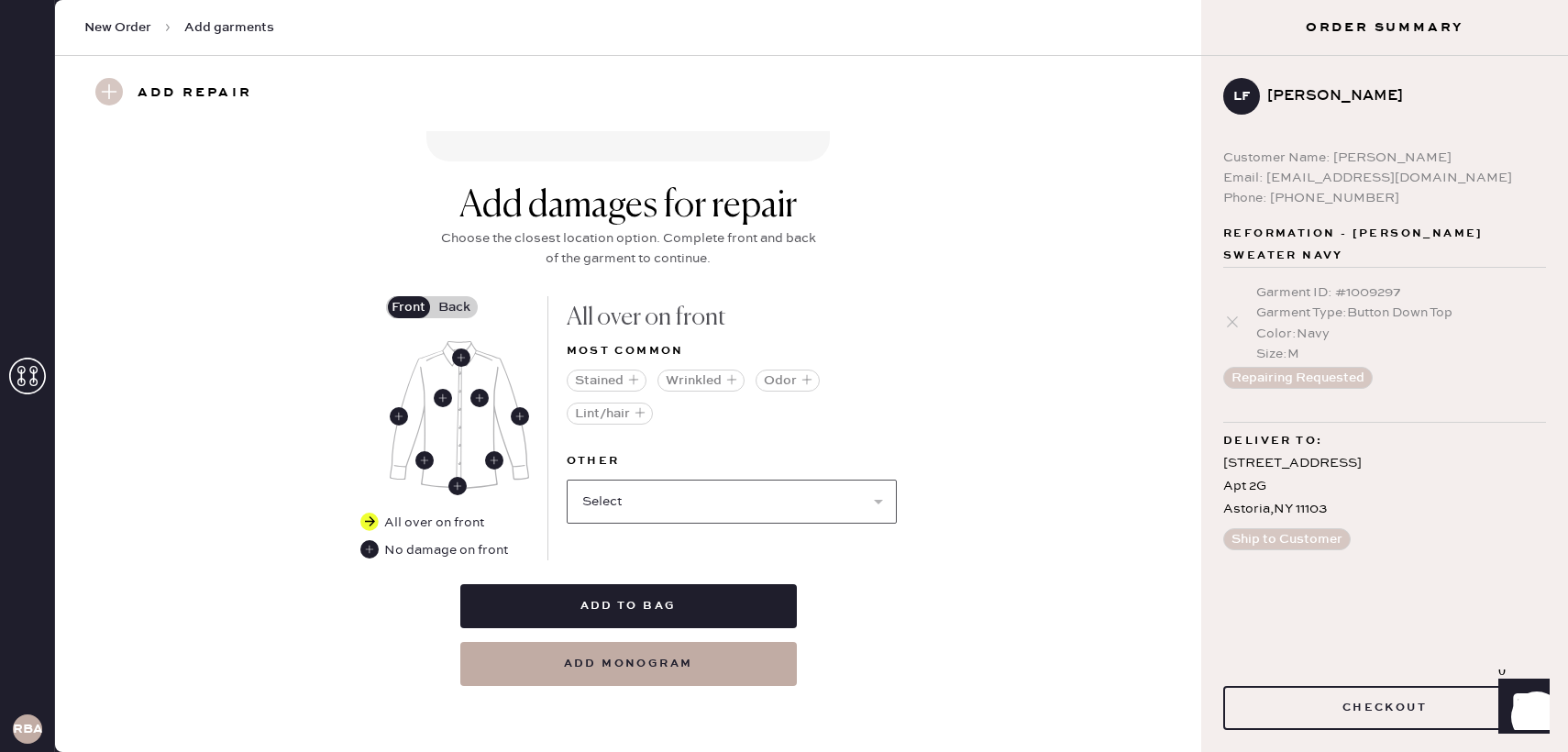
click at [647, 490] on select "Select Broken / Ripped Hem Broken Beads Broken Button Broken Elastic Broken Hoo…" at bounding box center [732, 500] width 331 height 44
select select "1679"
click at [567, 479] on select "Select Broken / Ripped Hem Broken Beads Broken Button Broken Elastic Broken Hoo…" at bounding box center [732, 500] width 331 height 44
select select
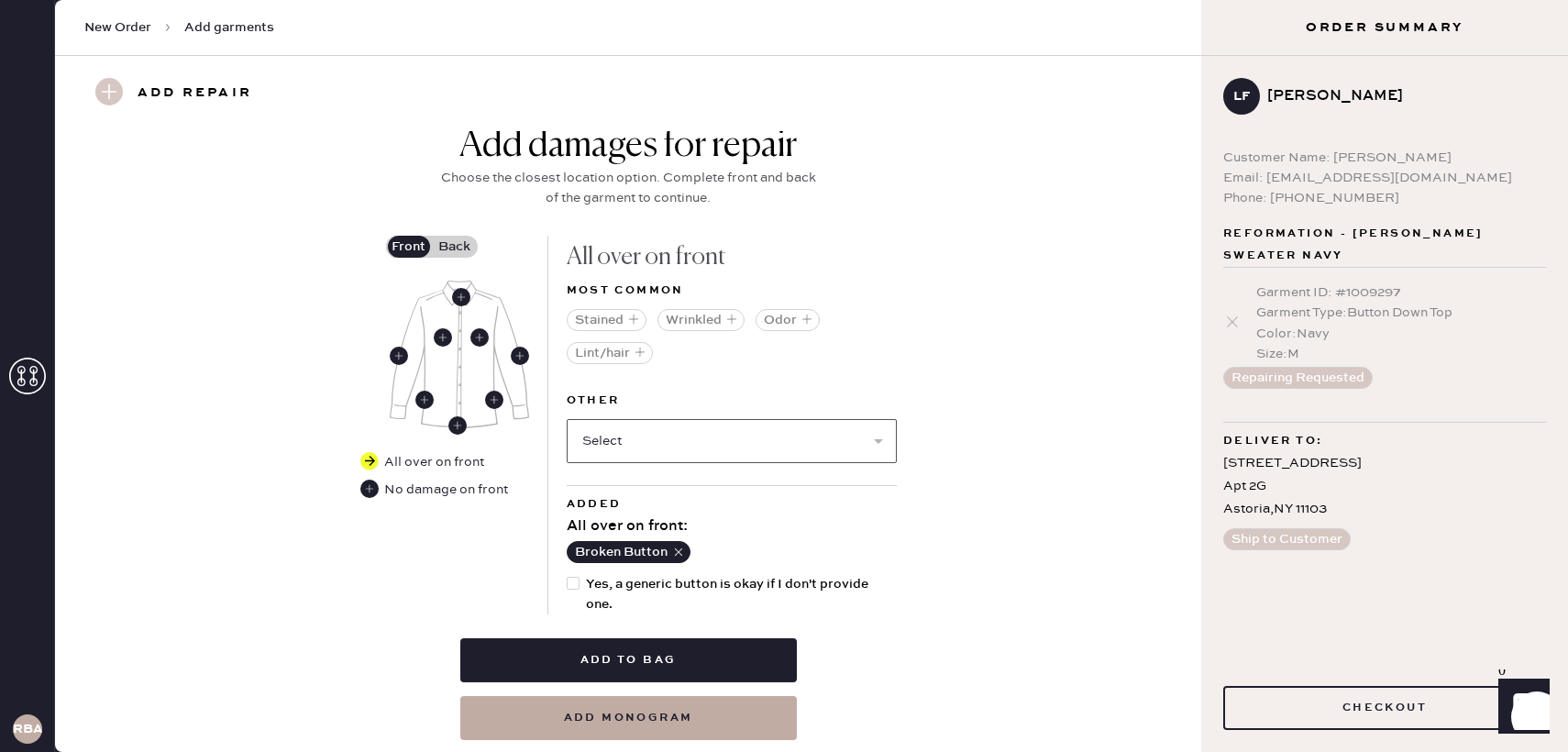
scroll to position [796, 0]
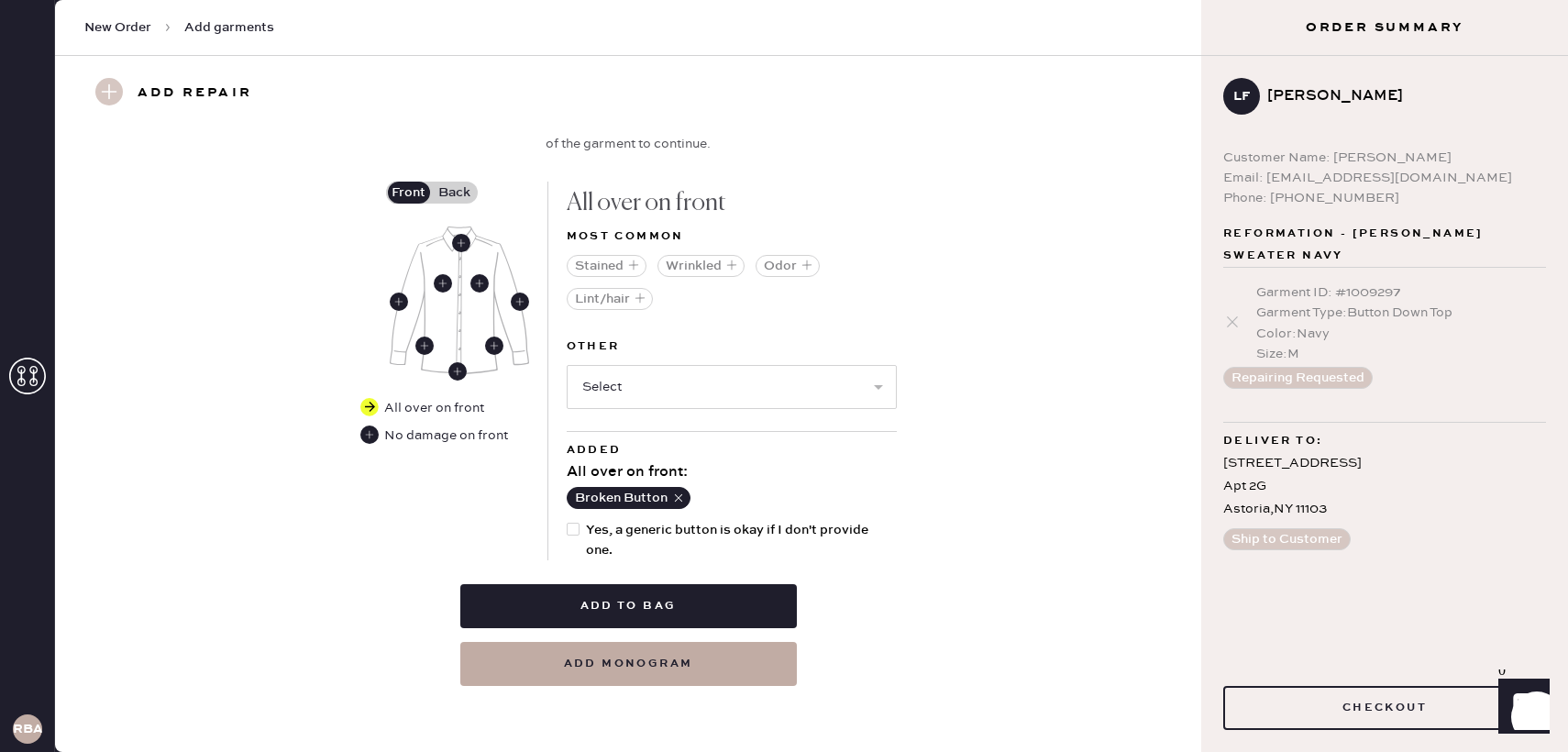
click at [573, 528] on div at bounding box center [573, 529] width 13 height 13
click at [568, 521] on input "Yes, a generic button is okay if I don't provide one." at bounding box center [567, 520] width 1 height 1
checkbox input "true"
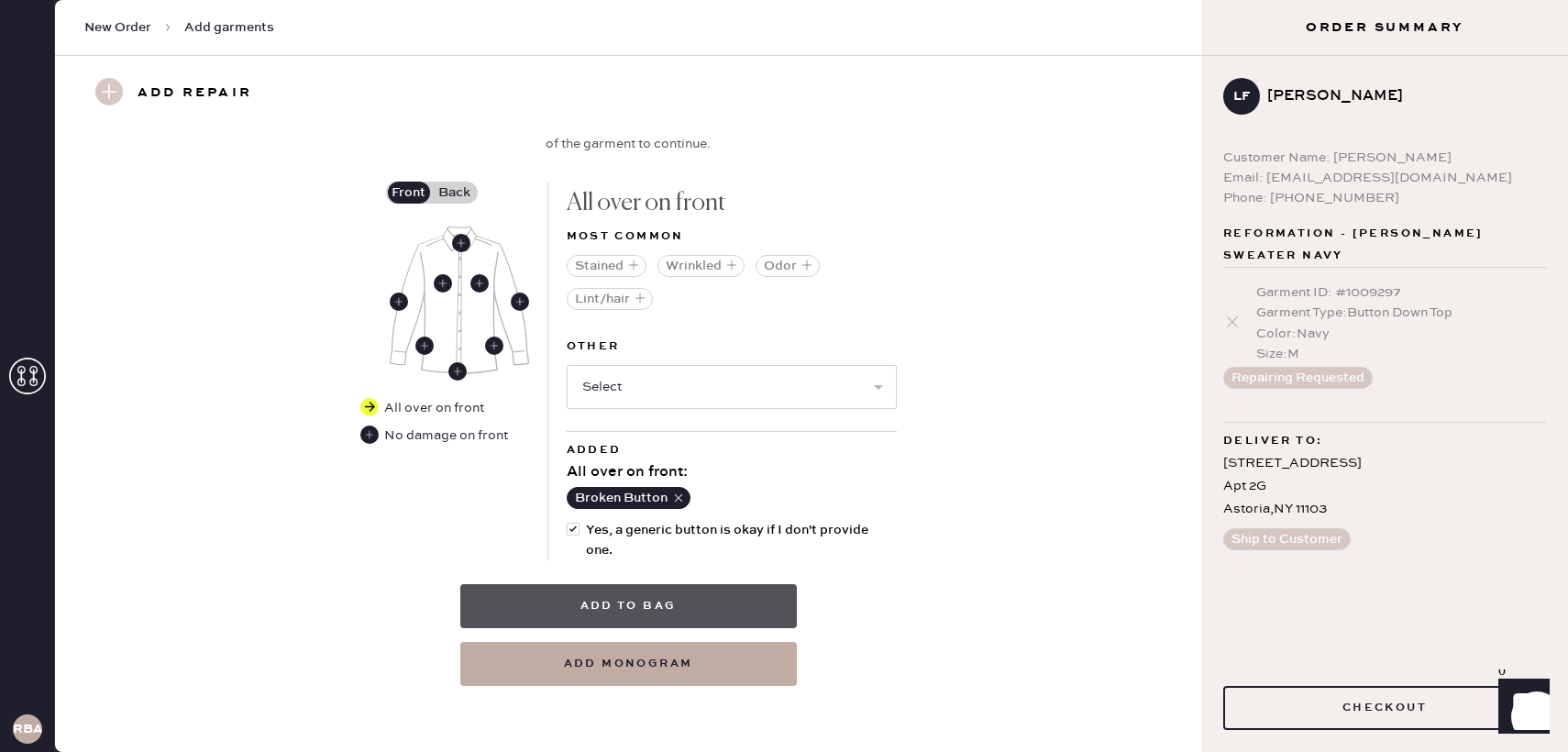
click at [598, 594] on button "Add to bag" at bounding box center [629, 605] width 336 height 44
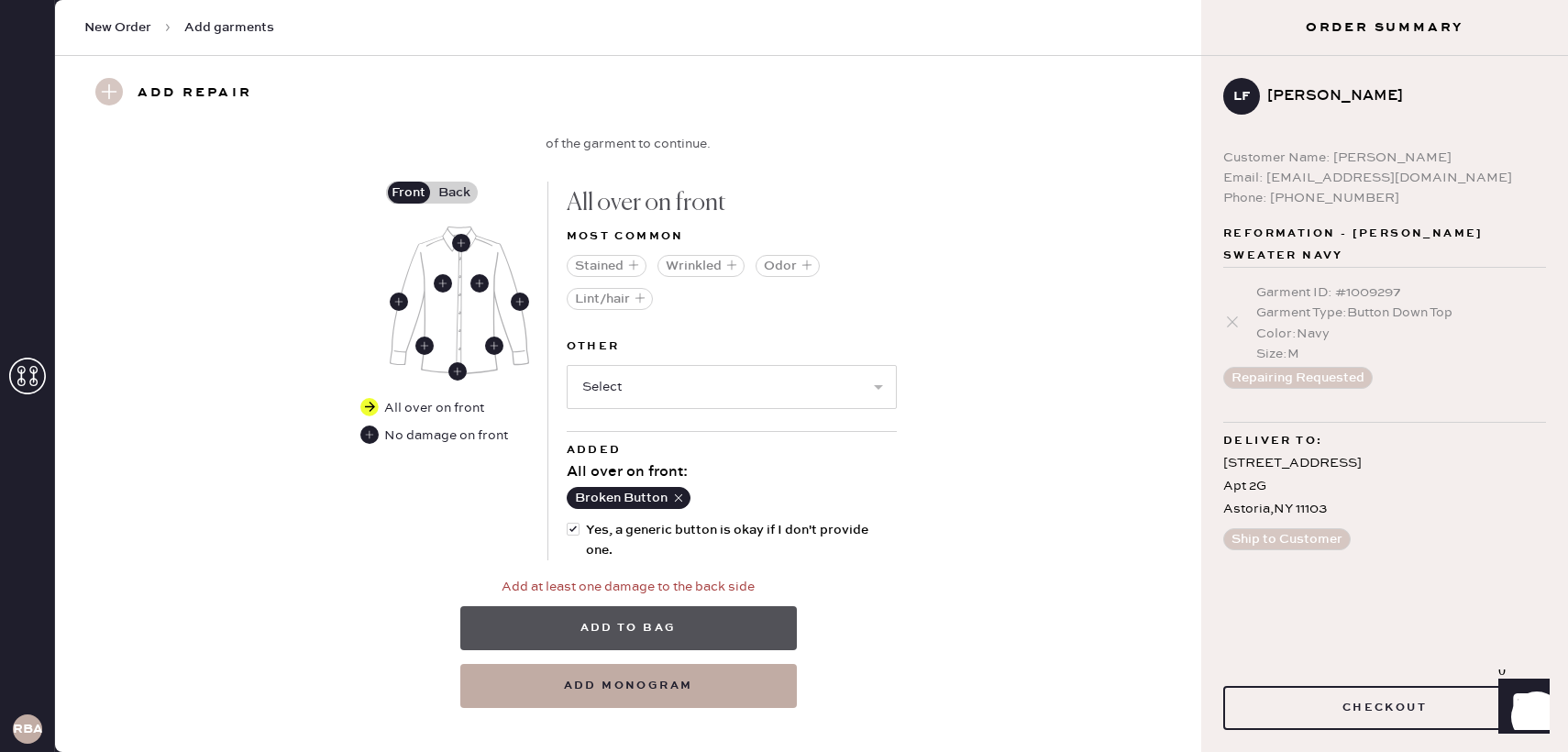
scroll to position [817, 0]
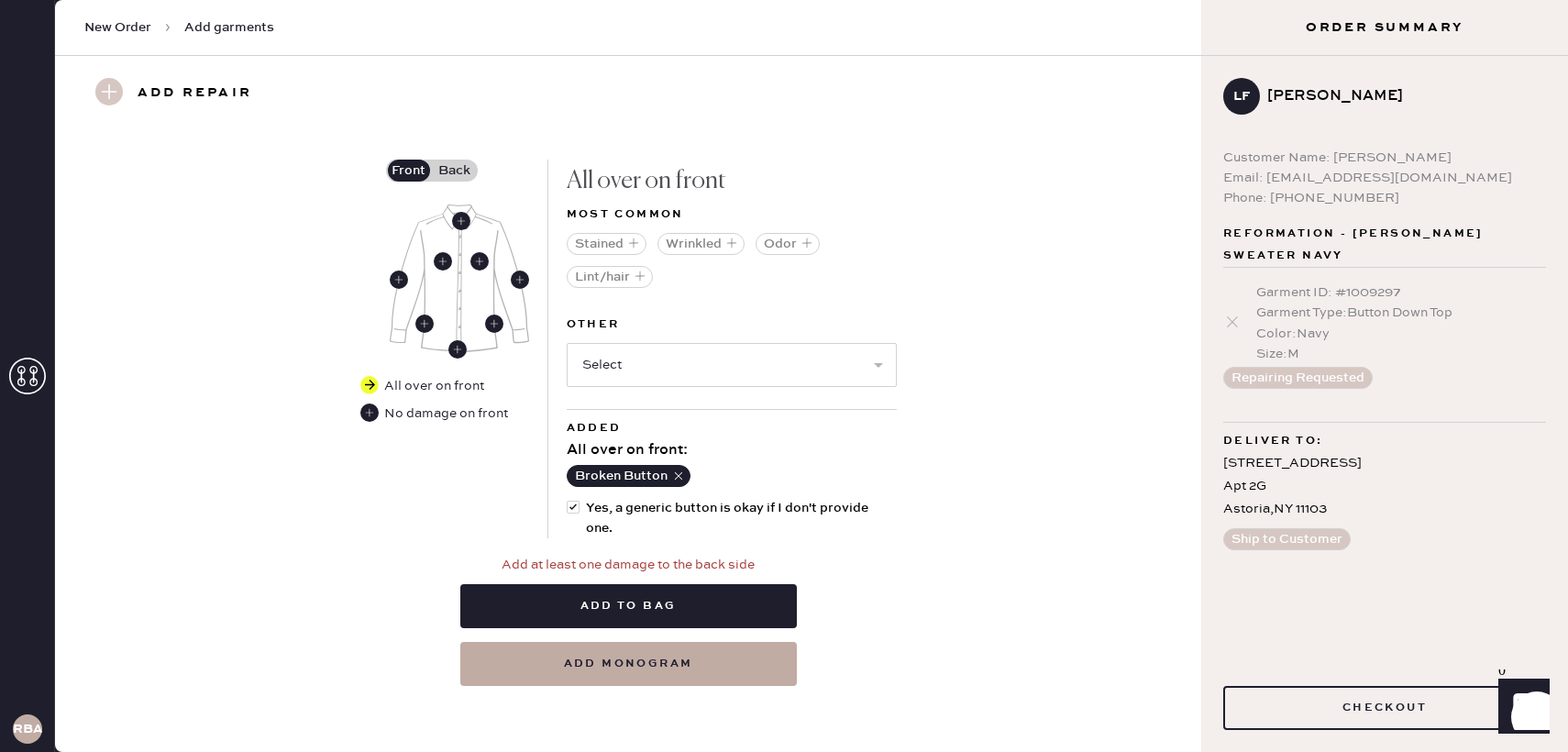
click at [447, 174] on label "Back" at bounding box center [454, 170] width 46 height 22
click at [455, 170] on input "Back" at bounding box center [455, 170] width 0 height 0
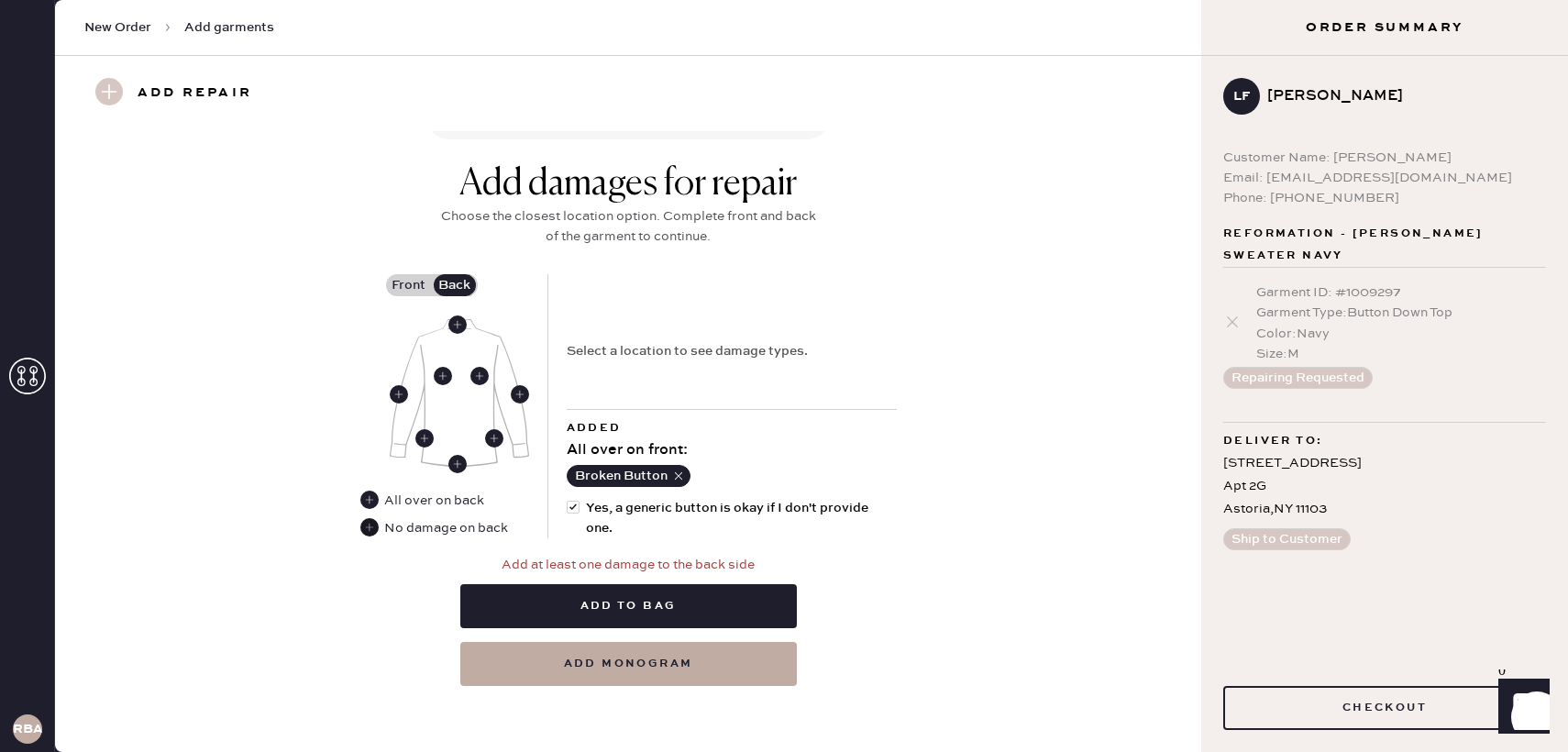
click at [364, 527] on use at bounding box center [369, 527] width 18 height 18
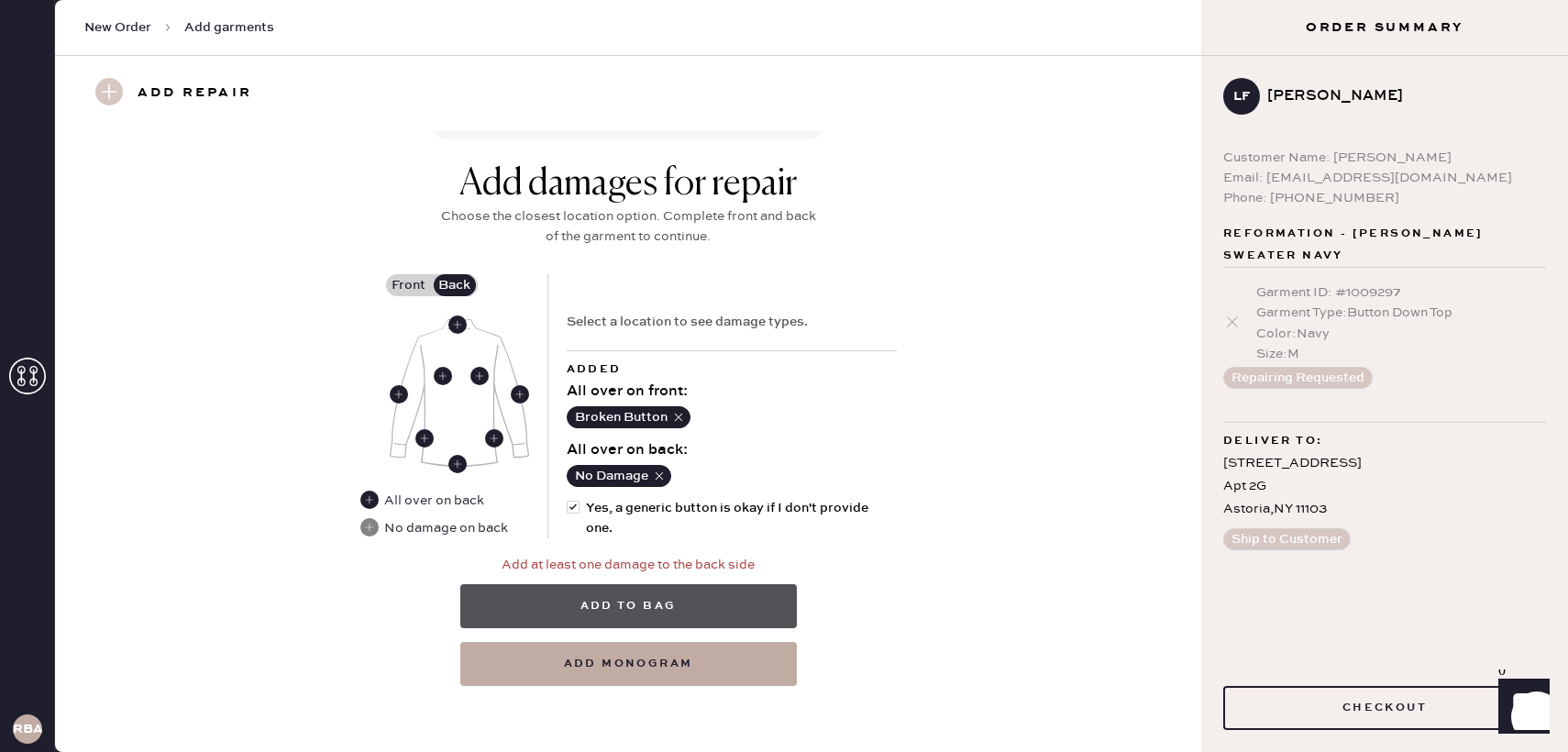
click at [575, 598] on button "Add to bag" at bounding box center [629, 605] width 336 height 44
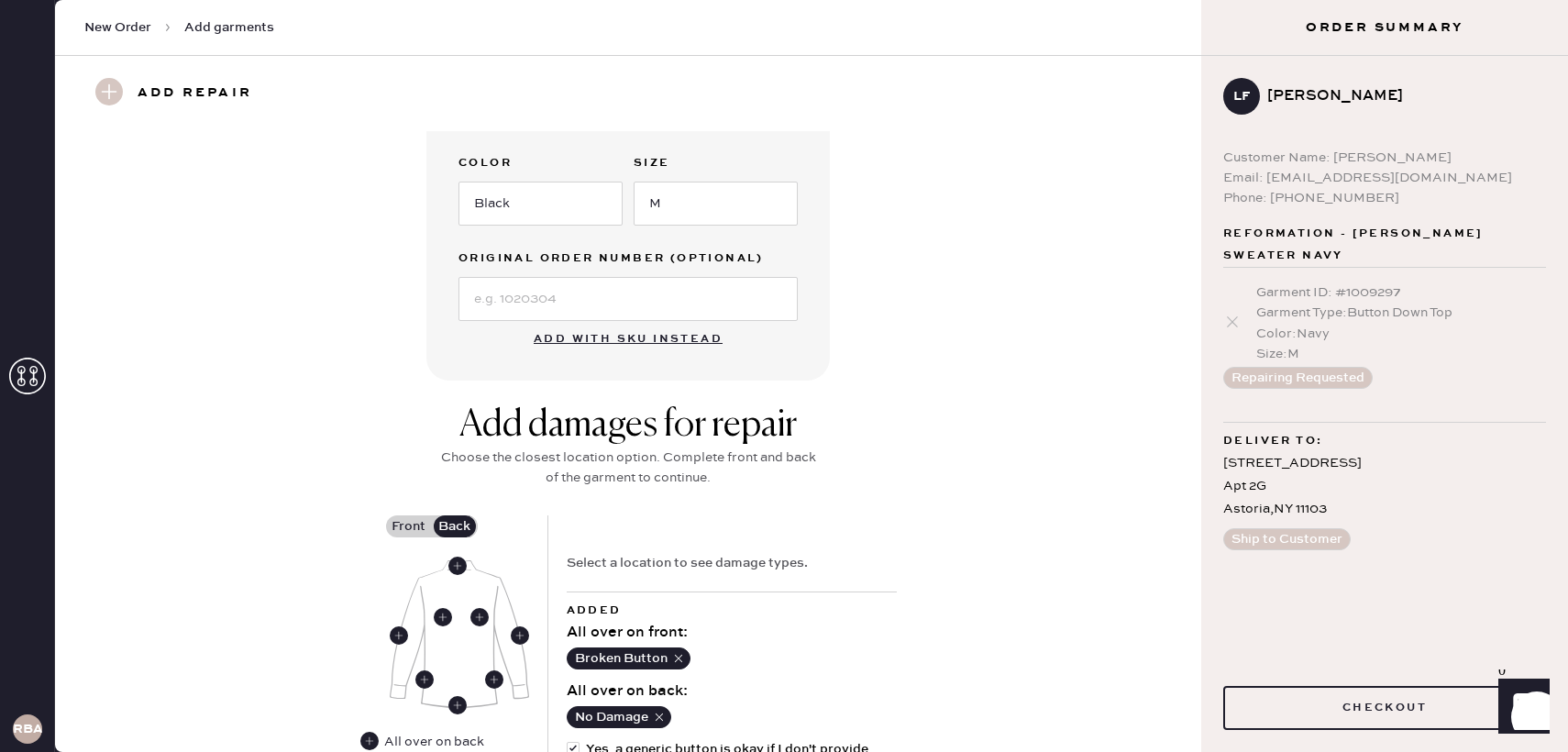
scroll to position [708, 0]
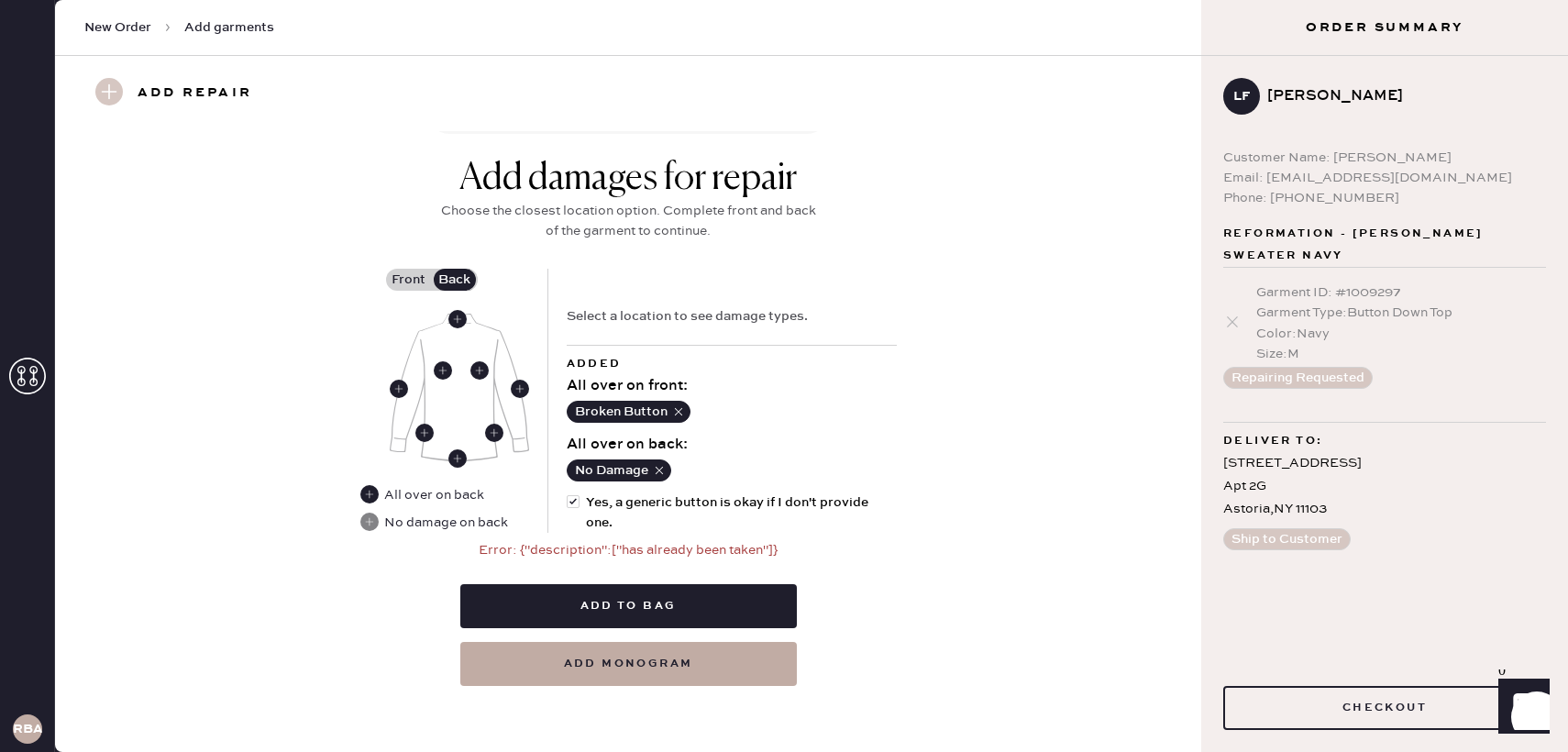
click at [410, 290] on div "Front Back" at bounding box center [457, 376] width 143 height 217
click at [413, 281] on label "Front" at bounding box center [408, 279] width 46 height 22
click at [409, 280] on input "Front" at bounding box center [409, 280] width 0 height 0
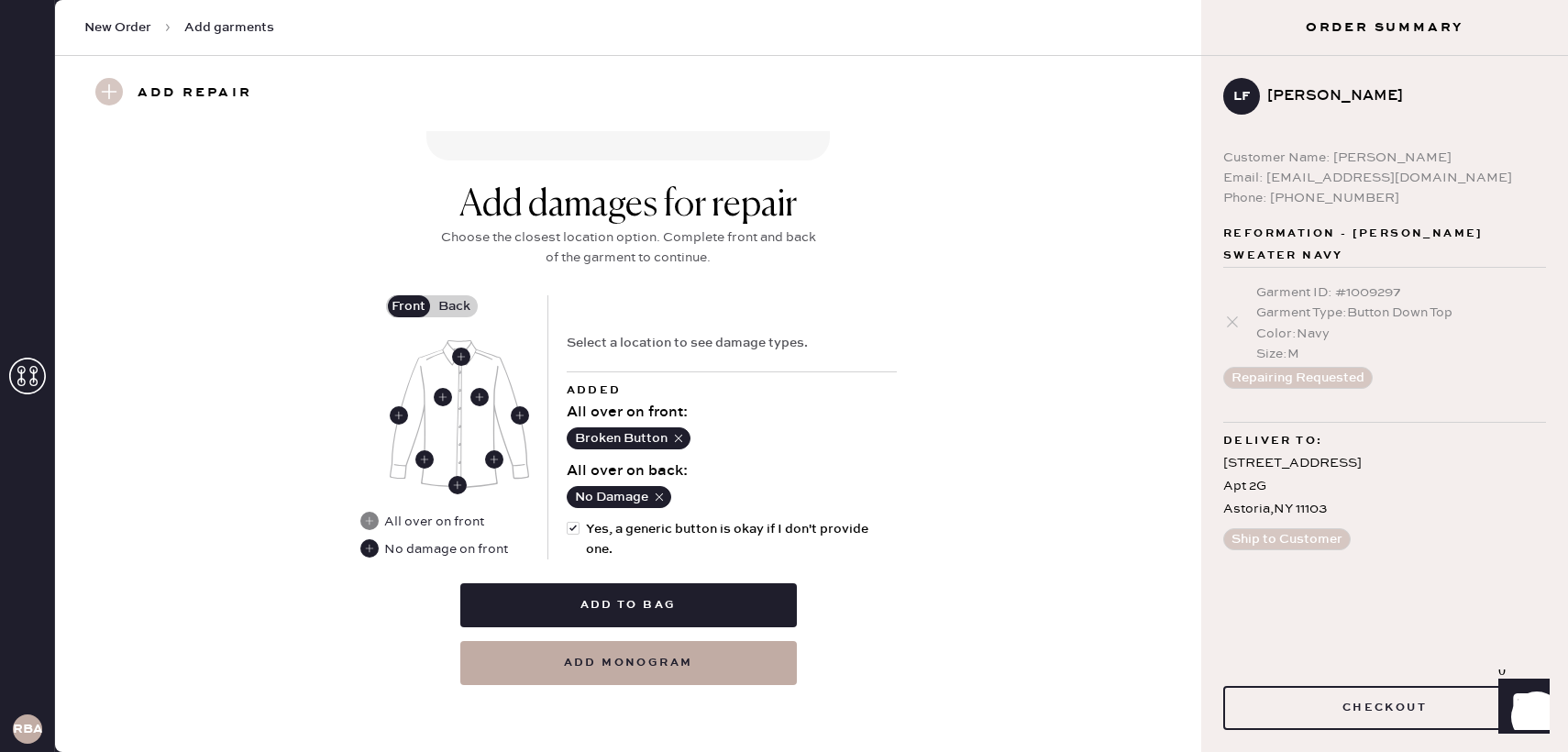
scroll to position [681, 0]
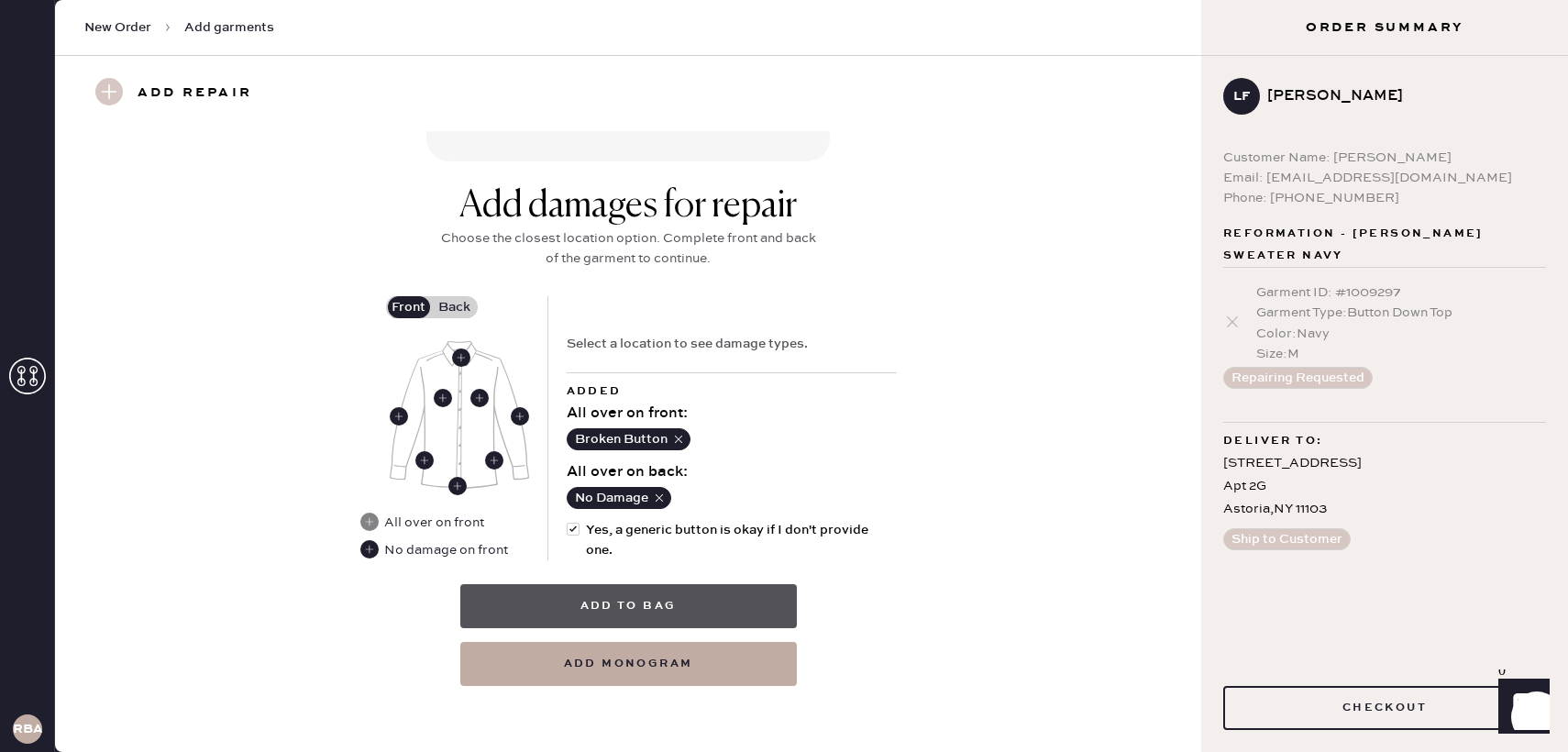
click at [676, 607] on button "Add to bag" at bounding box center [629, 605] width 336 height 44
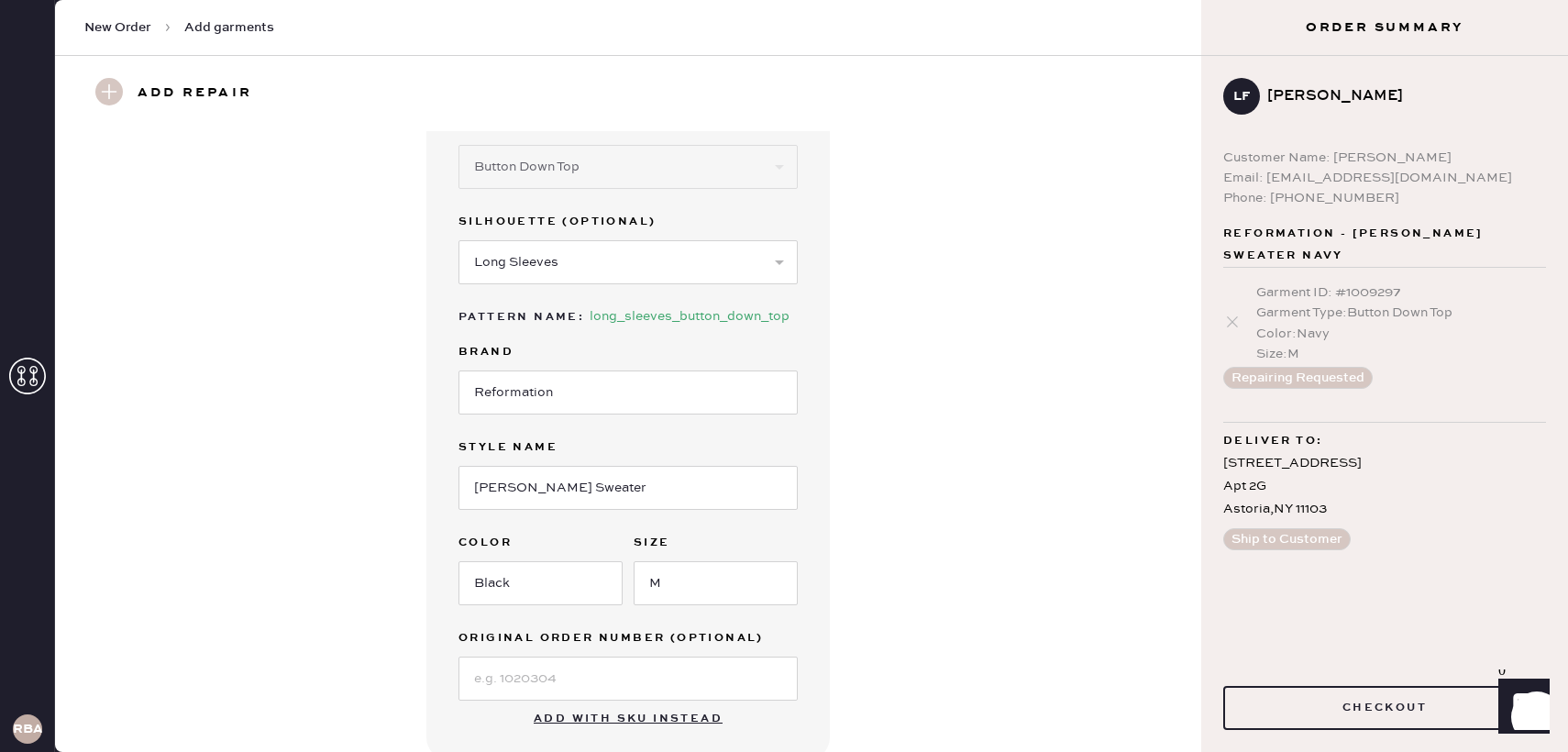
scroll to position [137, 0]
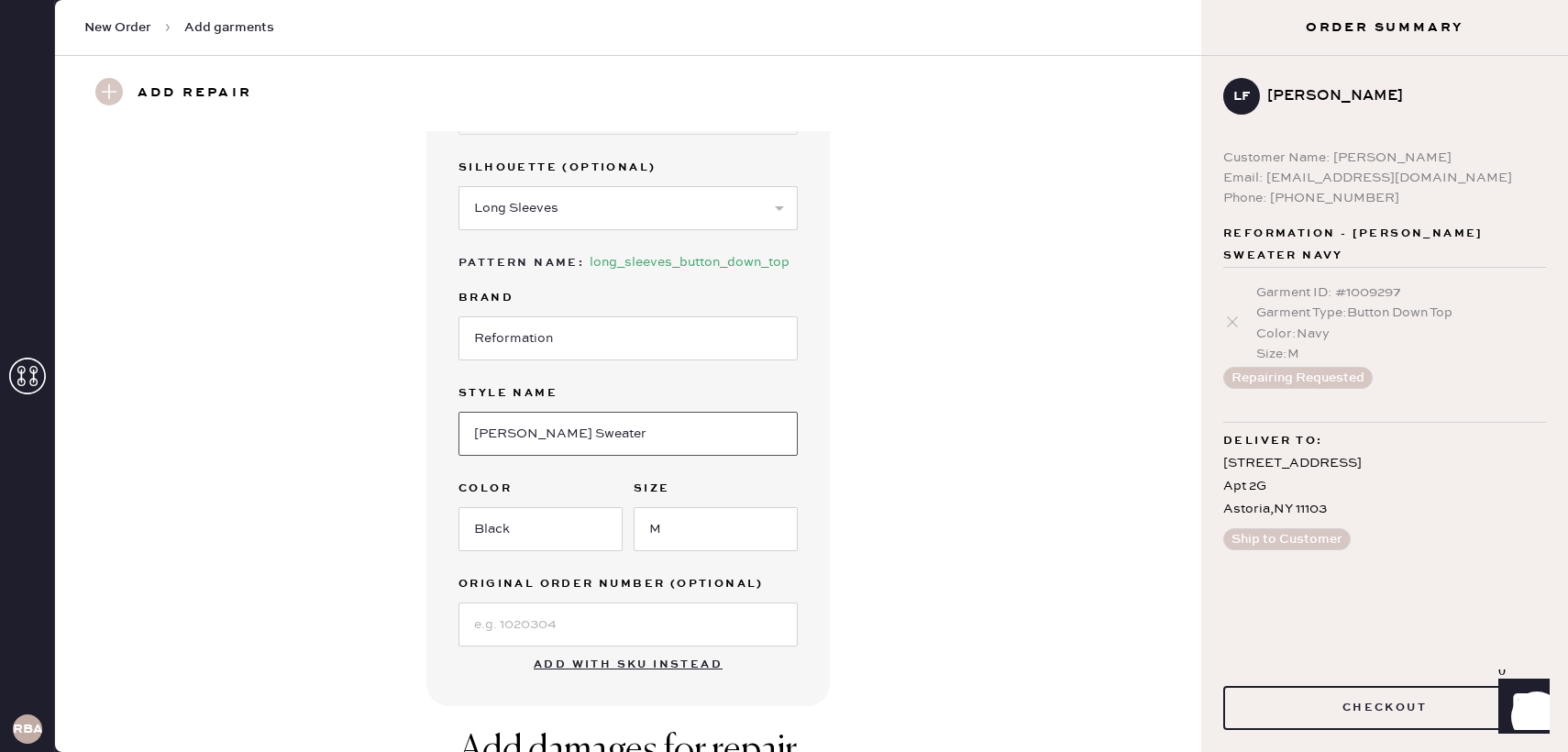
click at [476, 432] on input "[PERSON_NAME] Sweater" at bounding box center [628, 433] width 339 height 44
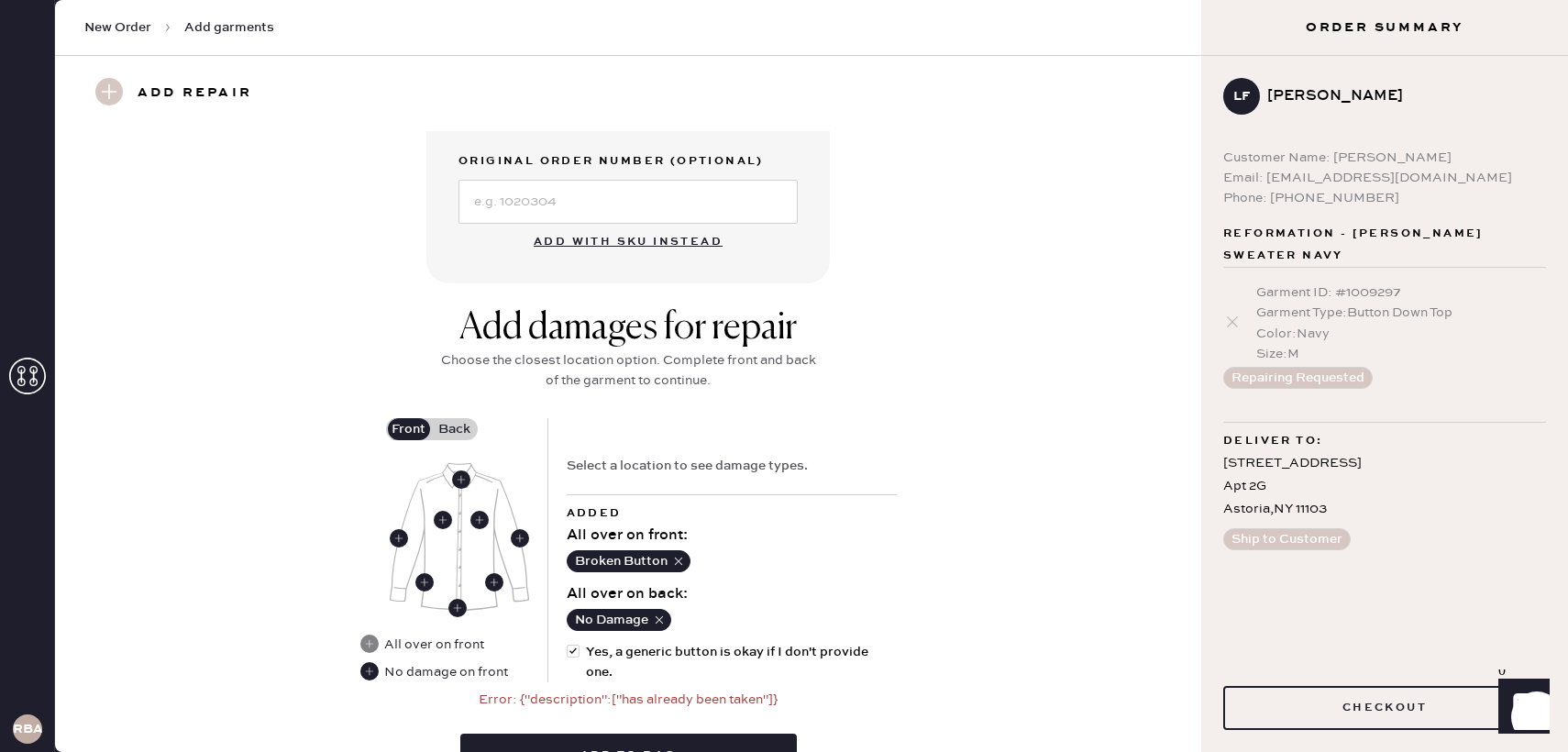
scroll to position [561, 0]
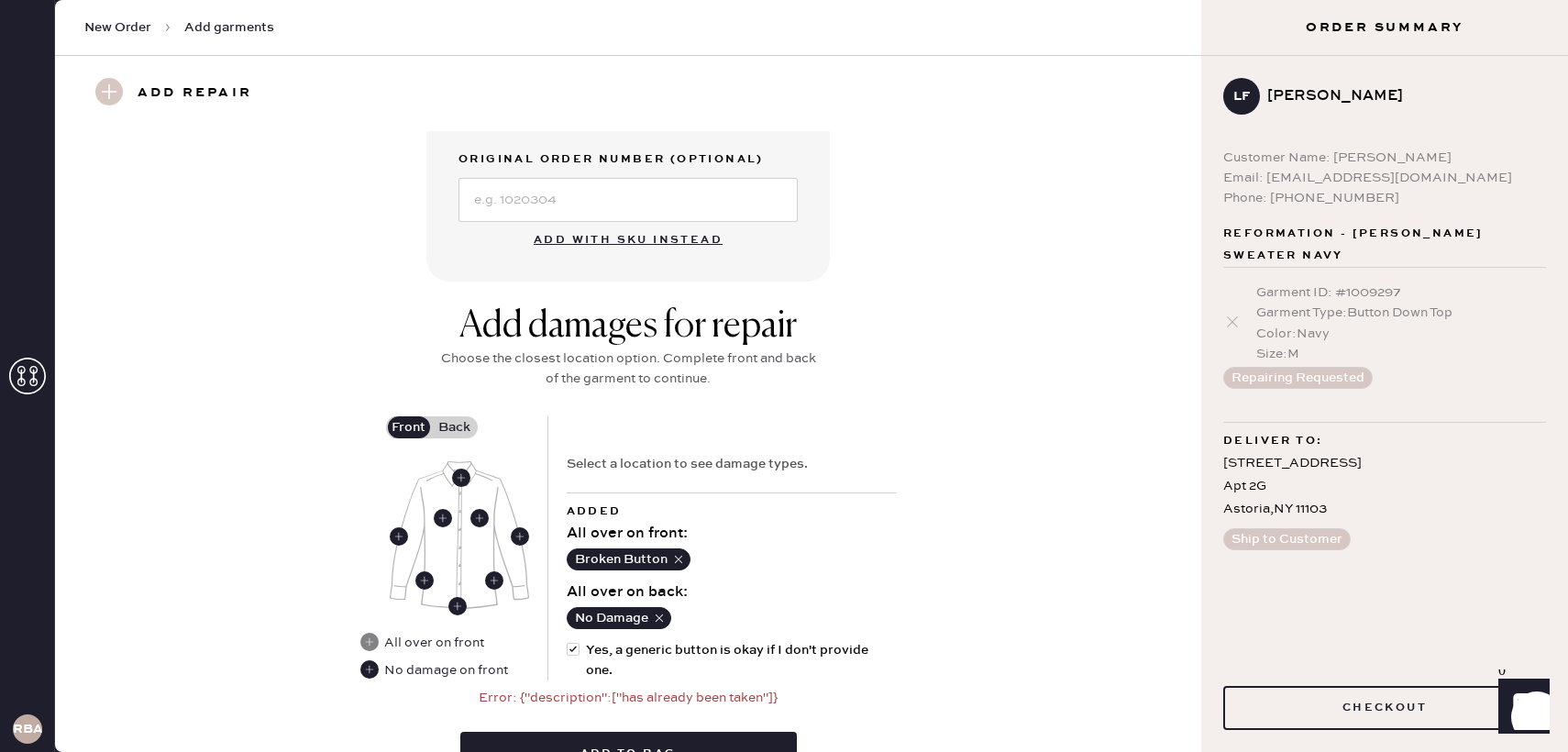
click at [445, 425] on label "Back" at bounding box center [454, 427] width 46 height 22
click at [455, 427] on input "Back" at bounding box center [455, 427] width 0 height 0
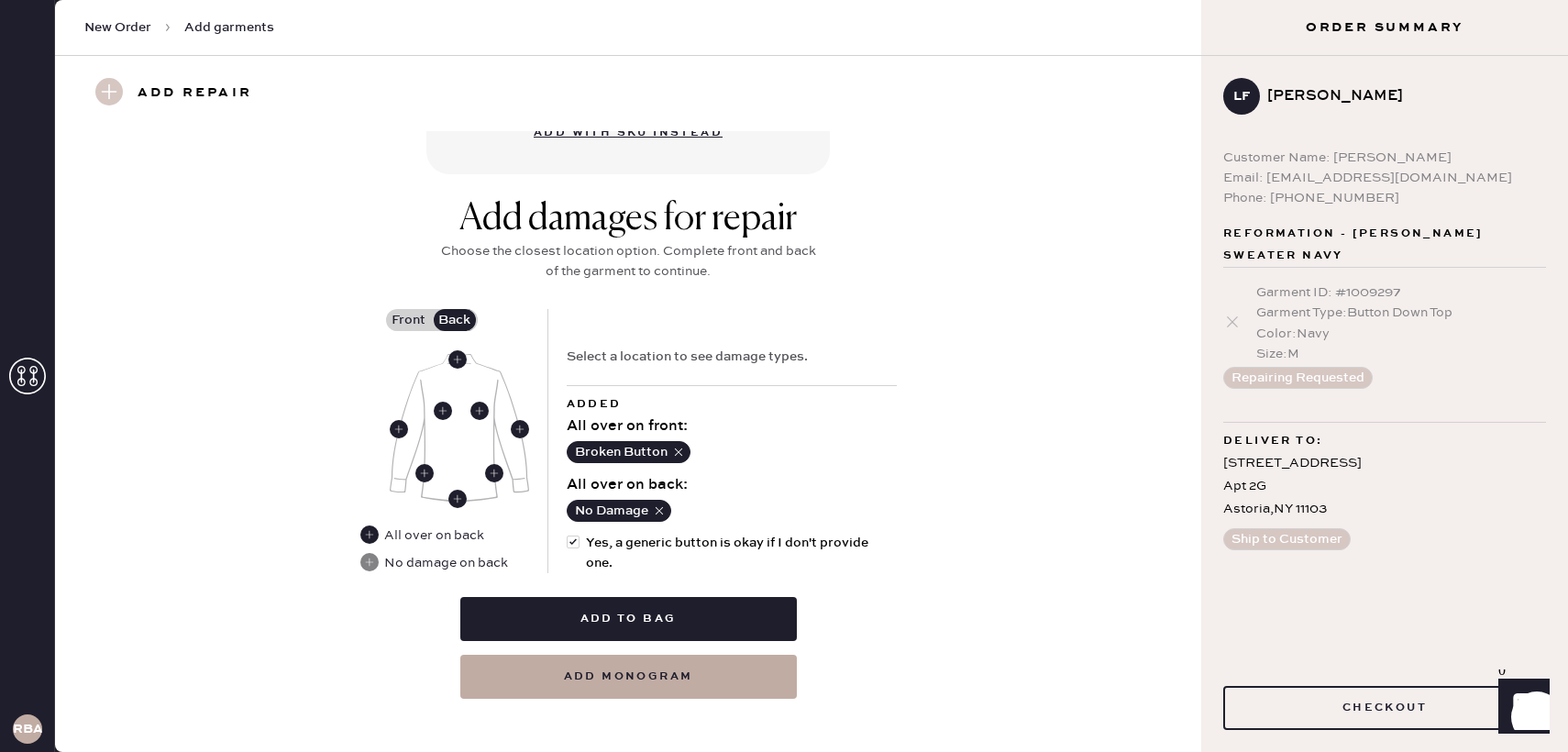
scroll to position [681, 0]
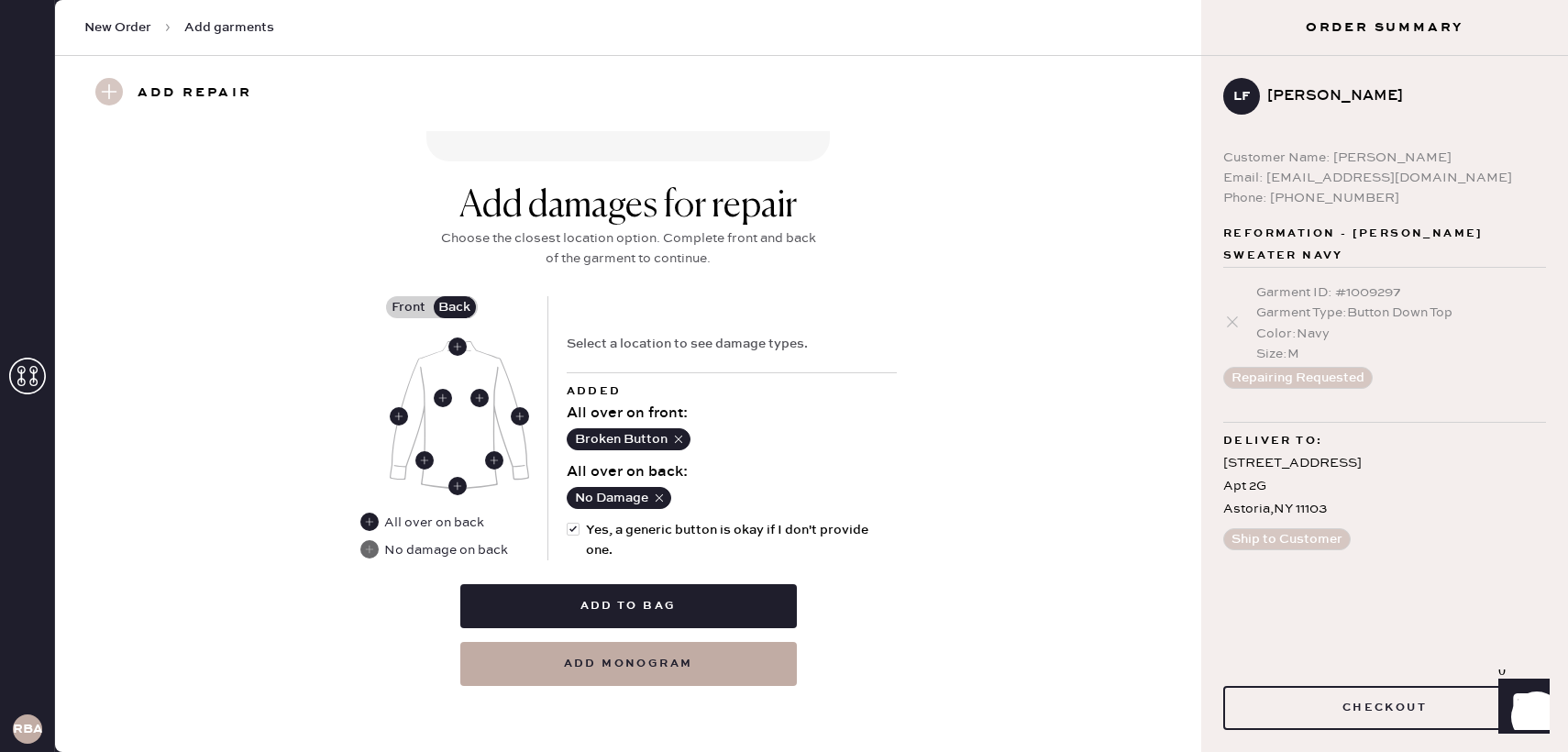
click at [368, 548] on use at bounding box center [369, 549] width 18 height 18
click at [417, 293] on div "Add damages for repair Choose the closest location option. Complete front and b…" at bounding box center [628, 435] width 1080 height 501
click at [406, 298] on label "Front" at bounding box center [408, 307] width 46 height 22
click at [409, 307] on input "Front" at bounding box center [409, 307] width 0 height 0
click at [371, 549] on use at bounding box center [369, 549] width 18 height 18
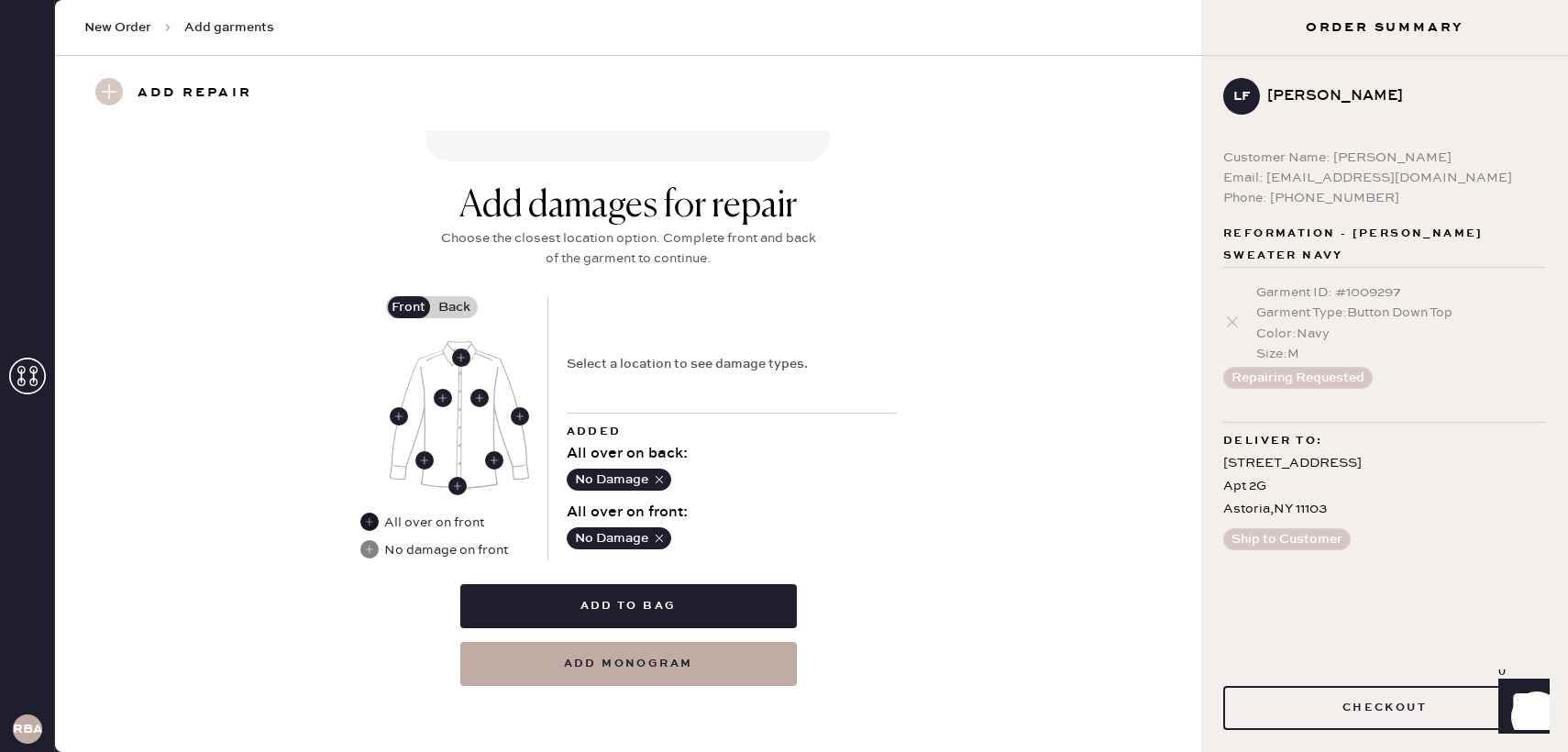
click at [372, 512] on use at bounding box center [369, 521] width 18 height 18
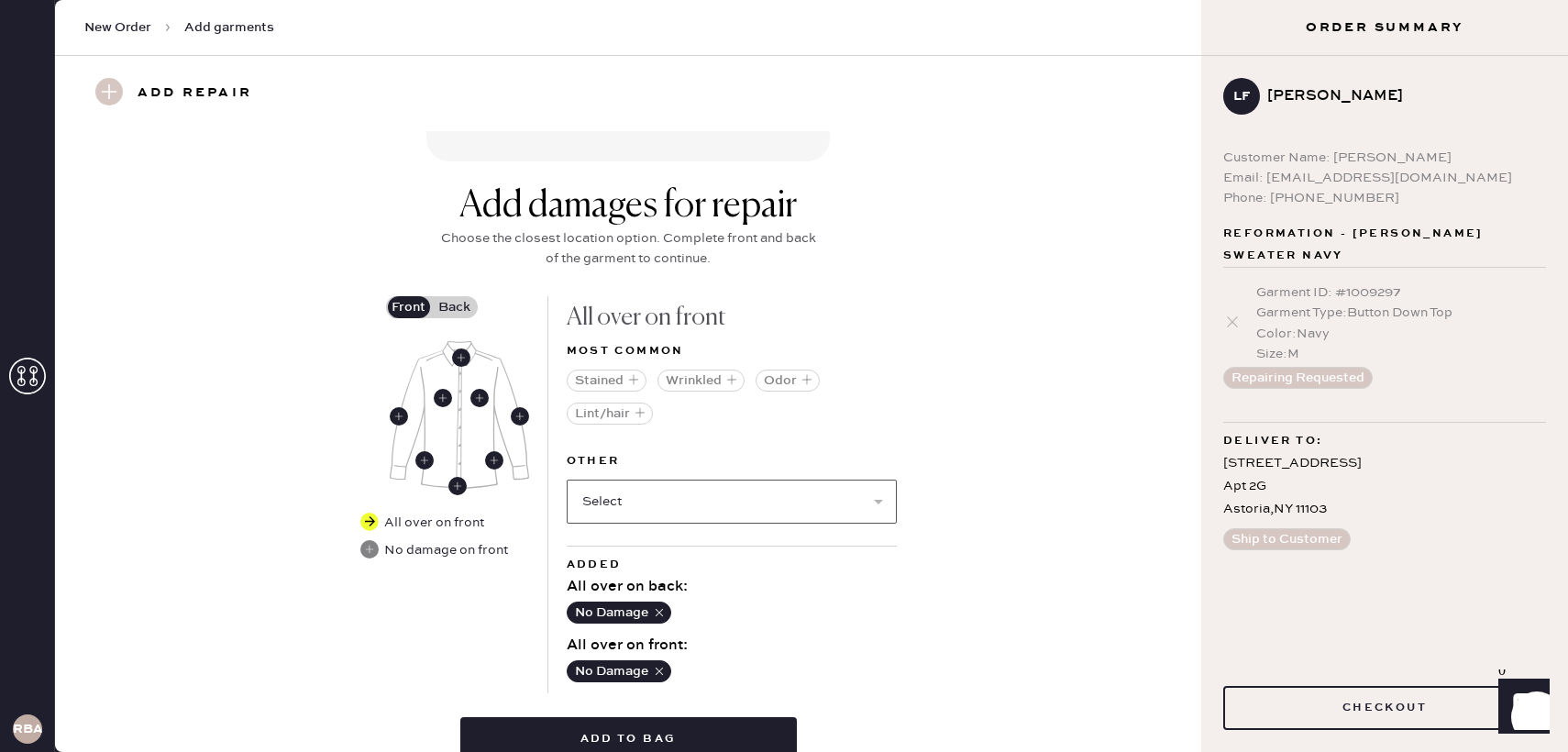
click at [656, 515] on select "Select Broken / Ripped Hem Broken Beads Broken Button Broken Elastic Broken Hoo…" at bounding box center [732, 500] width 331 height 44
select select "1679"
click at [567, 479] on select "Select Broken / Ripped Hem Broken Beads Broken Button Broken Elastic Broken Hoo…" at bounding box center [732, 500] width 331 height 44
select select
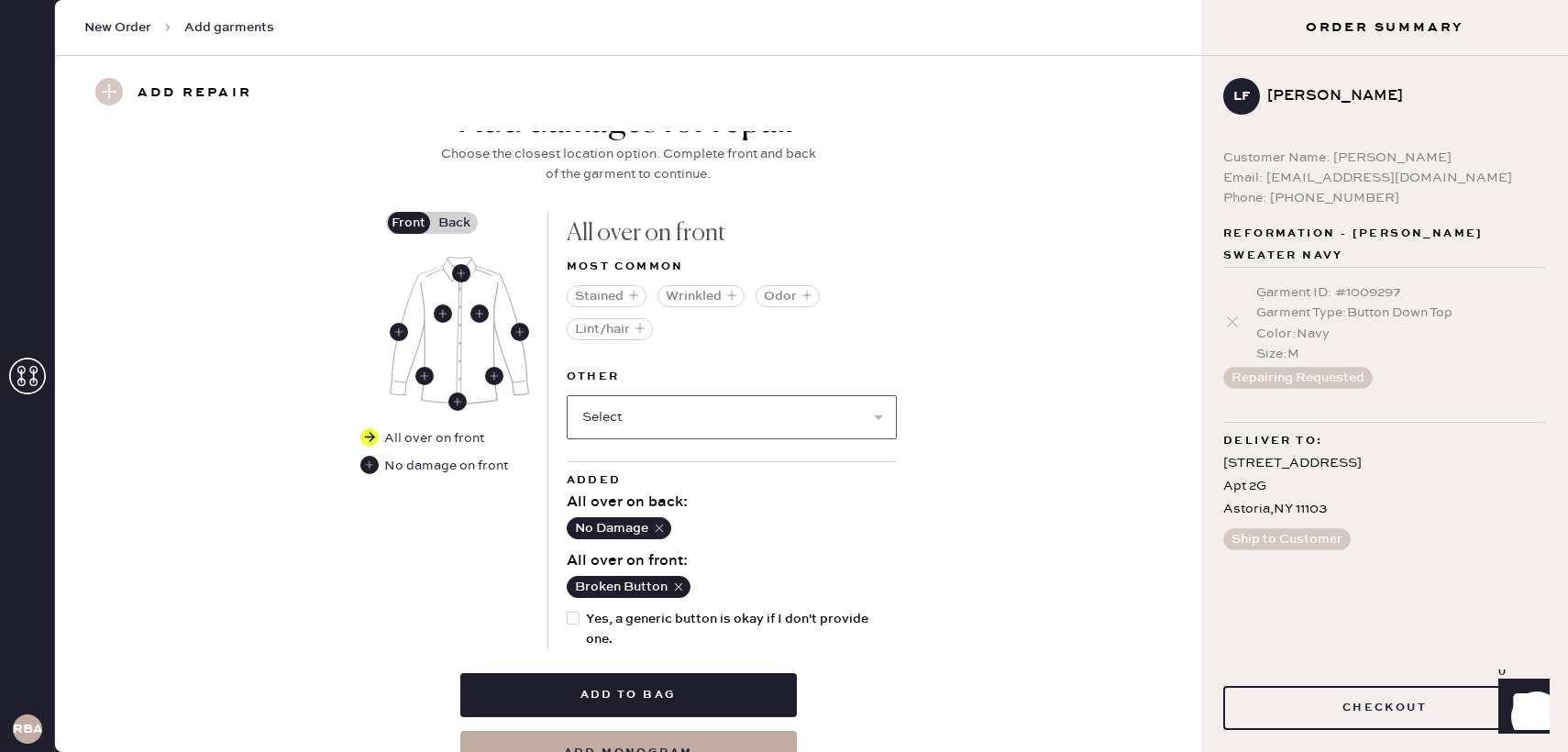
scroll to position [854, 0]
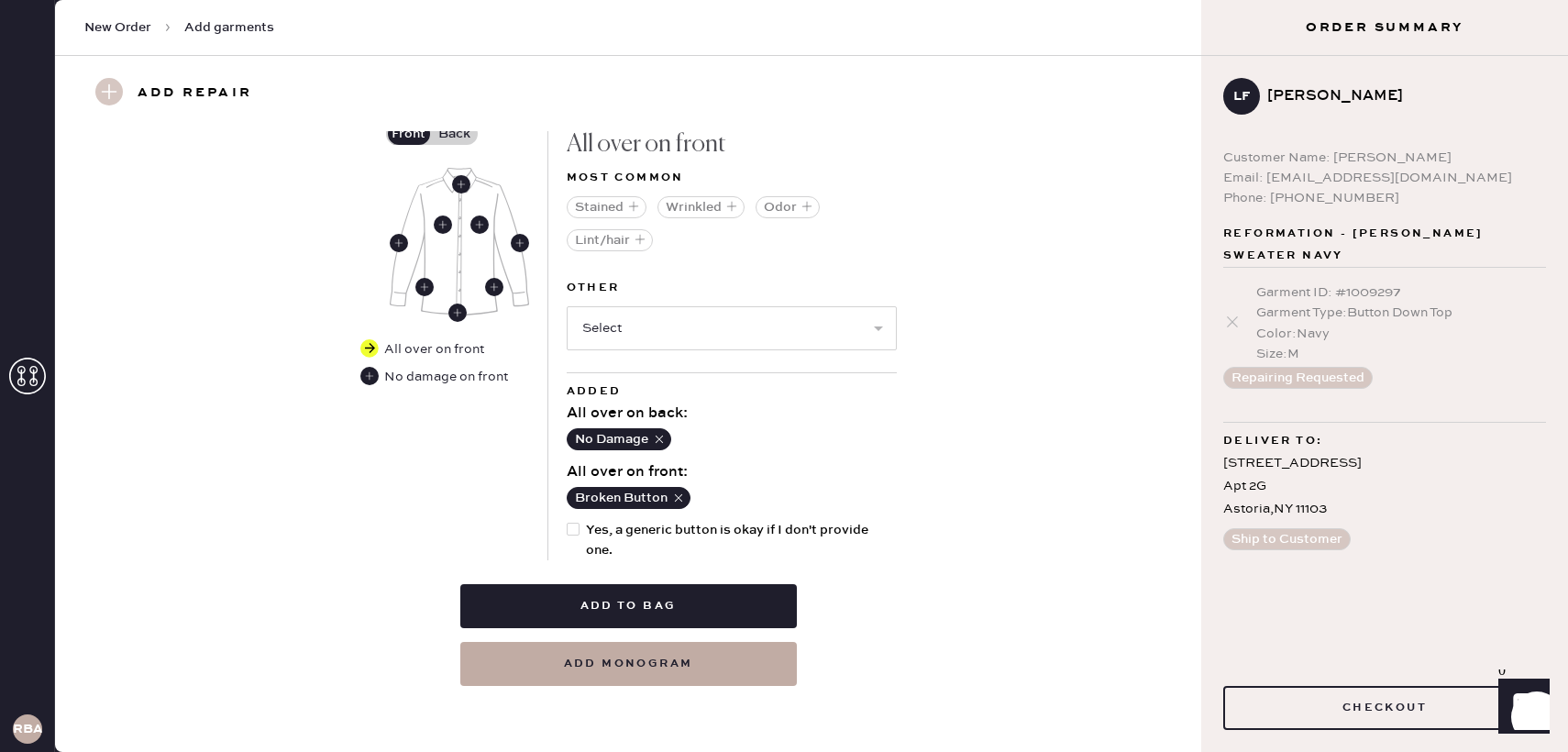
click at [574, 527] on div at bounding box center [573, 529] width 13 height 13
click at [568, 521] on input "Yes, a generic button is okay if I don't provide one." at bounding box center [567, 520] width 1 height 1
checkbox input "true"
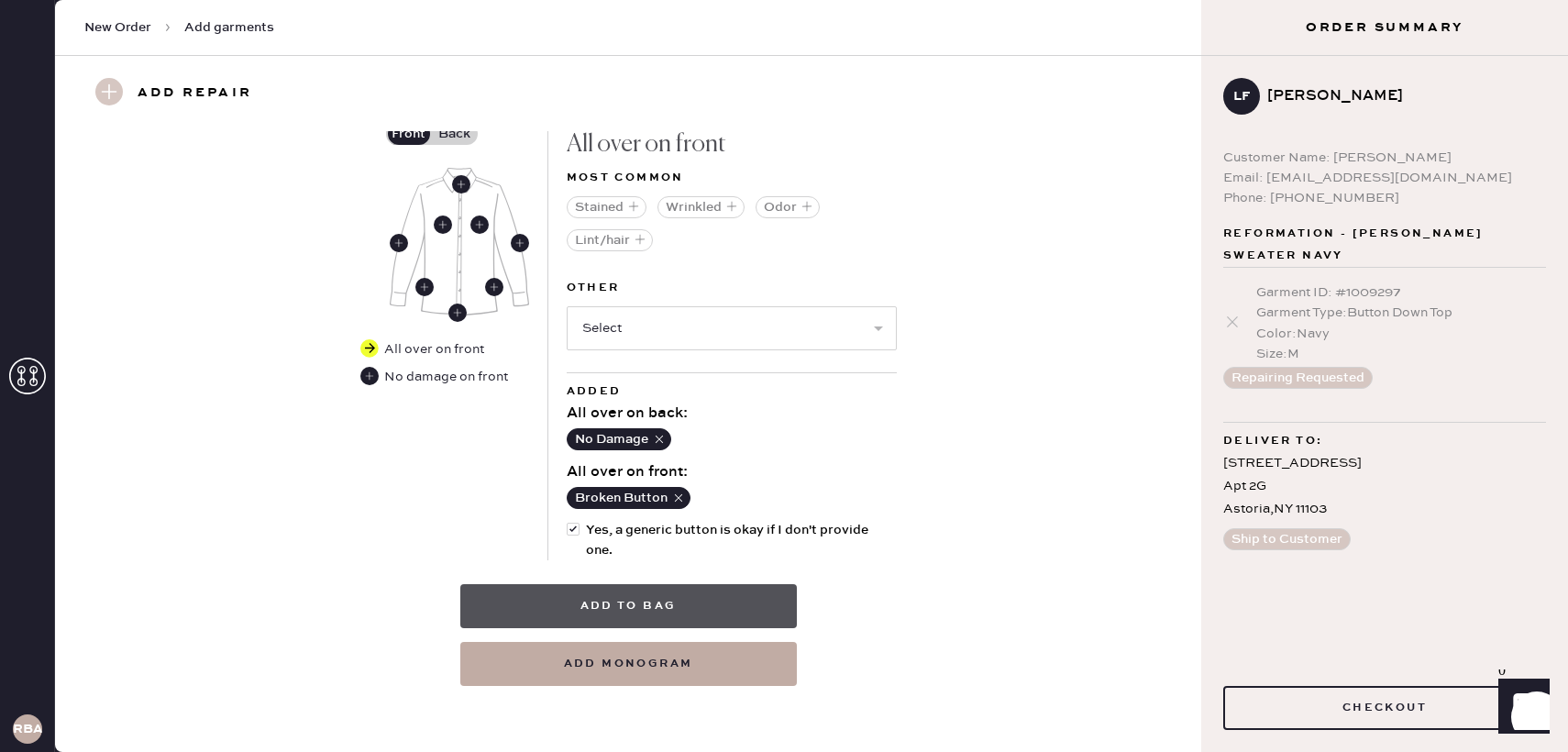
click at [597, 606] on button "Add to bag" at bounding box center [629, 605] width 336 height 44
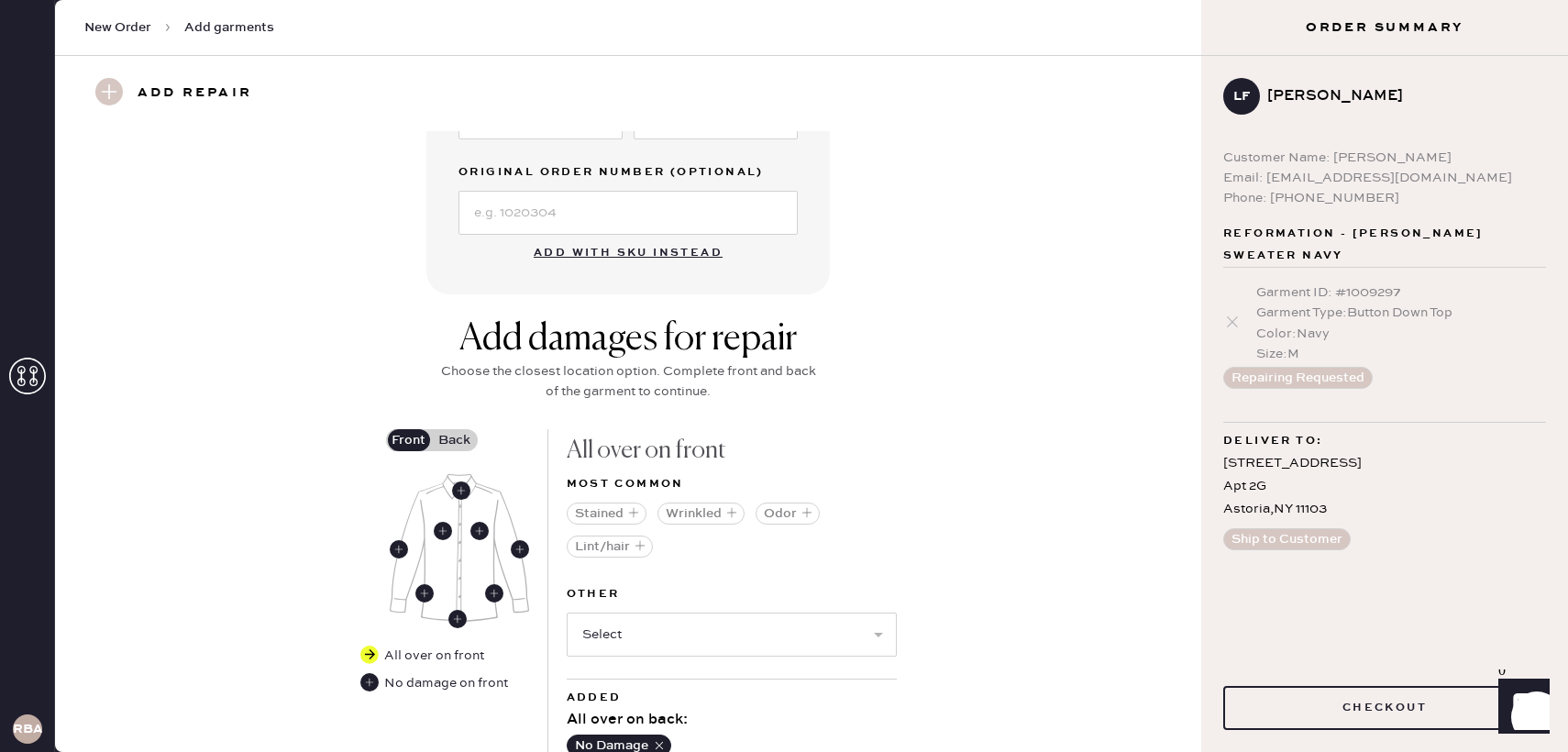
scroll to position [728, 0]
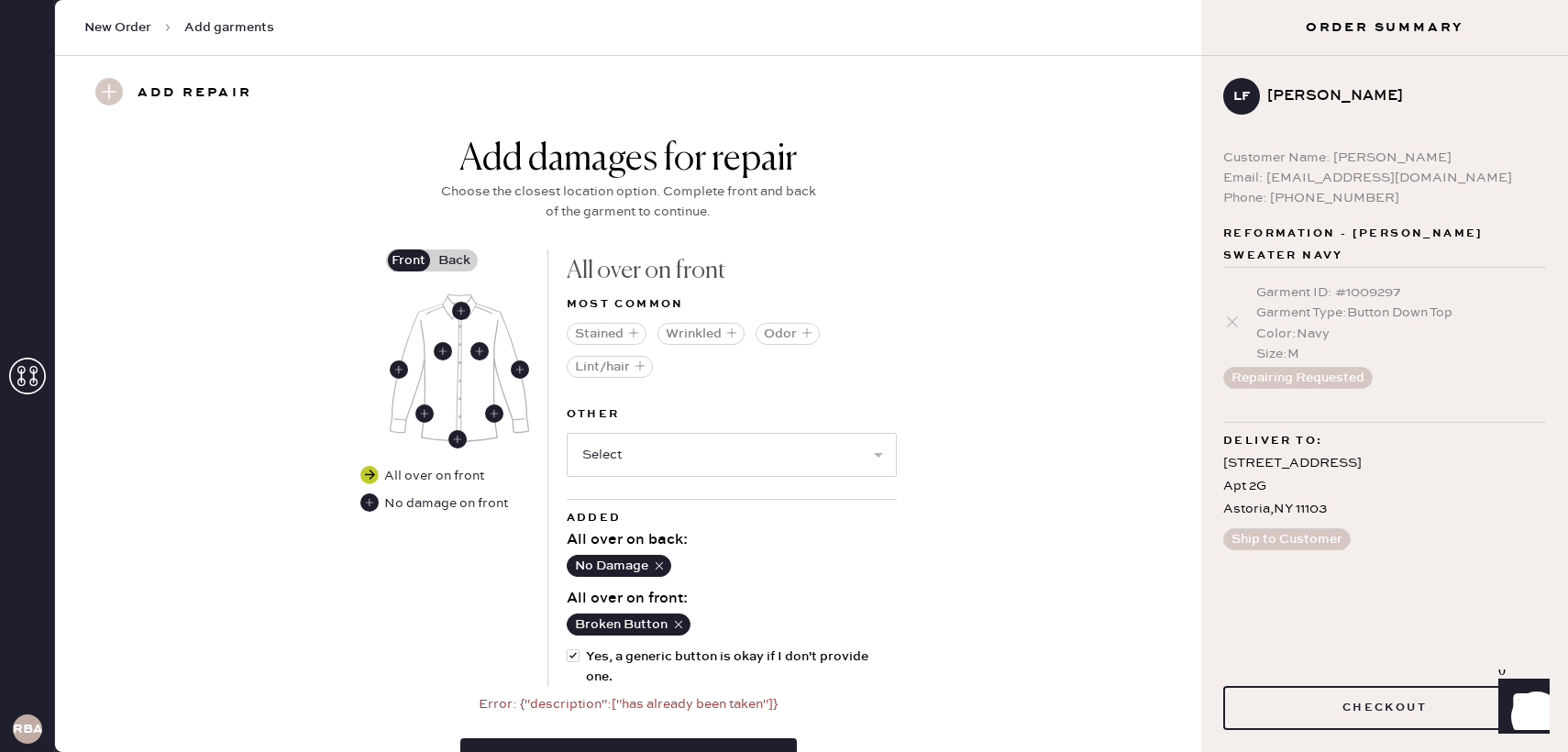
click at [369, 478] on use at bounding box center [369, 474] width 18 height 18
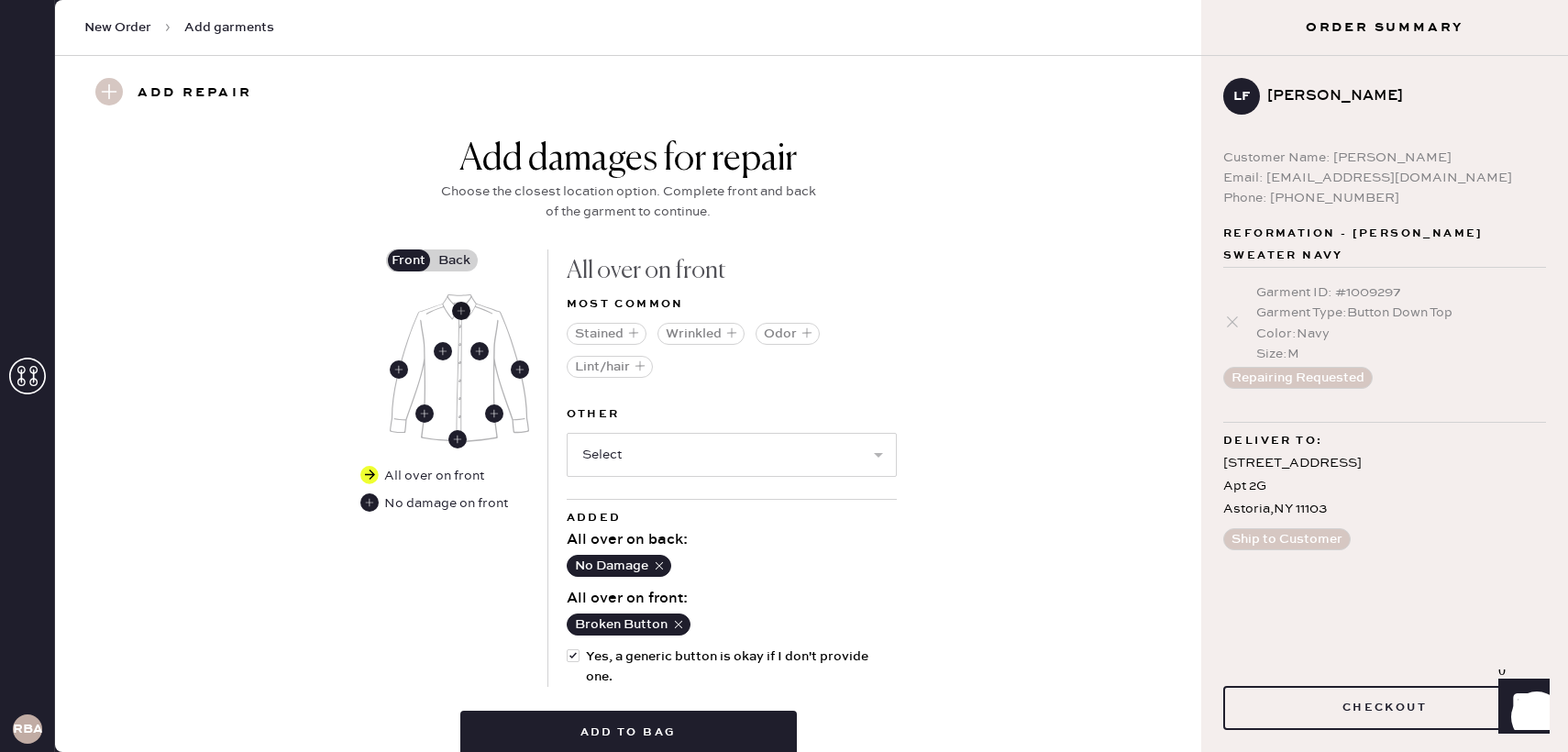
click at [461, 308] on use at bounding box center [461, 310] width 18 height 18
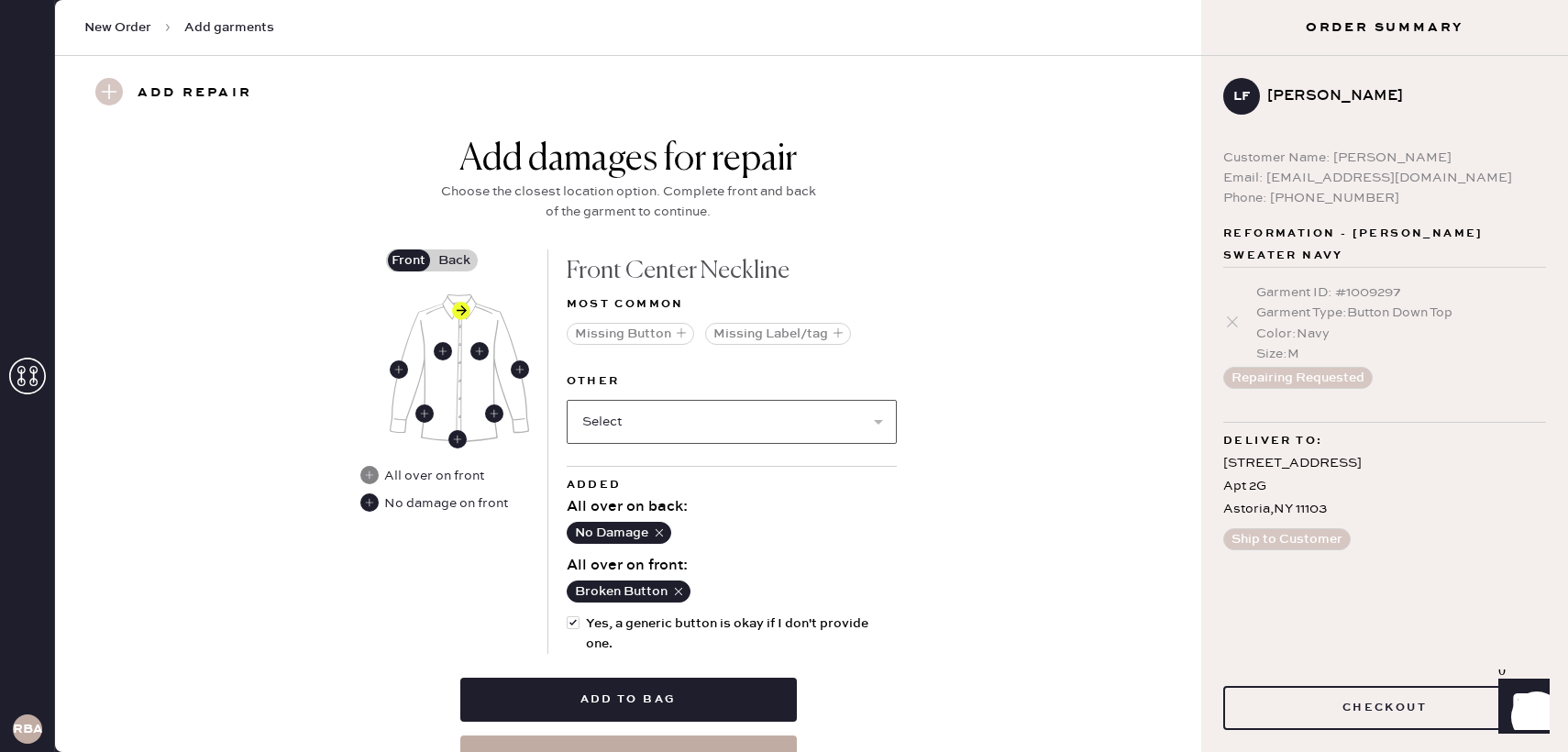
click at [627, 429] on select "Select Broken / Ripped Hem Broken Beads Broken Button Broken Elastic Broken Hoo…" at bounding box center [732, 421] width 331 height 44
select select "1679"
click at [567, 399] on select "Select Broken / Ripped Hem Broken Beads Broken Button Broken Elastic Broken Hoo…" at bounding box center [732, 421] width 331 height 44
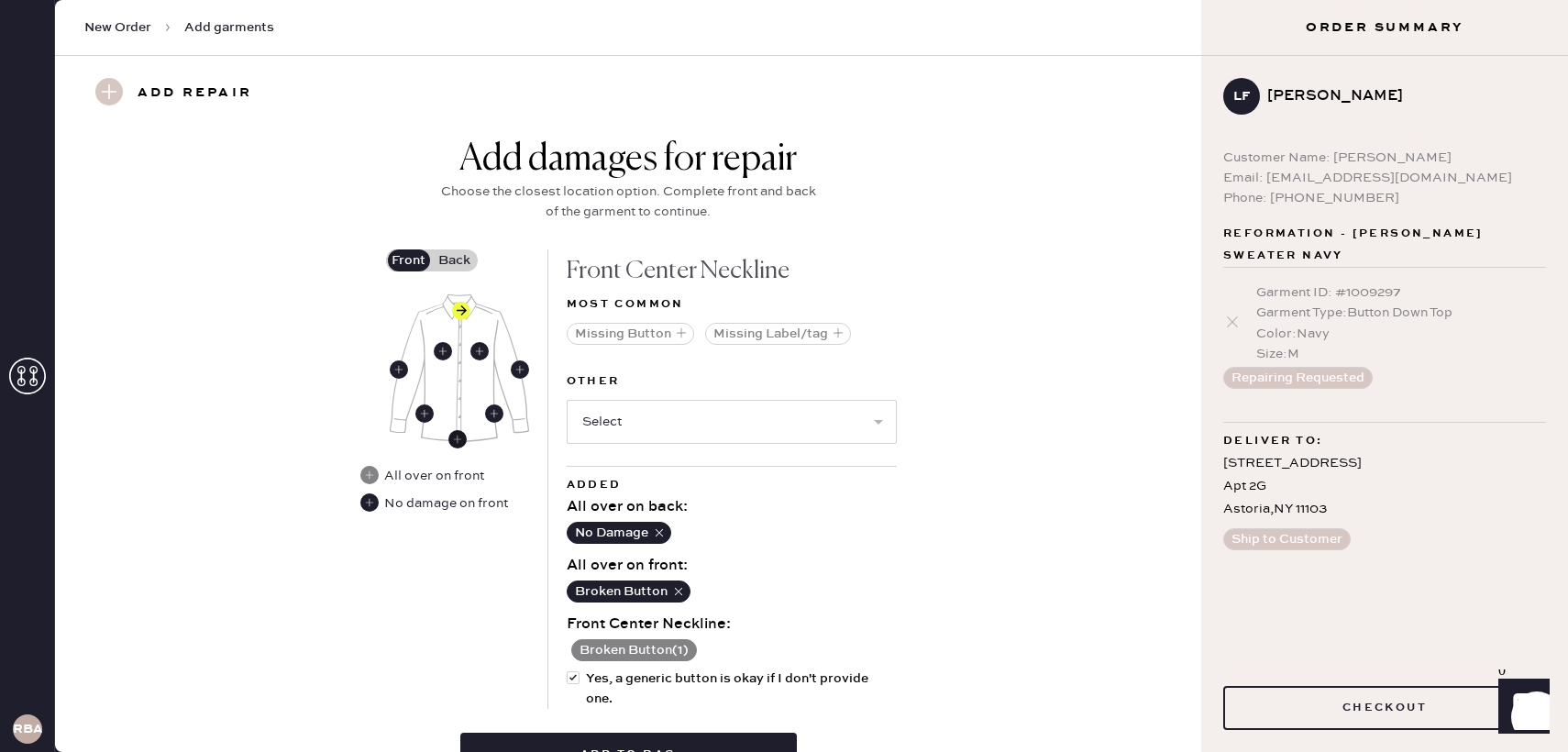
click at [465, 438] on use at bounding box center [457, 438] width 18 height 18
click at [602, 424] on select "Select Broken / Ripped Hem Broken Beads Broken Button Broken Elastic Broken Hoo…" at bounding box center [732, 421] width 331 height 44
select select "1679"
click at [567, 399] on select "Select Broken / Ripped Hem Broken Beads Broken Button Broken Elastic Broken Hoo…" at bounding box center [732, 421] width 331 height 44
select select
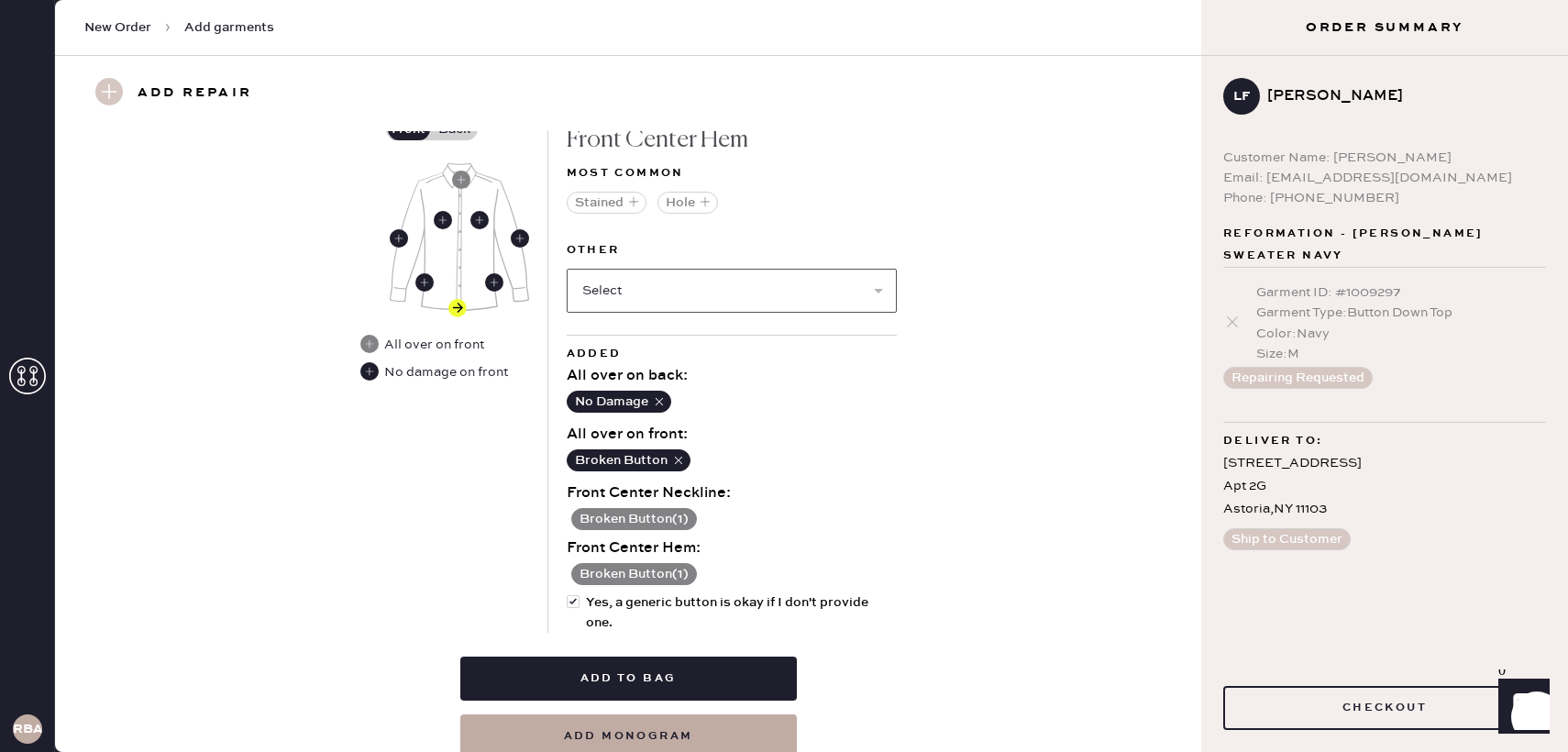
scroll to position [833, 0]
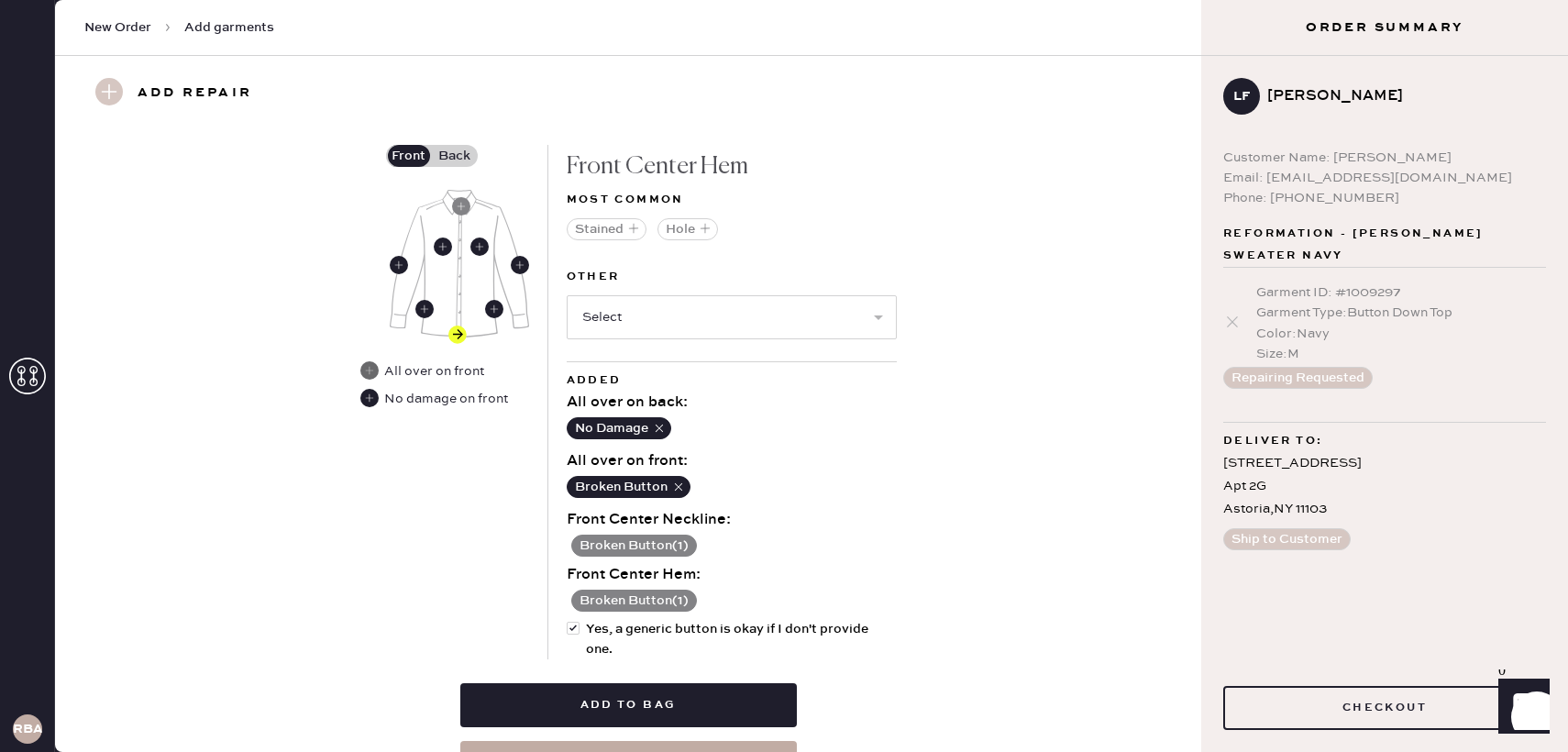
click at [374, 369] on use at bounding box center [369, 370] width 18 height 18
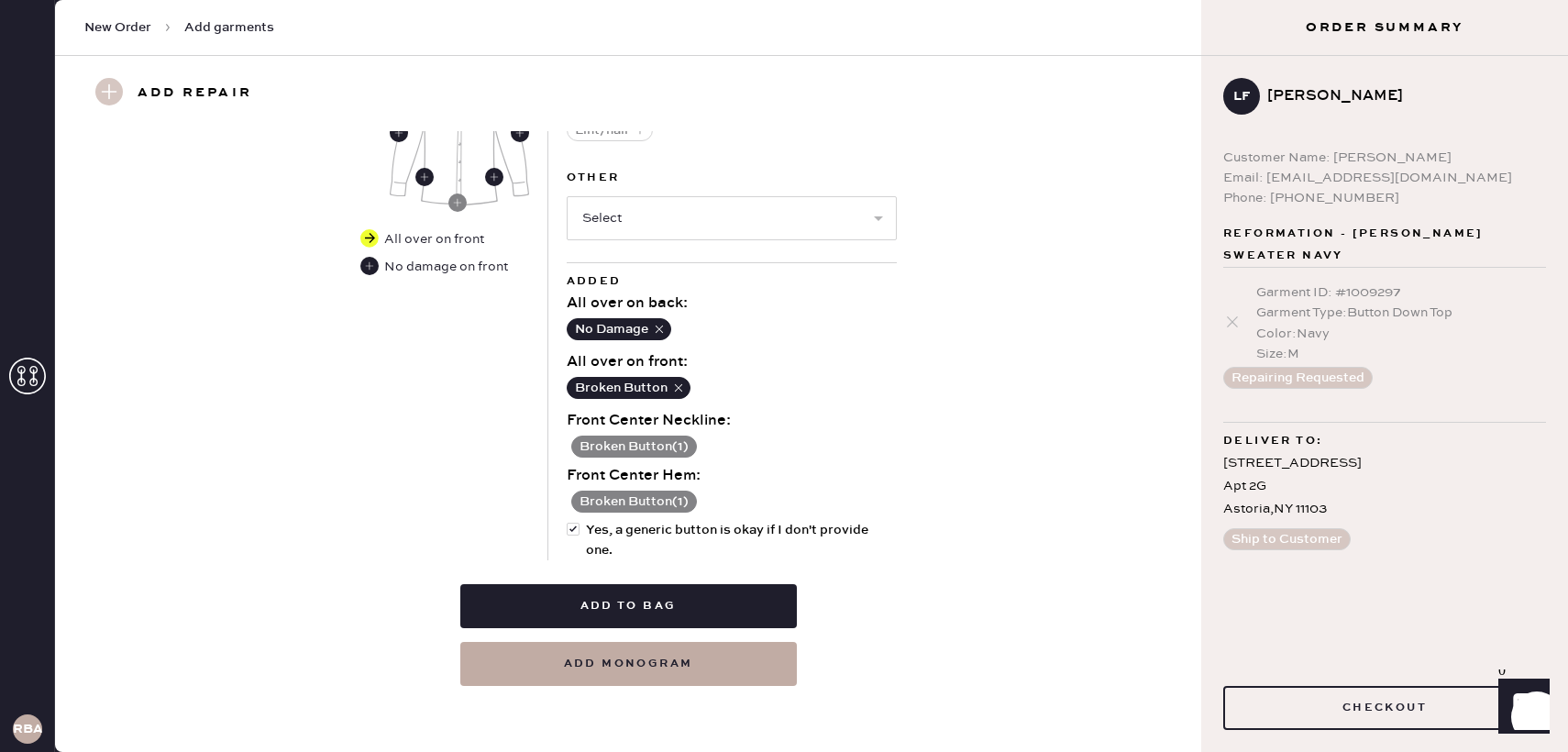
click at [681, 507] on button "Broken Button ( 1 )" at bounding box center [634, 501] width 125 height 22
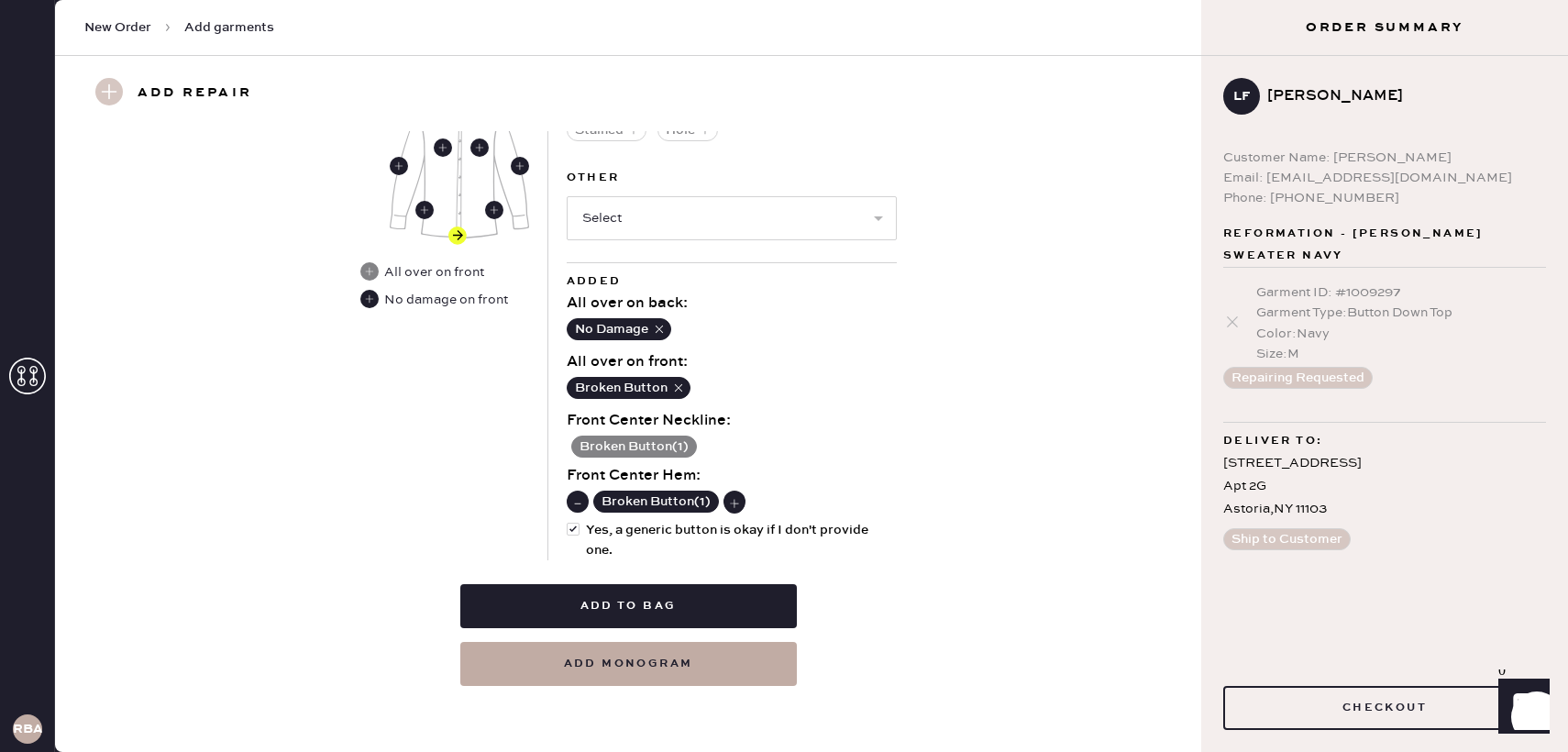
click at [580, 496] on use at bounding box center [576, 502] width 18 height 18
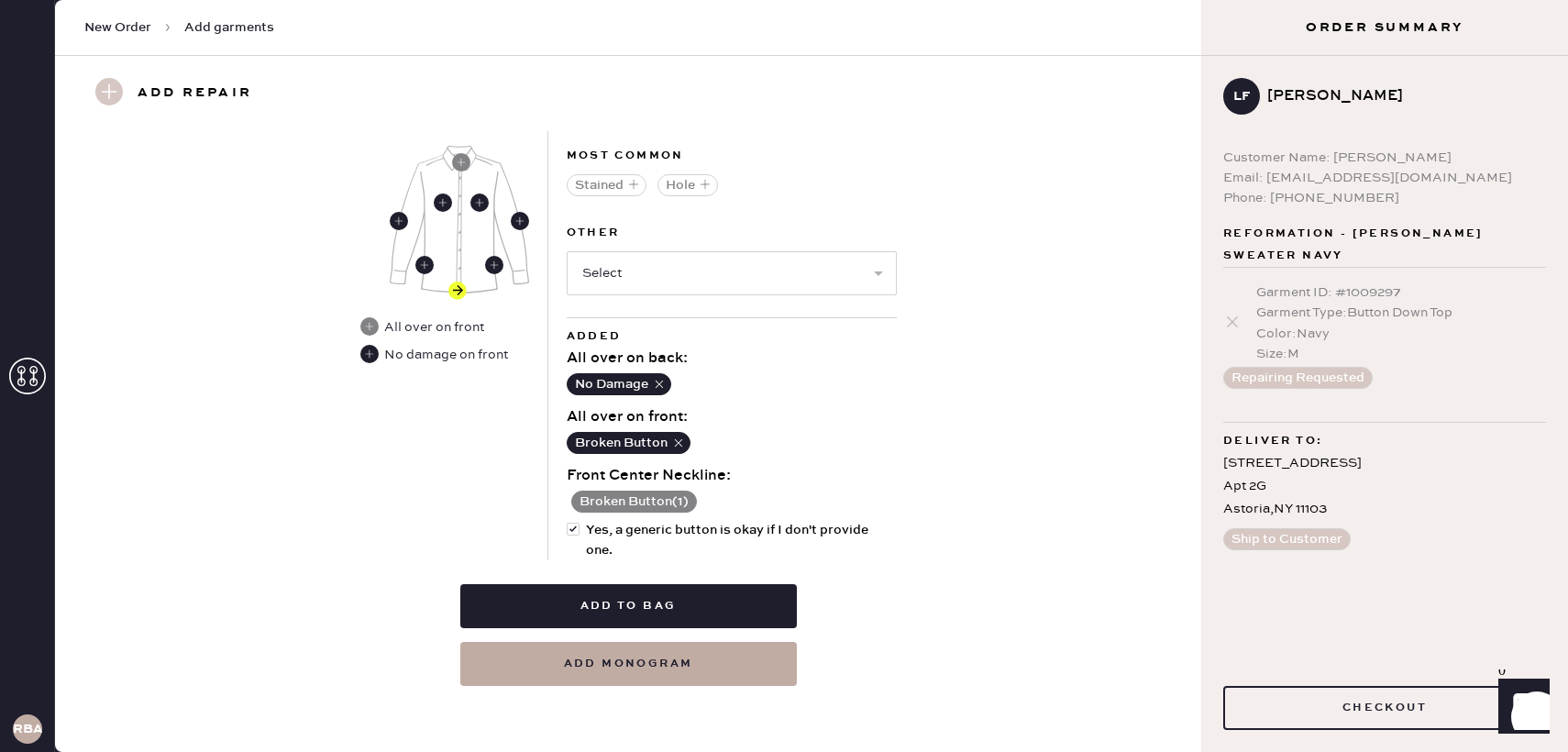
click at [584, 500] on button "Broken Button ( 1 )" at bounding box center [634, 501] width 125 height 22
click at [575, 500] on use at bounding box center [576, 502] width 18 height 18
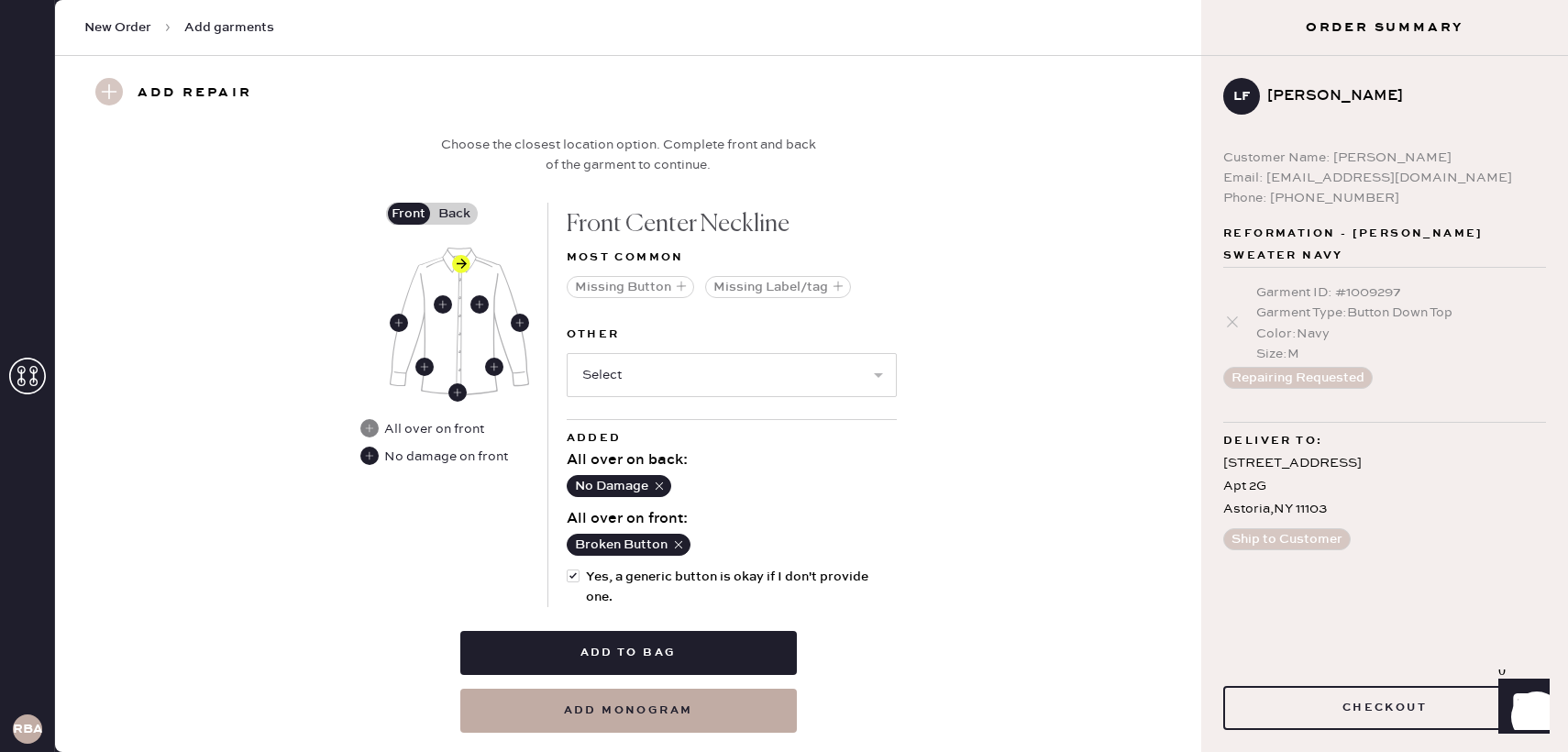
scroll to position [664, 0]
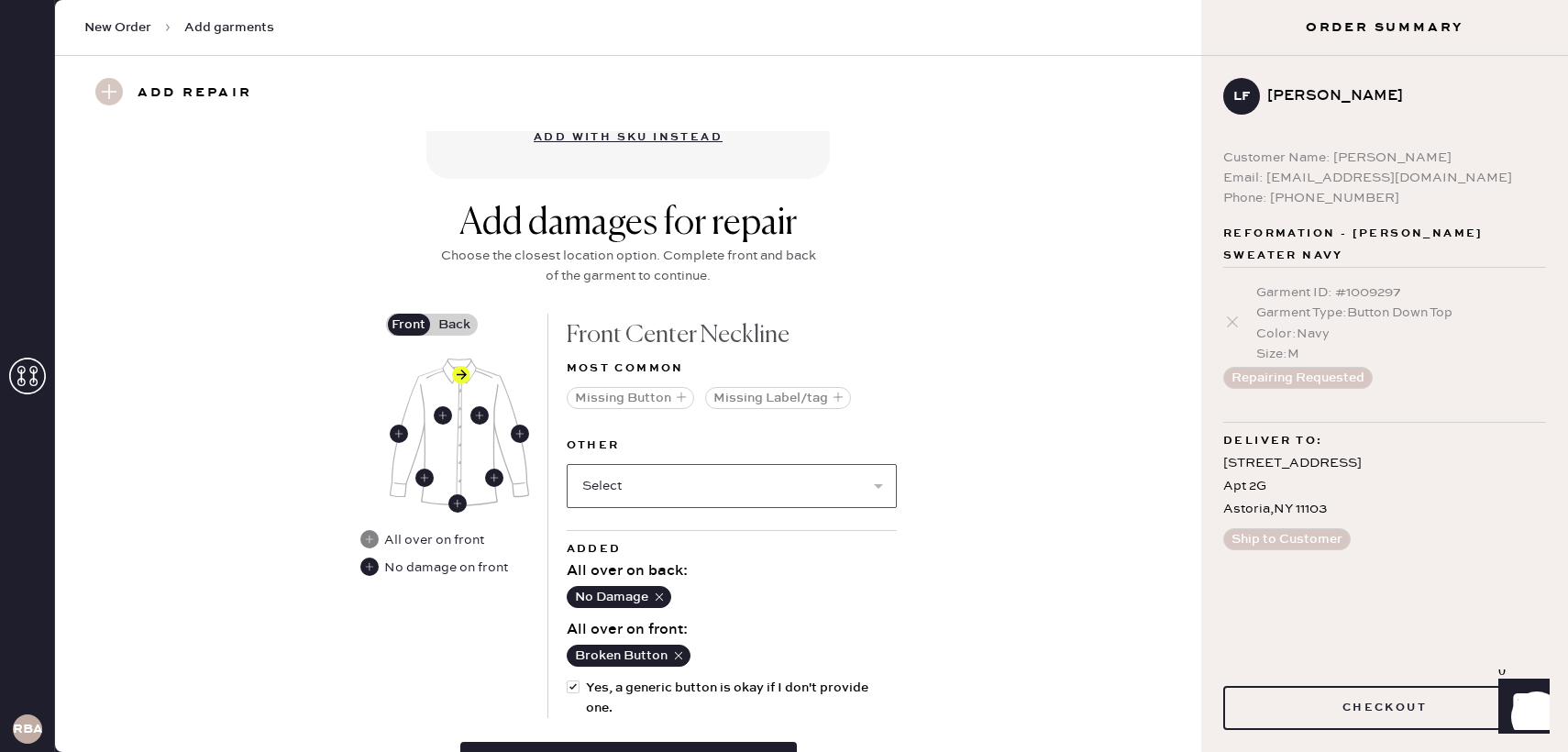
click at [623, 482] on select "Select Broken / Ripped Hem Broken Beads Broken Button Broken Elastic Broken Hoo…" at bounding box center [732, 485] width 331 height 44
click at [567, 463] on select "Select Broken / Ripped Hem Broken Beads Broken Button Broken Elastic Broken Hoo…" at bounding box center [732, 485] width 331 height 44
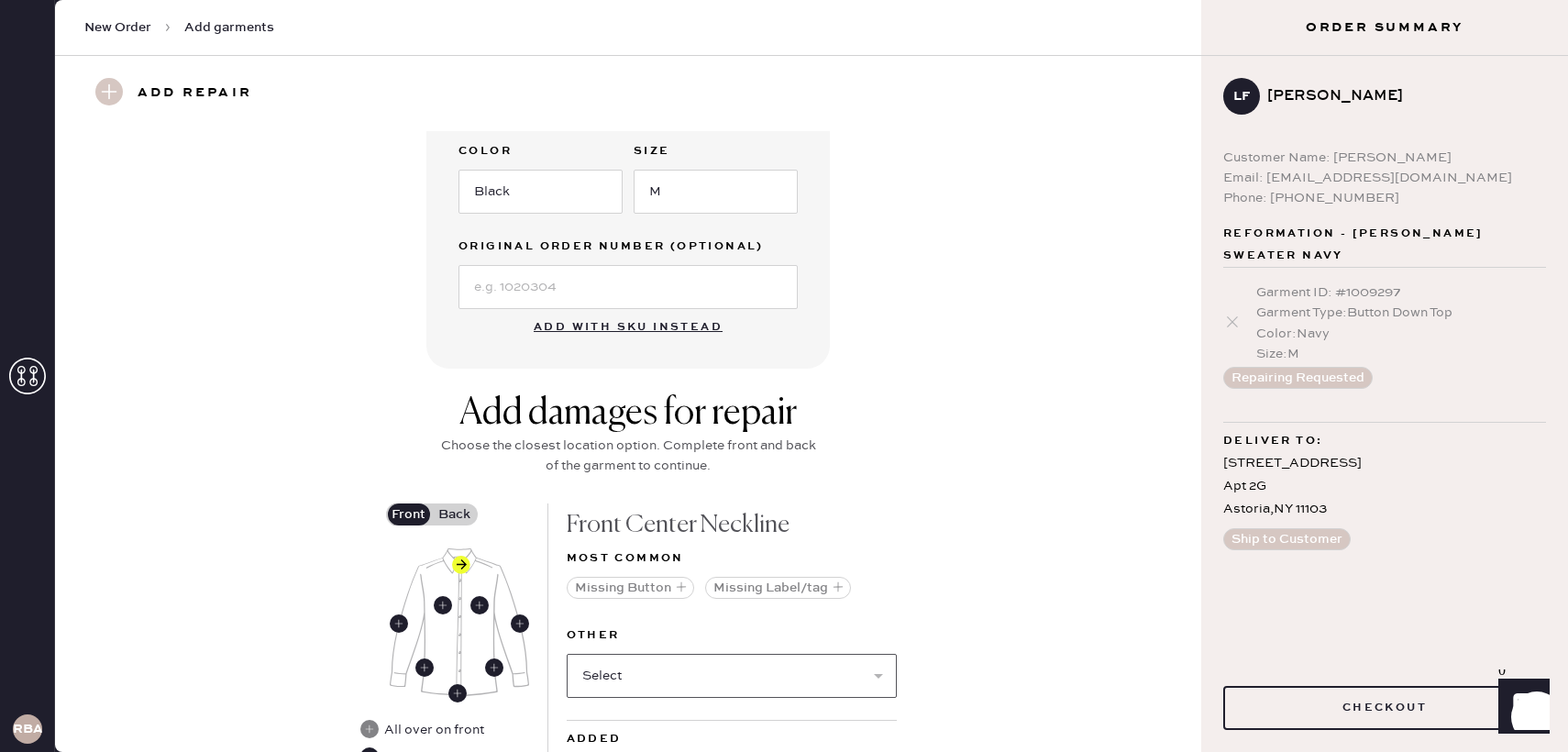
scroll to position [821, 0]
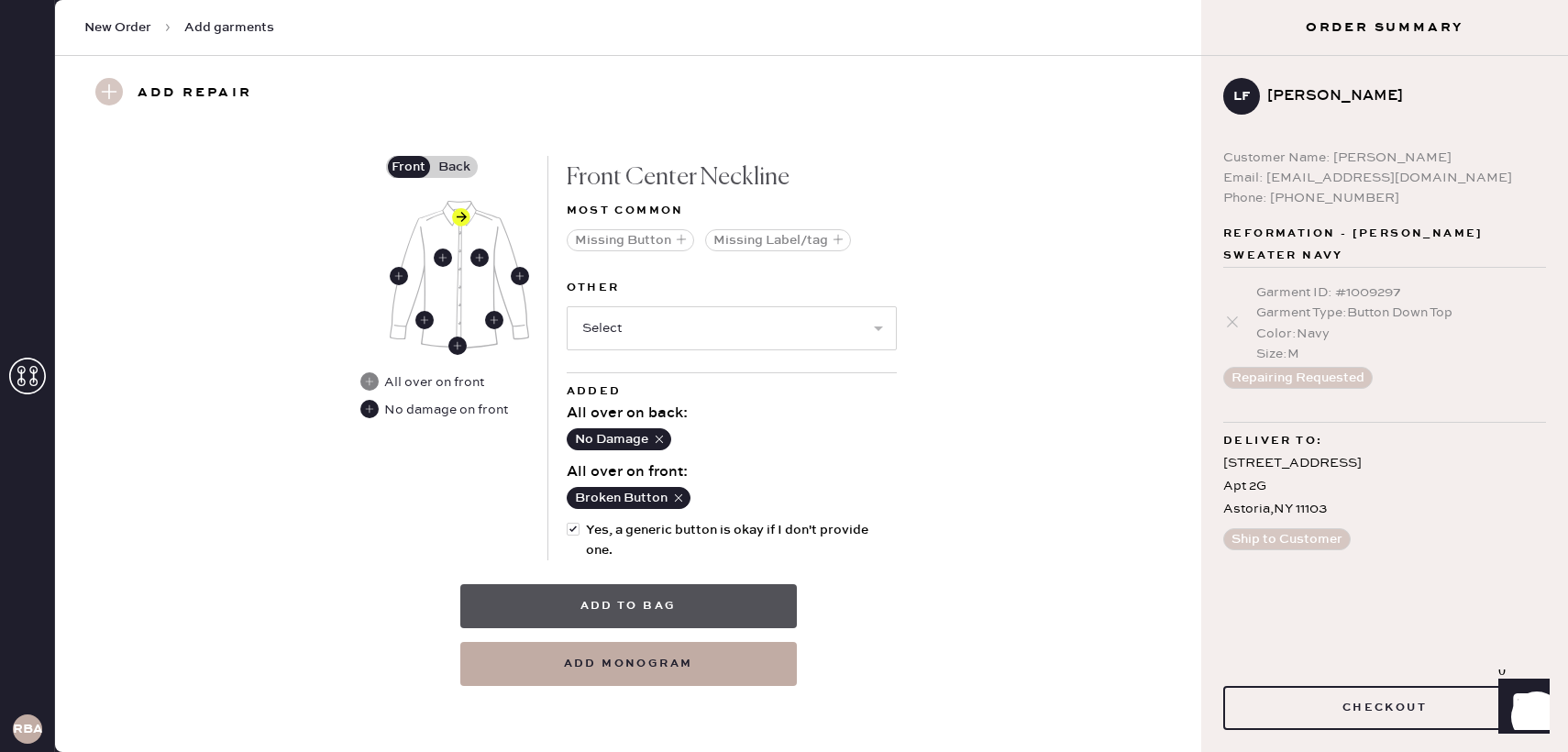
click at [614, 600] on button "Add to bag" at bounding box center [629, 605] width 336 height 44
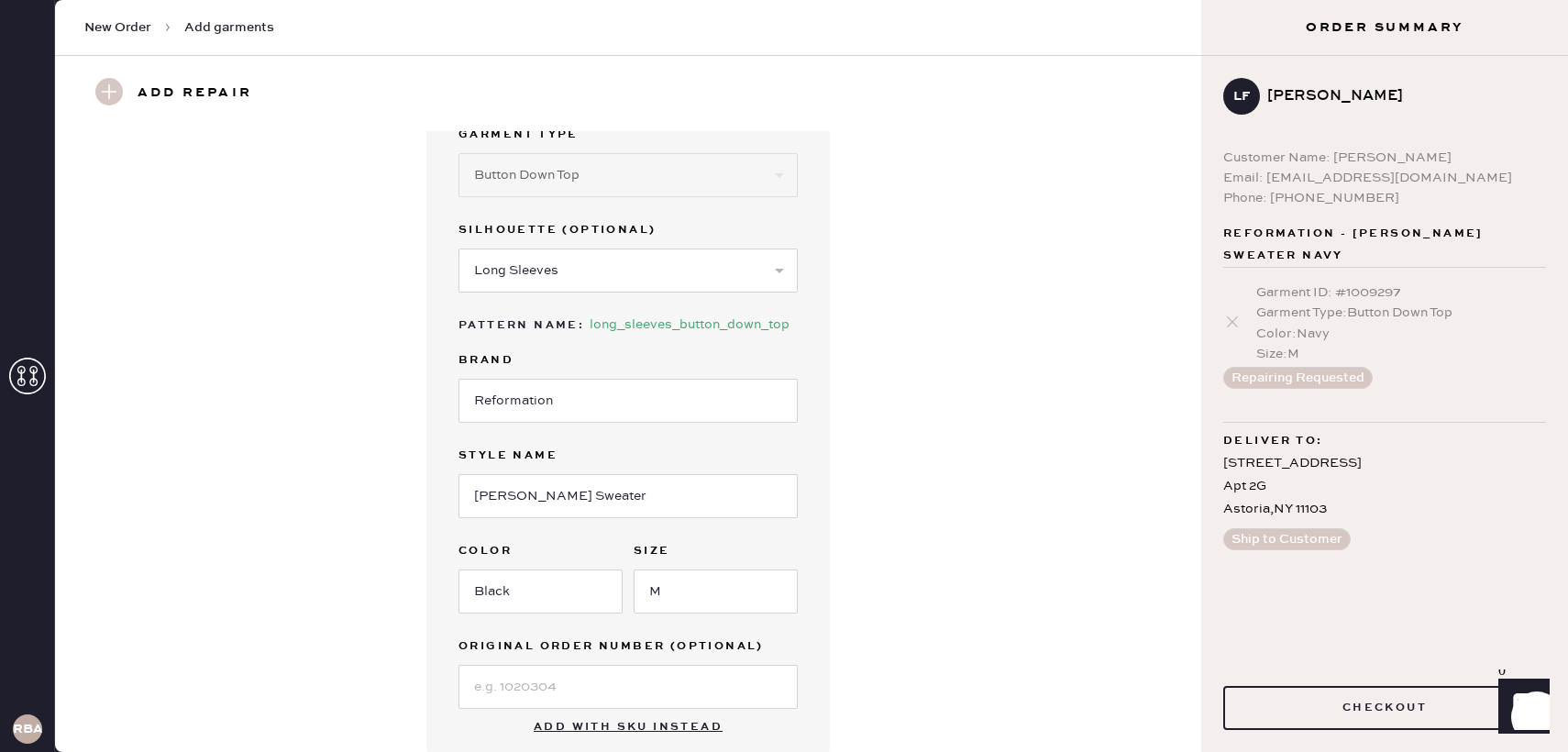
scroll to position [82, 0]
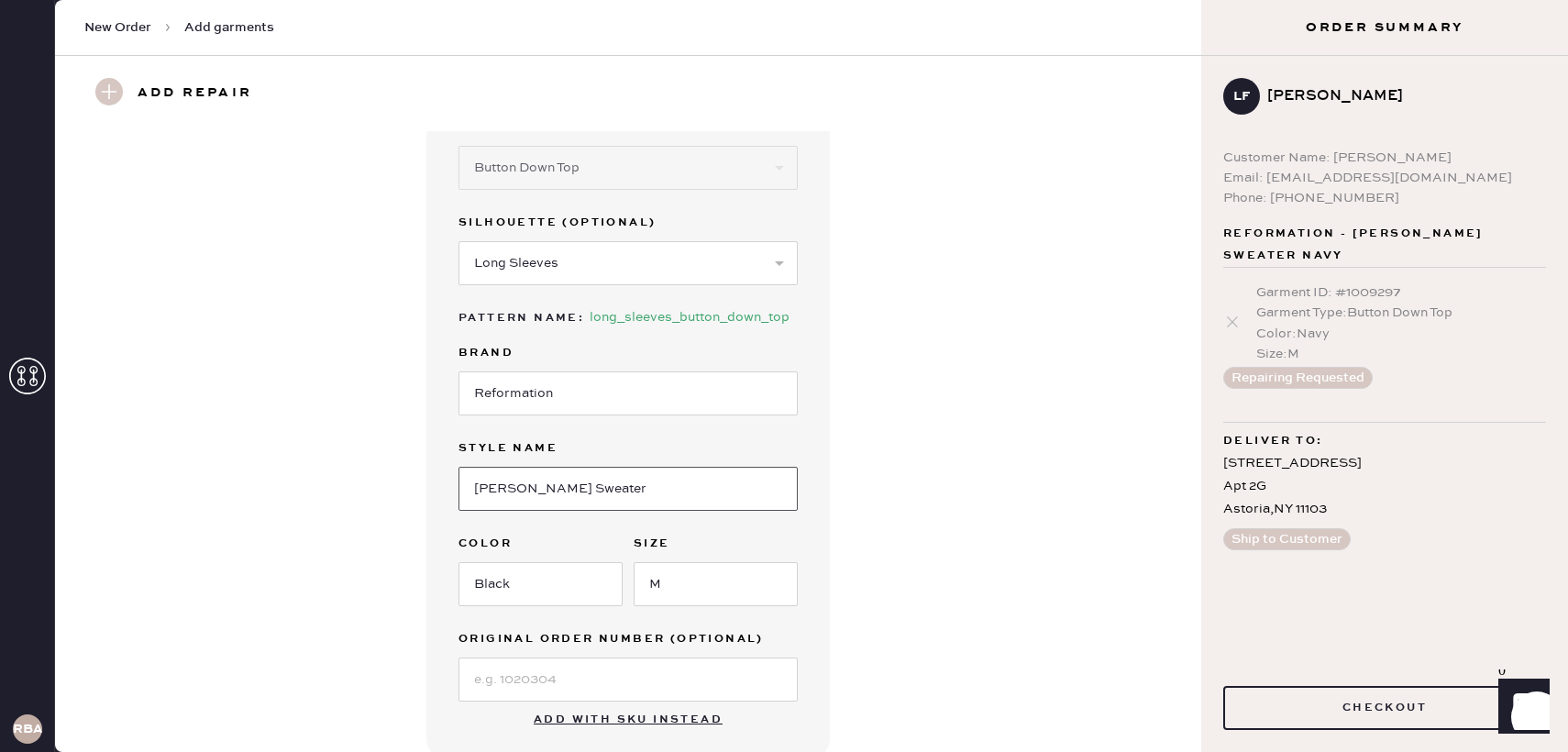
click at [658, 481] on input "[PERSON_NAME] Sweater" at bounding box center [628, 488] width 339 height 44
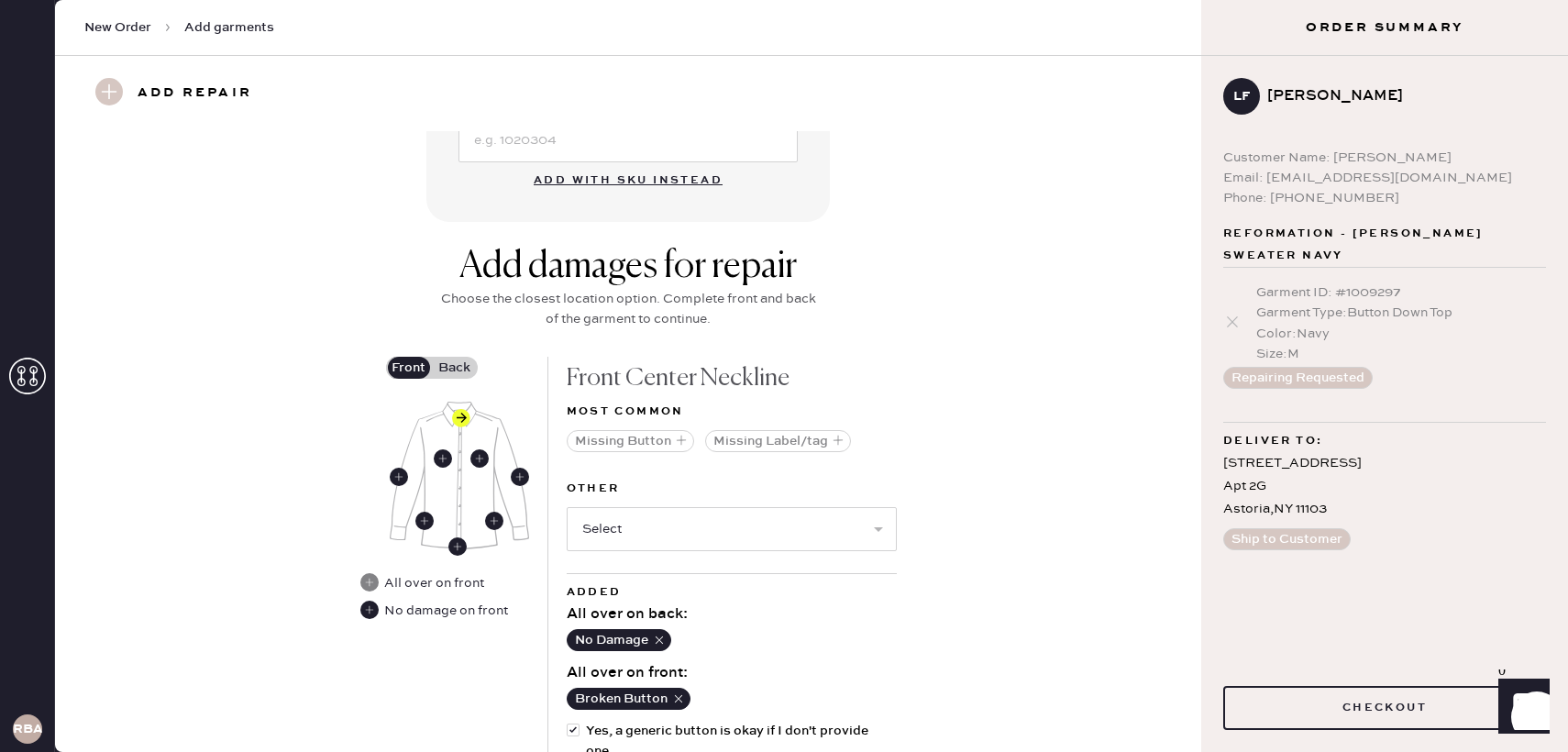
scroll to position [821, 0]
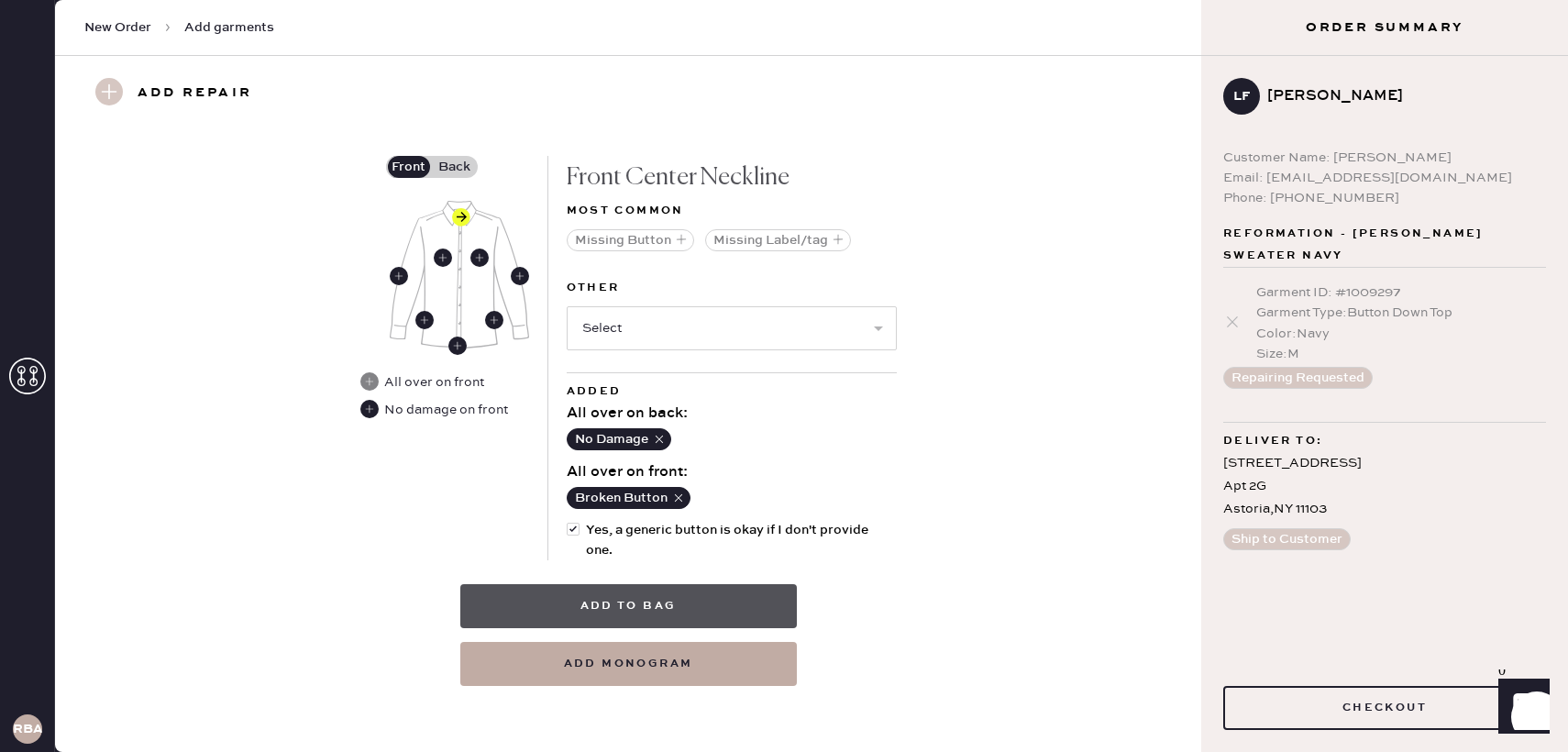
type input "[PERSON_NAME] Sweater"
click at [635, 596] on button "Add to bag" at bounding box center [629, 605] width 336 height 44
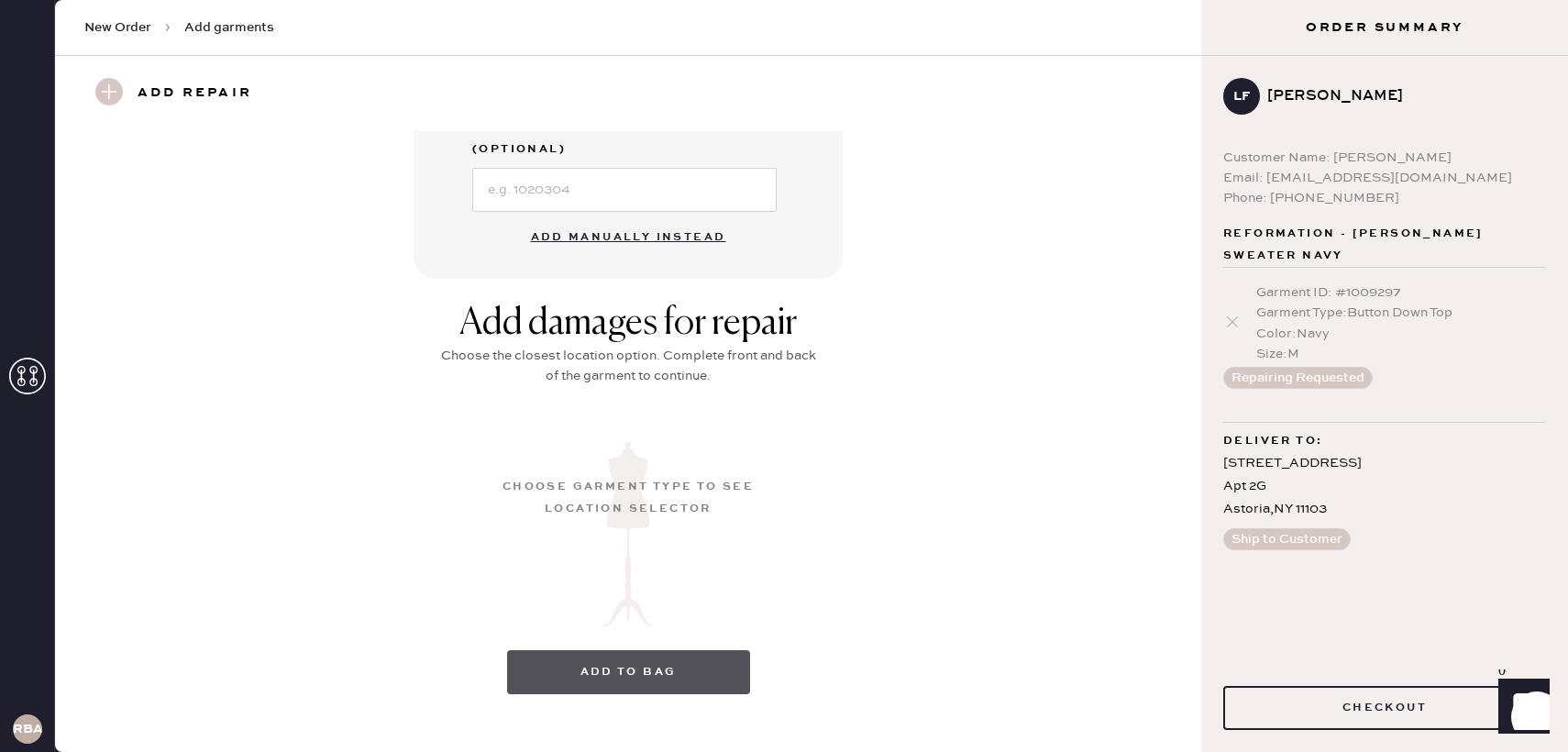
scroll to position [151, 0]
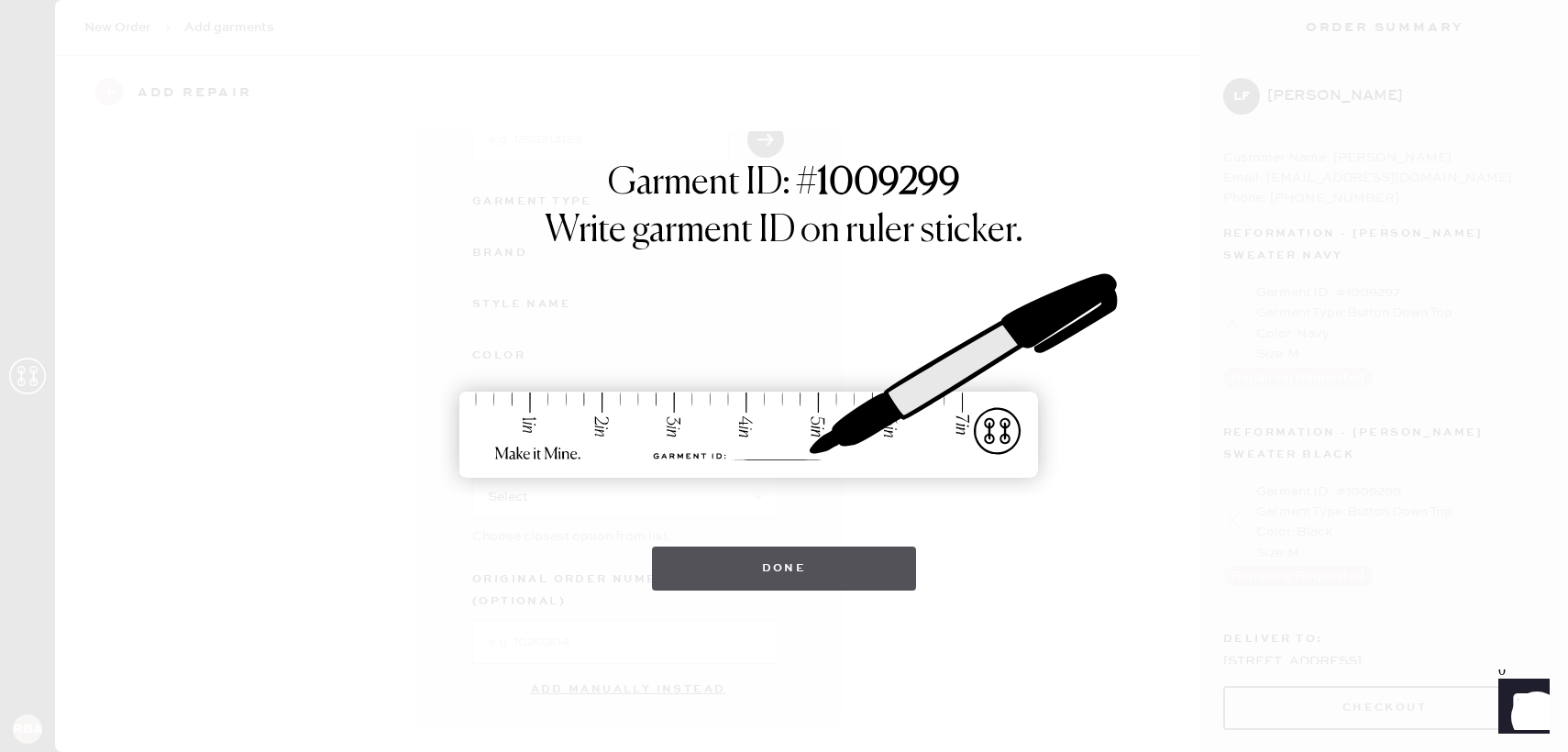
click at [756, 574] on button "Done" at bounding box center [784, 567] width 265 height 44
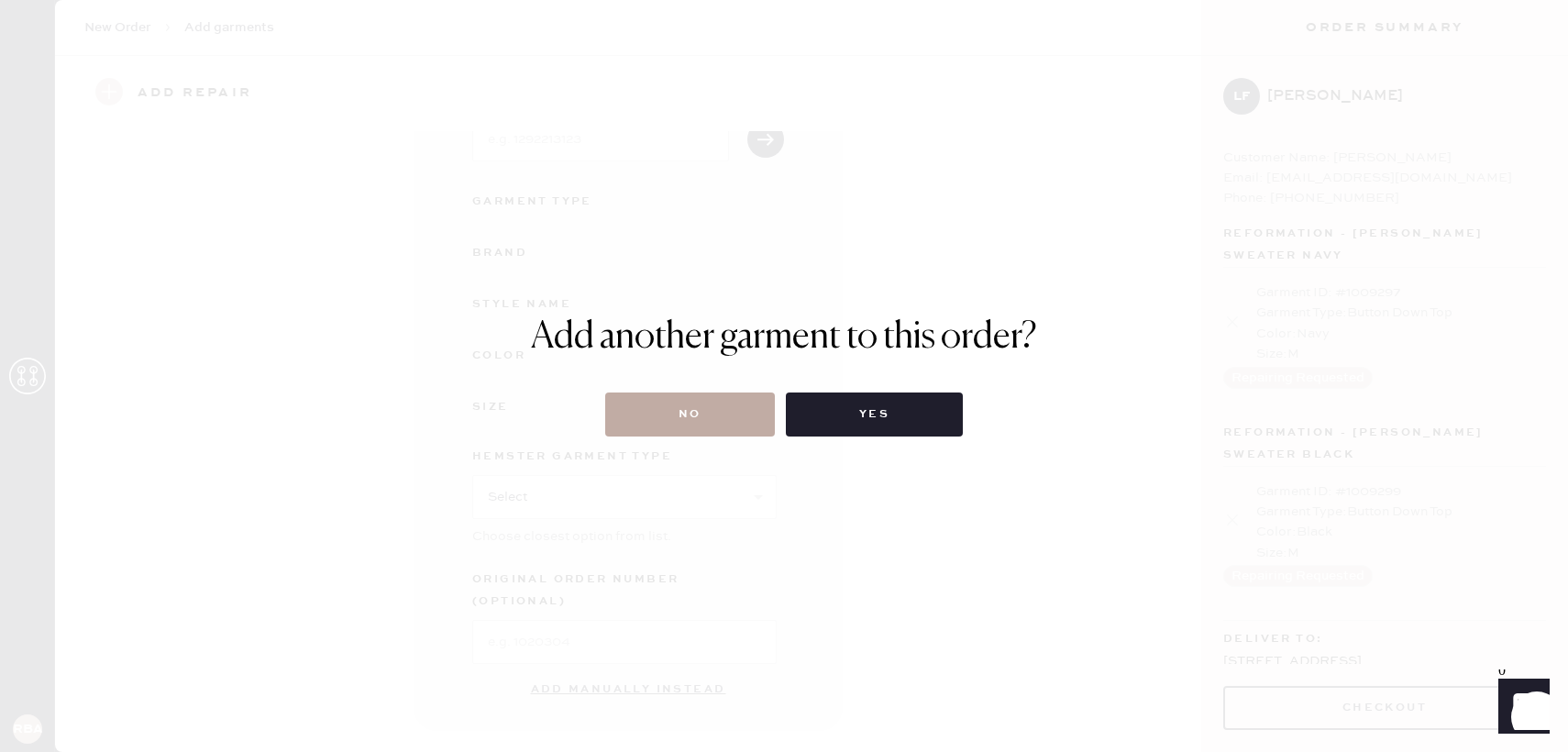
click at [713, 417] on button "No" at bounding box center [690, 414] width 170 height 44
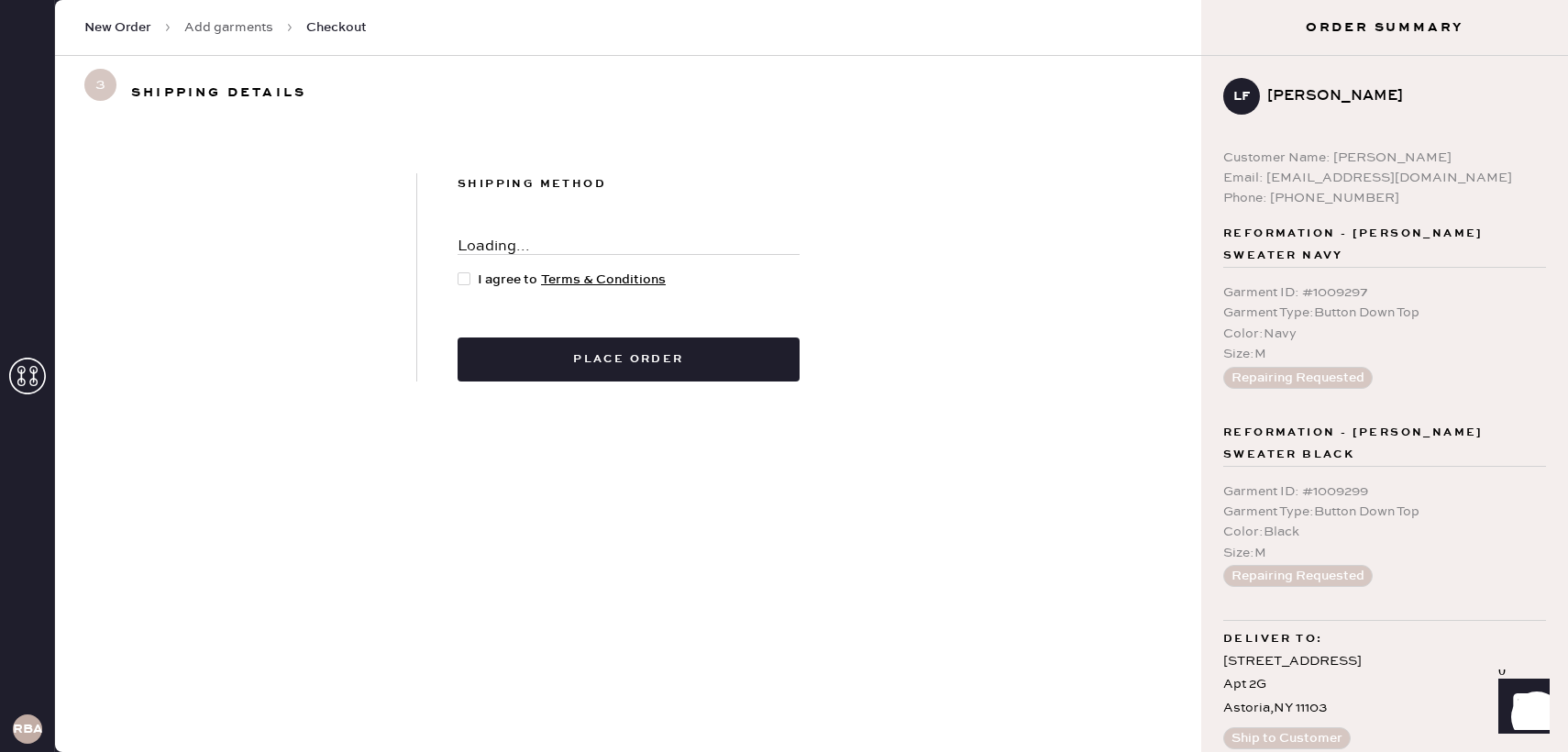
click at [459, 279] on div at bounding box center [464, 278] width 13 height 13
click at [459, 270] on input "I agree to Terms & Conditions" at bounding box center [458, 269] width 1 height 1
checkbox input "true"
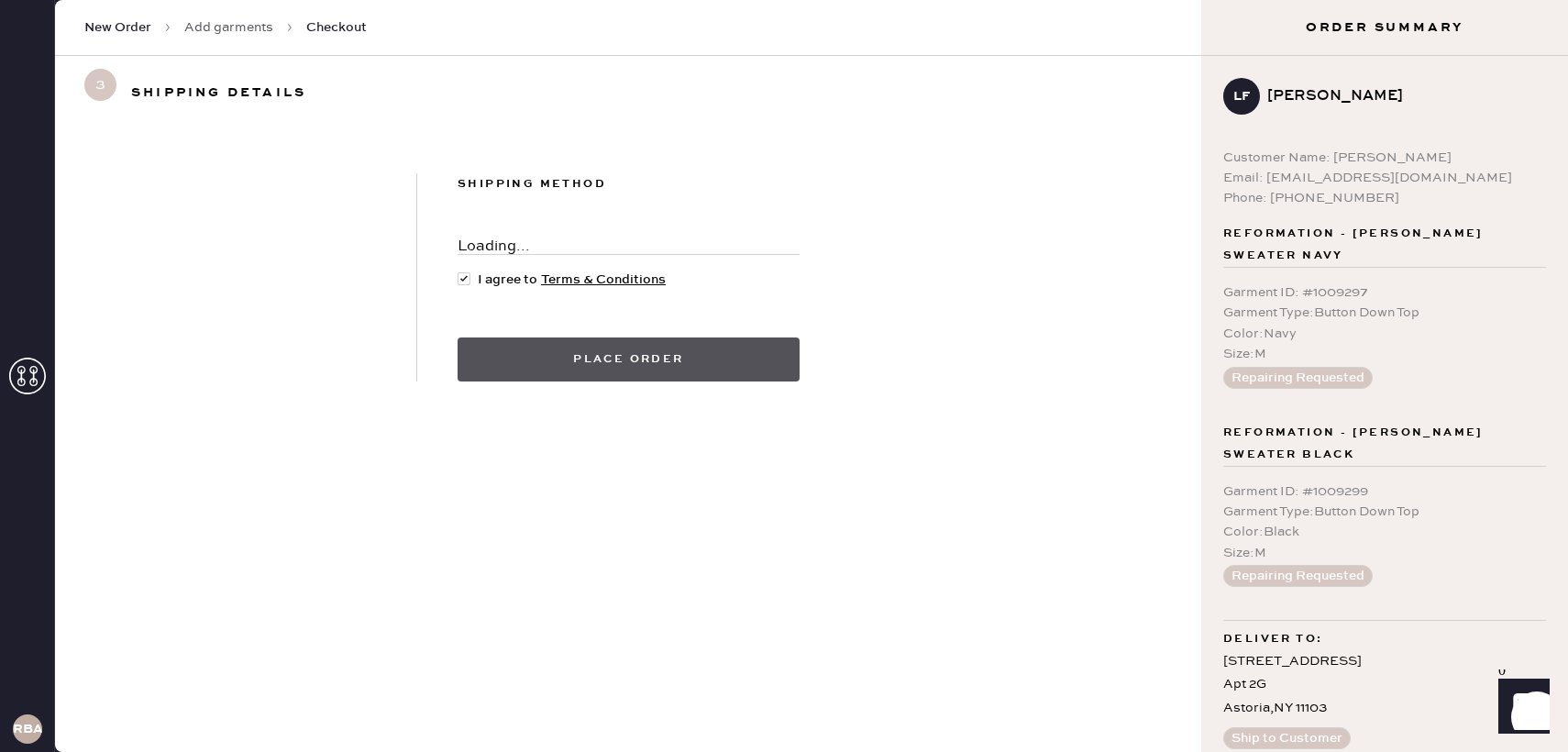
click at [539, 359] on button "Place order" at bounding box center [629, 359] width 342 height 44
click at [543, 344] on button "Place order" at bounding box center [629, 359] width 342 height 44
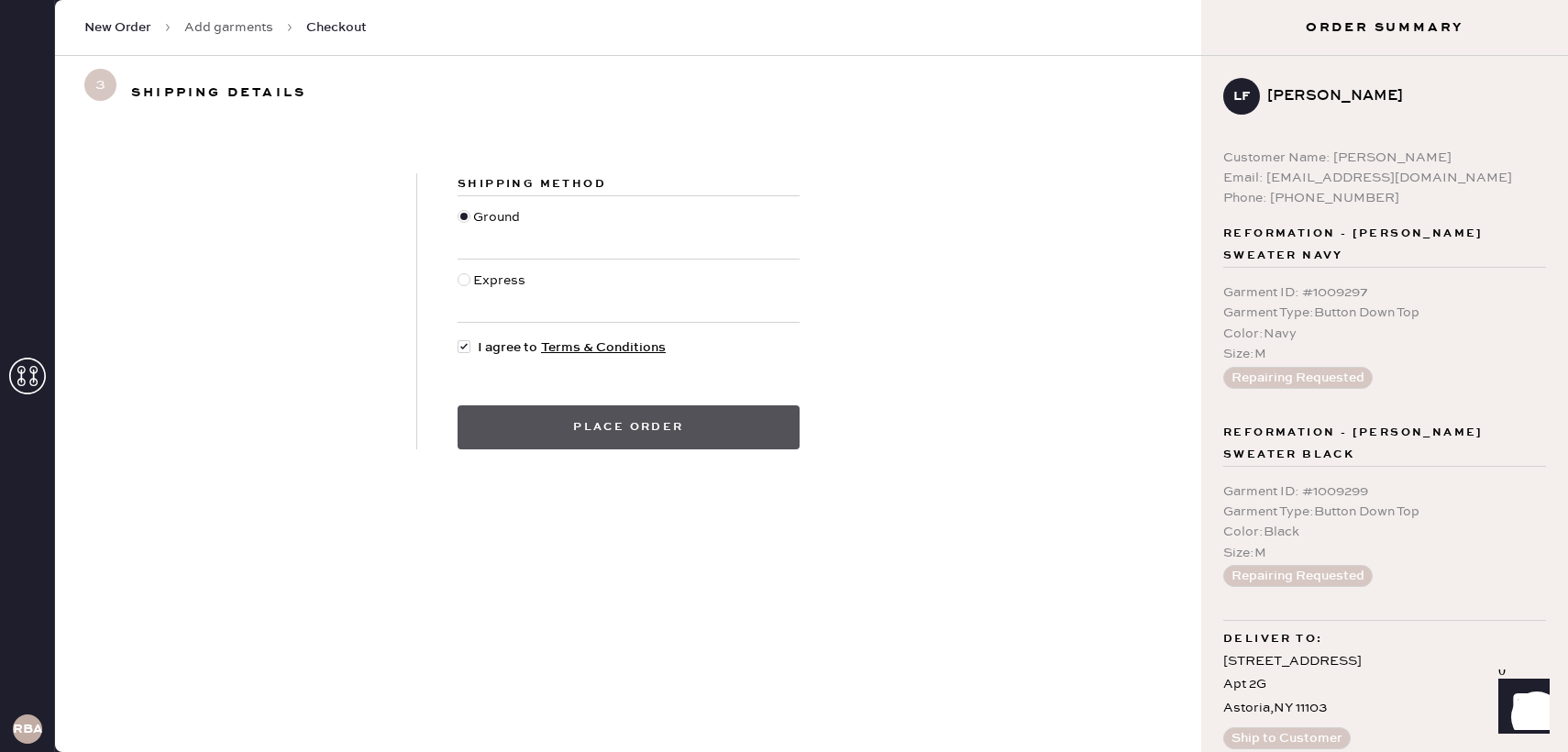
click at [506, 407] on button "Place order" at bounding box center [629, 427] width 342 height 44
